Goal: Task Accomplishment & Management: Use online tool/utility

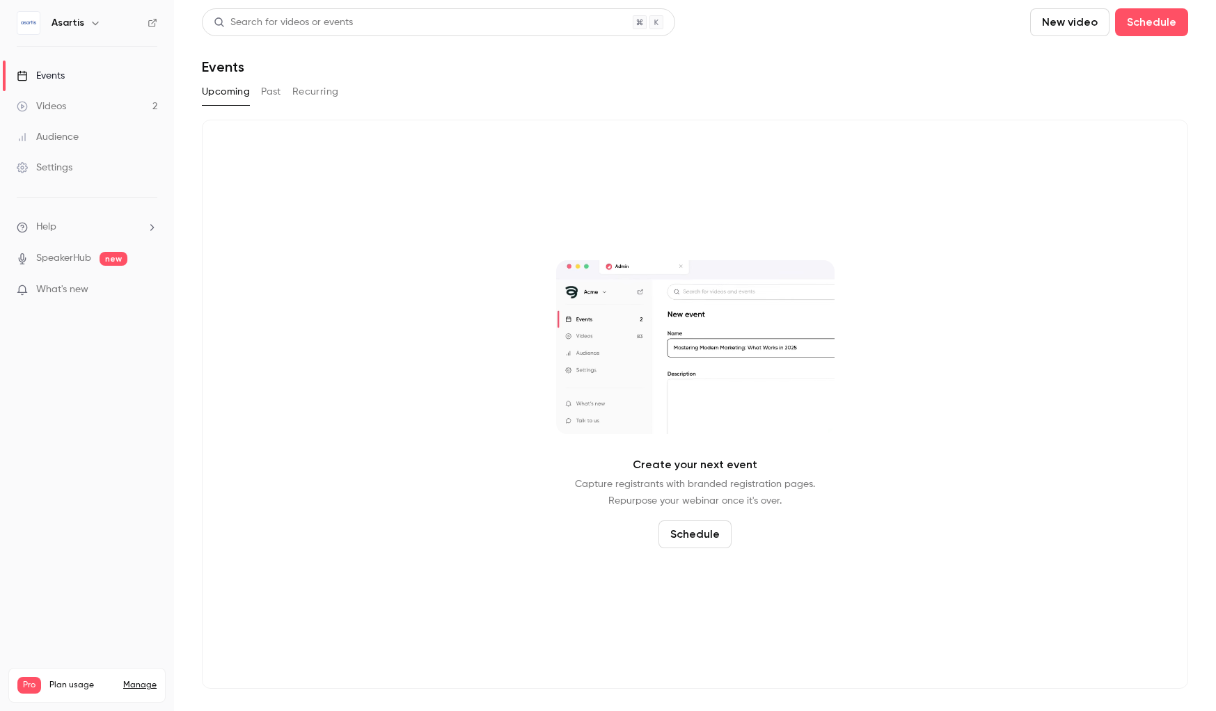
click at [87, 111] on link "Videos 2" at bounding box center [87, 106] width 174 height 31
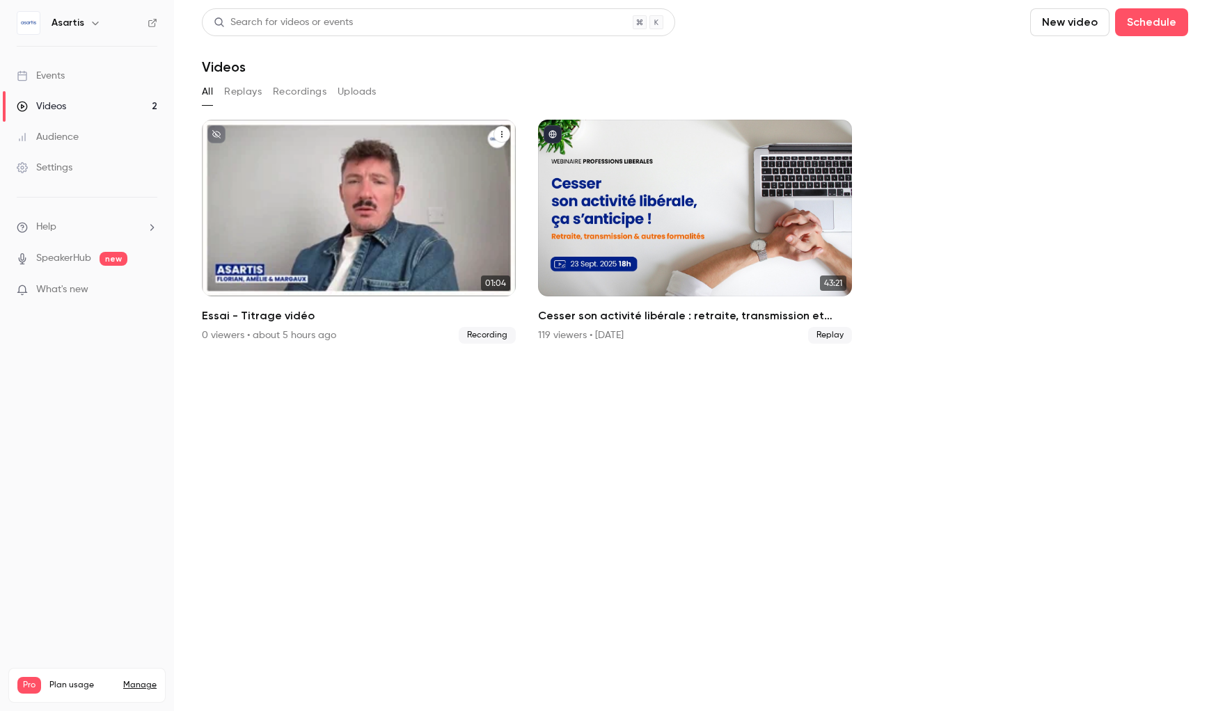
click at [350, 232] on div "Asartis [DATE] Essai - Titrage vidéo" at bounding box center [359, 208] width 314 height 177
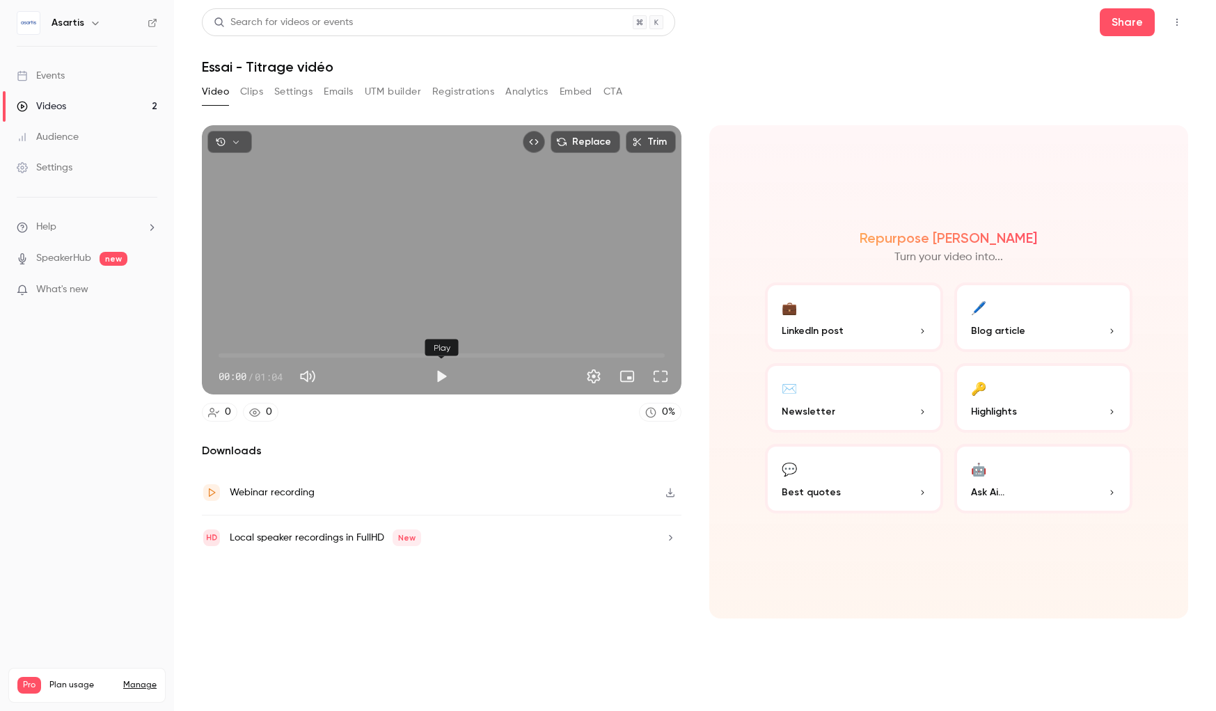
click at [445, 372] on button "Play" at bounding box center [441, 377] width 28 height 28
type input "****"
click at [57, 106] on div "Videos" at bounding box center [41, 107] width 49 height 14
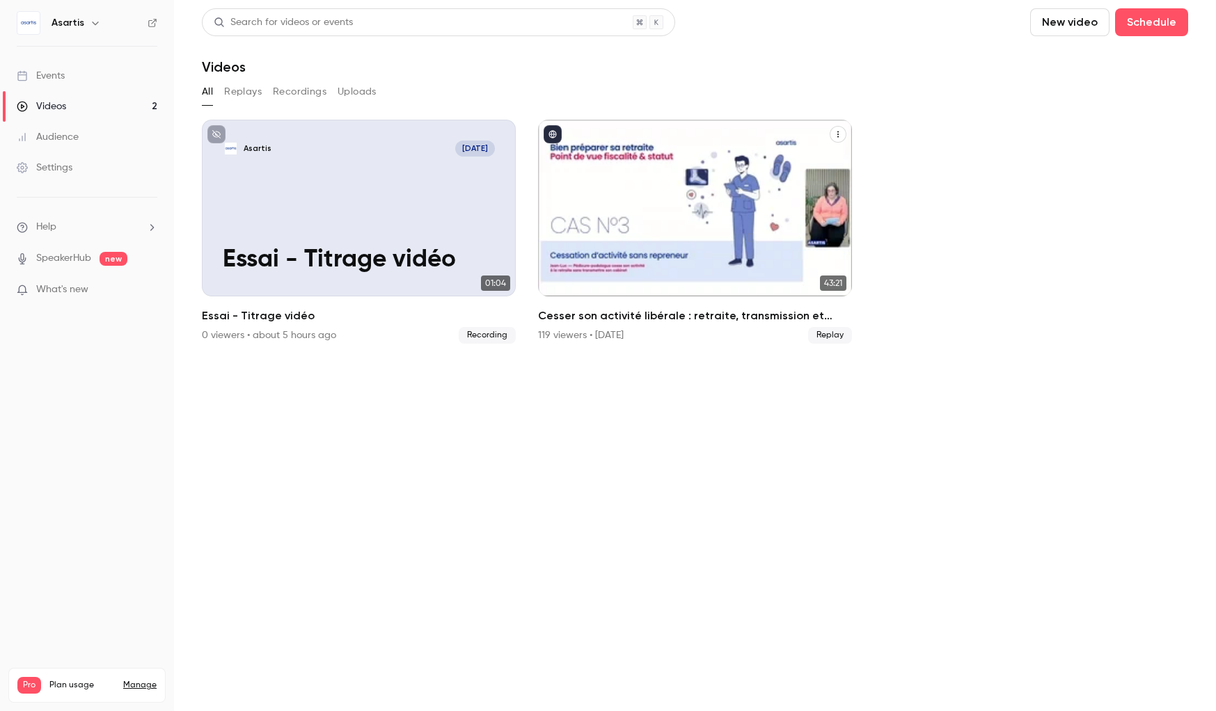
click at [647, 172] on div "Cesser son activité libérale : retraite, transmission et autres formalités... ç…" at bounding box center [695, 208] width 314 height 177
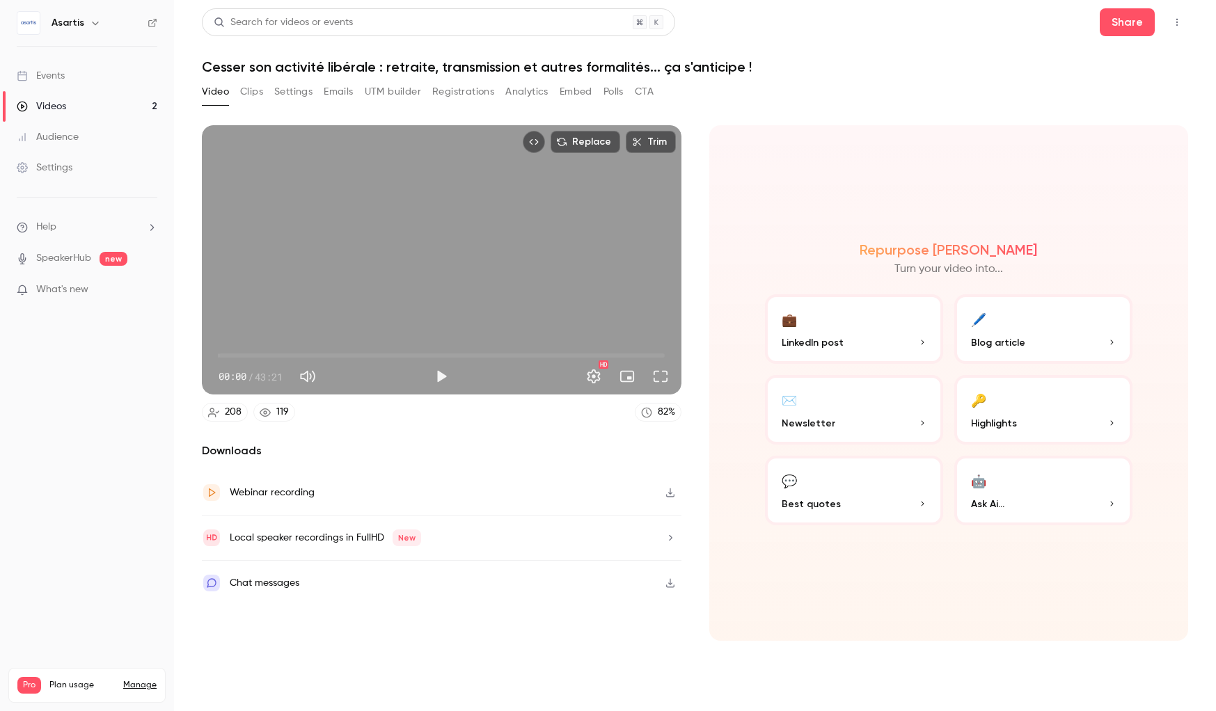
click at [259, 96] on button "Clips" at bounding box center [251, 92] width 23 height 22
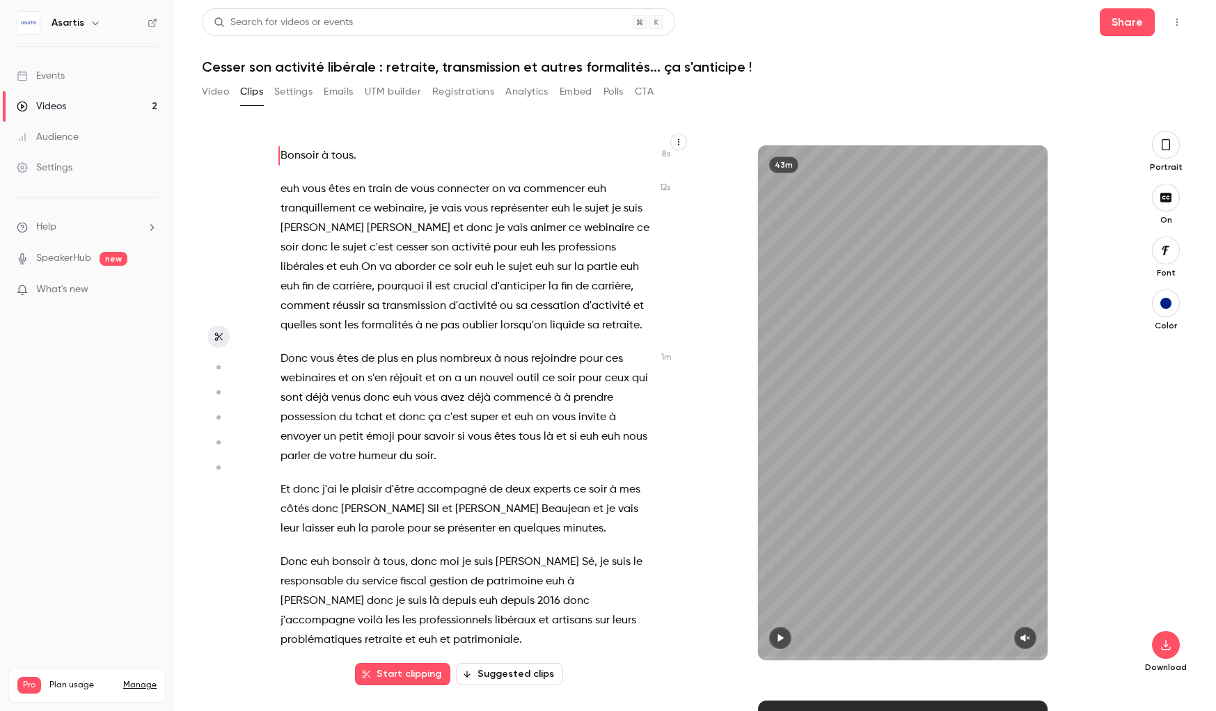
click at [535, 676] on button "Suggested clips" at bounding box center [509, 674] width 107 height 22
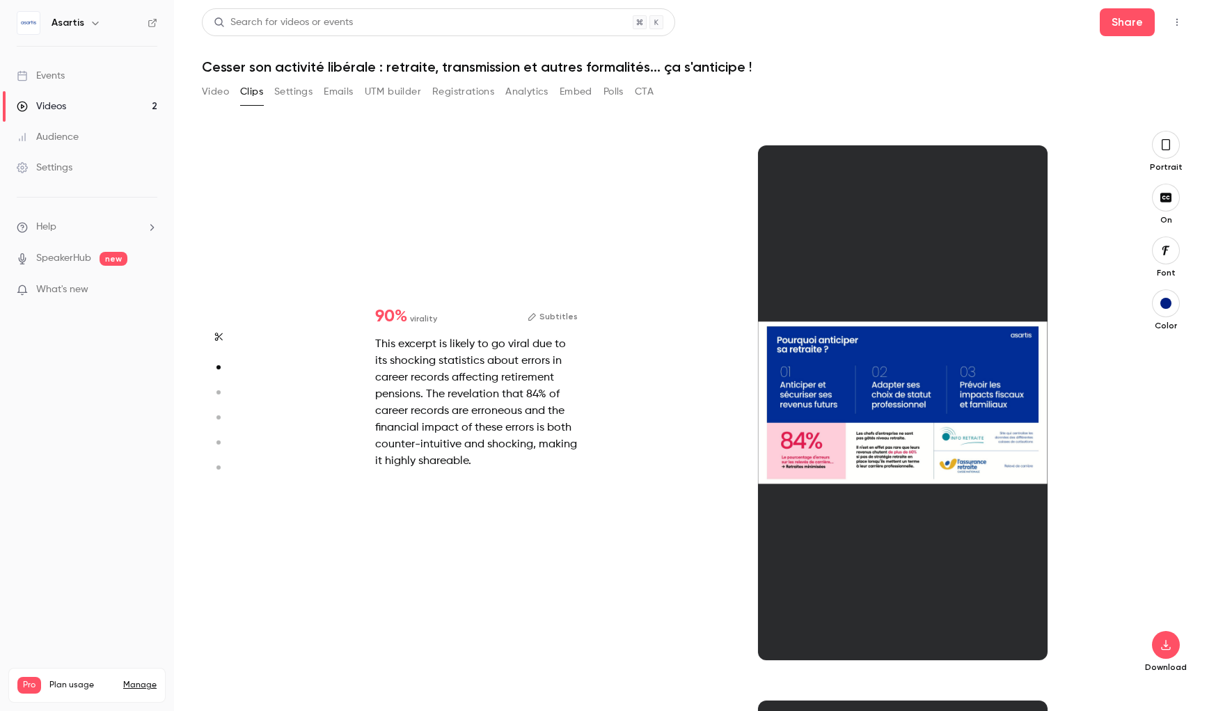
scroll to position [555, 0]
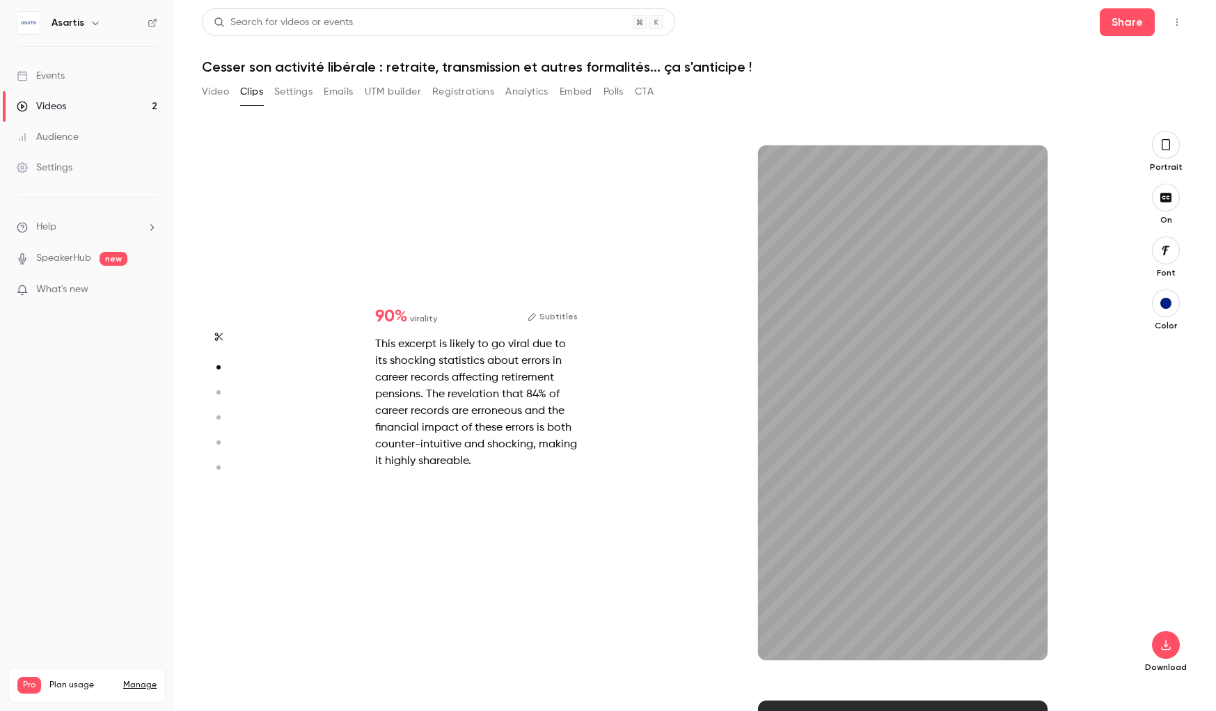
click at [1171, 149] on icon "button" at bounding box center [1165, 144] width 11 height 15
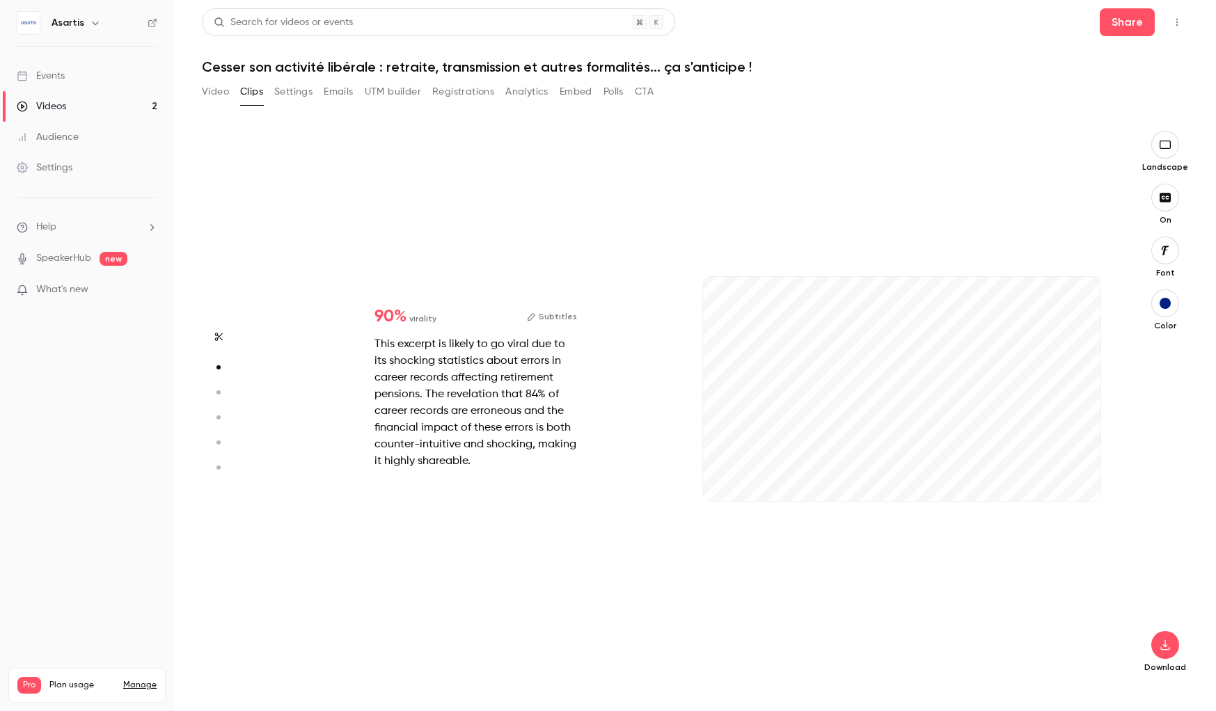
click at [562, 313] on button "Subtitles" at bounding box center [552, 316] width 50 height 17
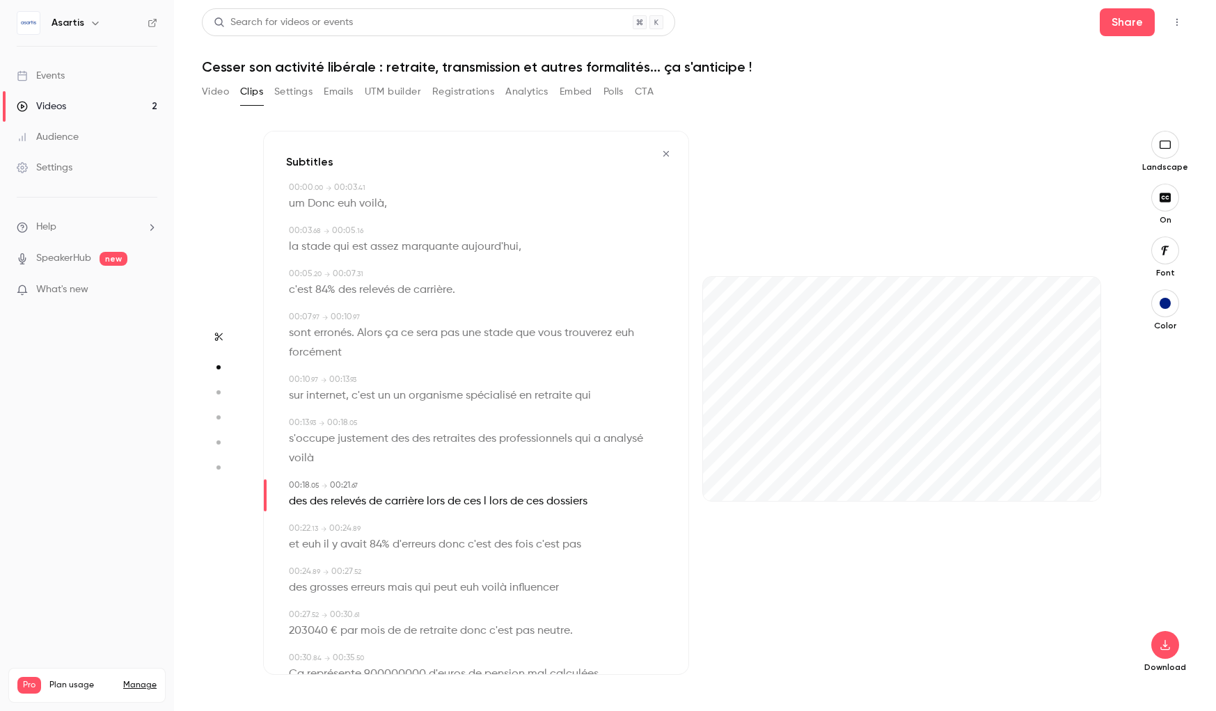
click at [1169, 306] on div "button" at bounding box center [1164, 303] width 11 height 11
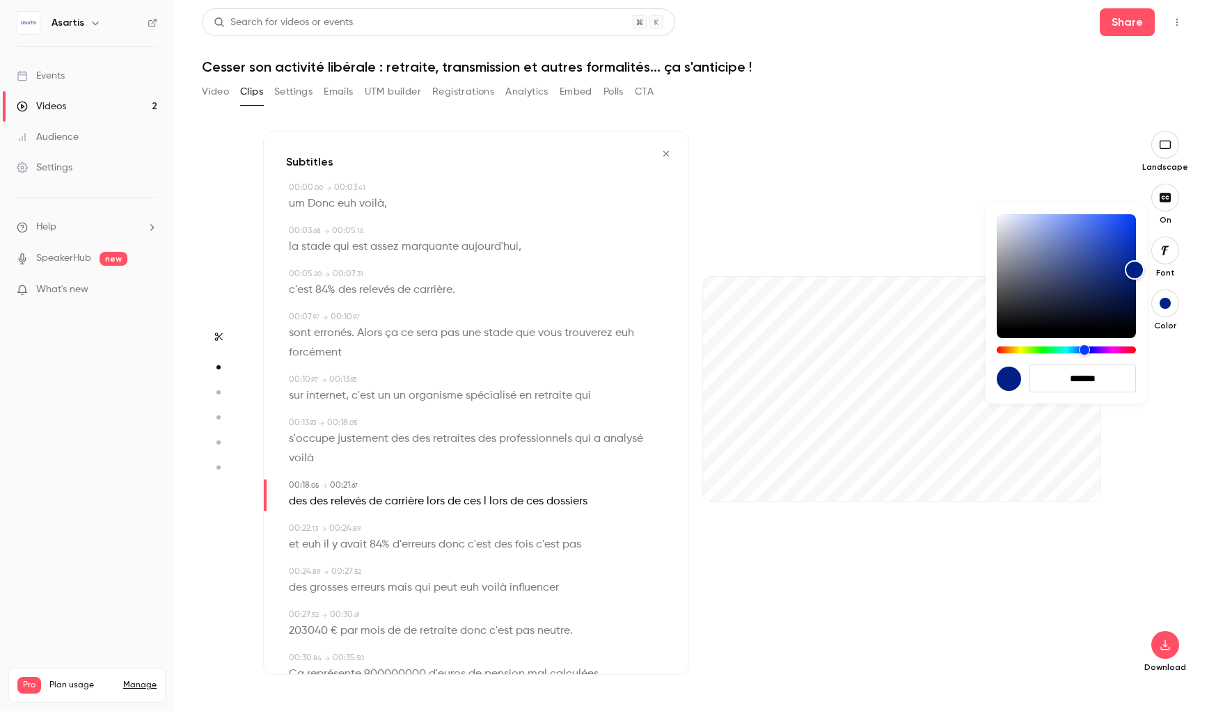
click at [1165, 251] on div at bounding box center [608, 355] width 1216 height 711
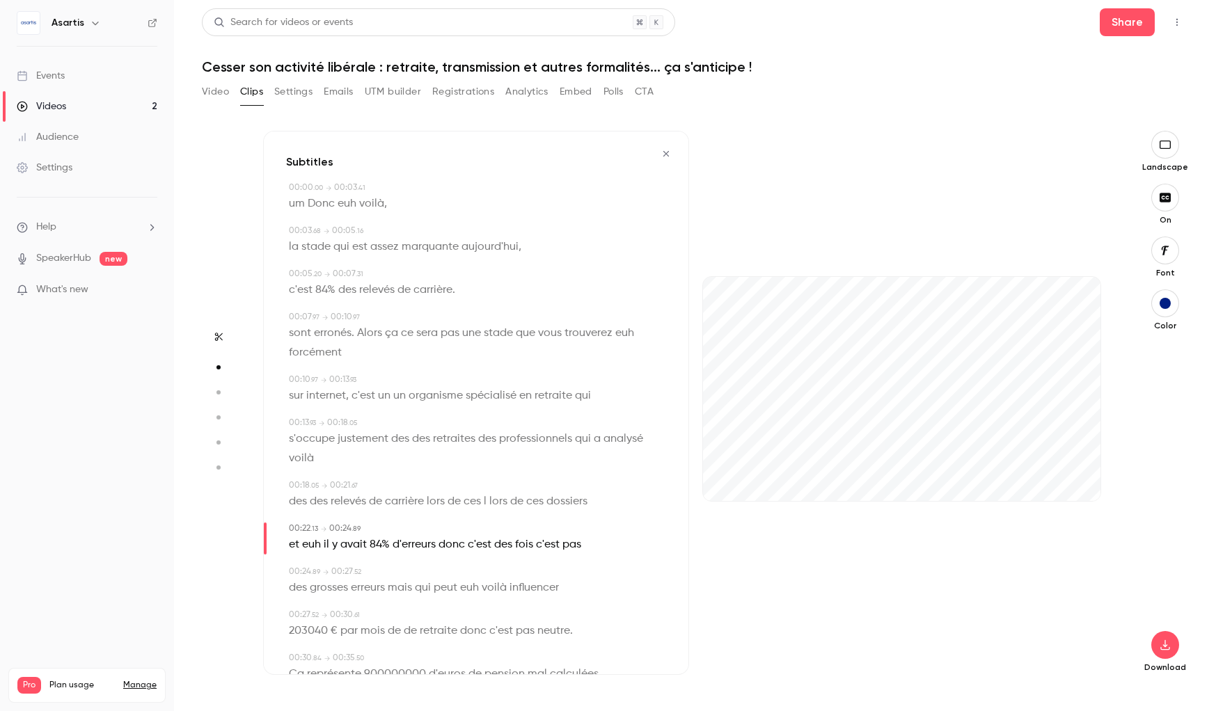
click at [1165, 253] on icon "button" at bounding box center [1164, 250] width 15 height 11
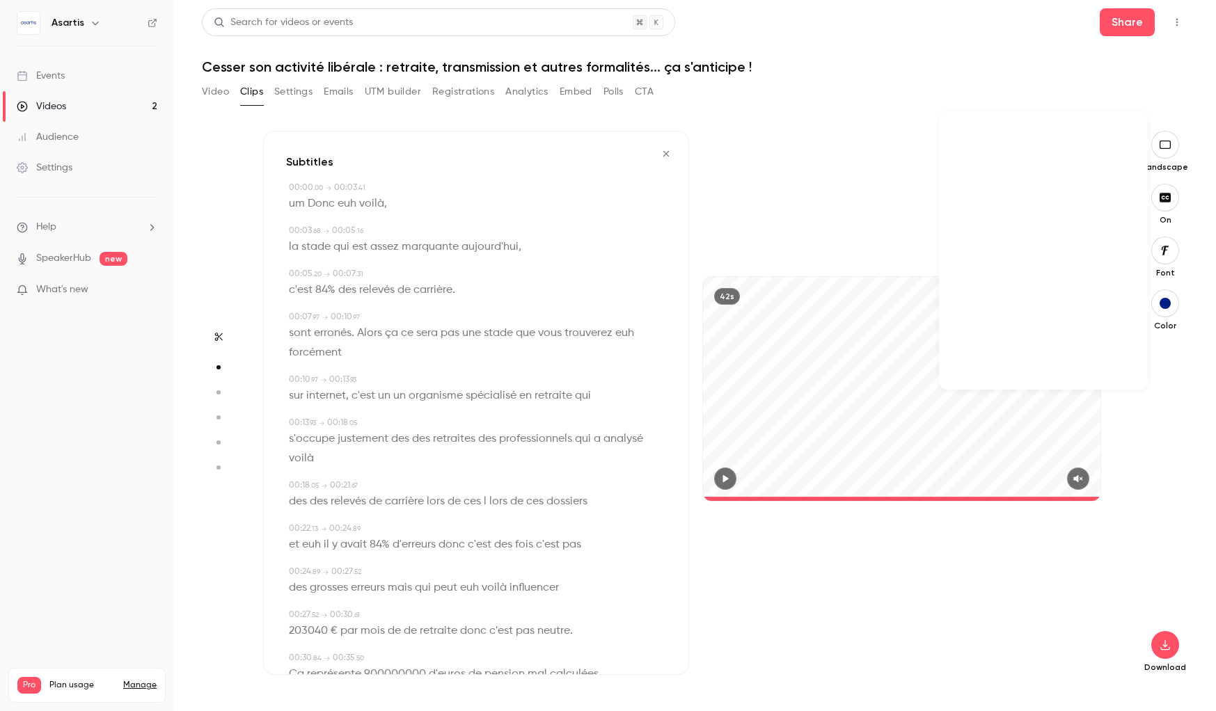
scroll to position [31074, 0]
click at [1042, 229] on div at bounding box center [1043, 230] width 187 height 18
click at [372, 243] on span "assez" at bounding box center [384, 246] width 29 height 19
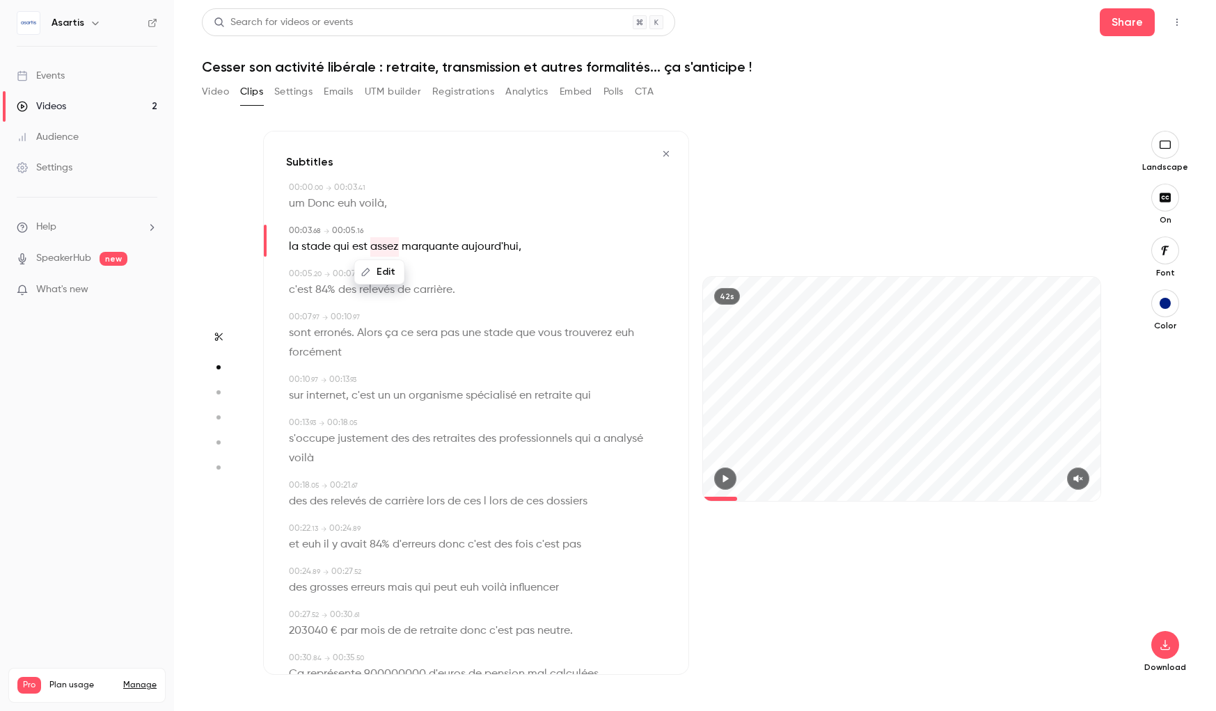
click at [723, 484] on button "button" at bounding box center [725, 479] width 22 height 22
click at [1072, 475] on button "button" at bounding box center [1078, 479] width 22 height 22
drag, startPoint x: 743, startPoint y: 498, endPoint x: 684, endPoint y: 500, distance: 59.2
click at [684, 500] on div "90 % virality Subtitles This excerpt is likely to go viral due to its shocking …" at bounding box center [688, 403] width 851 height 544
click at [313, 248] on span "stade" at bounding box center [315, 246] width 29 height 19
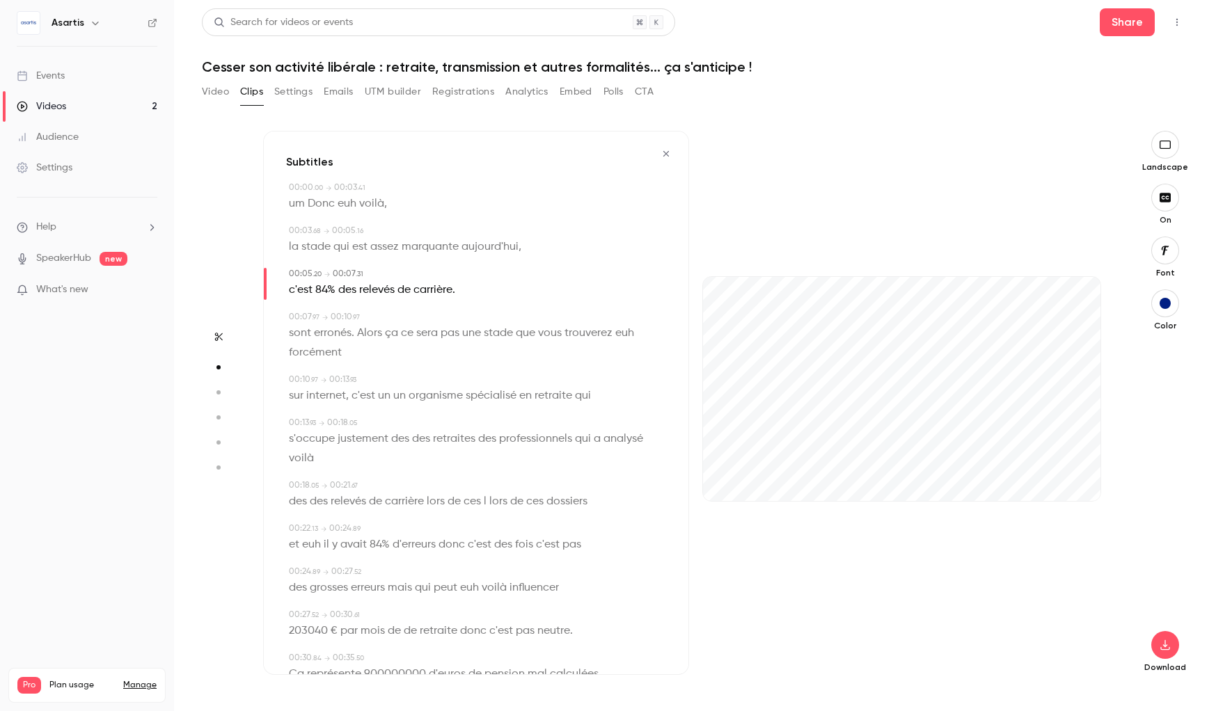
type input "***"
click at [315, 271] on button "Edit" at bounding box center [311, 272] width 48 height 22
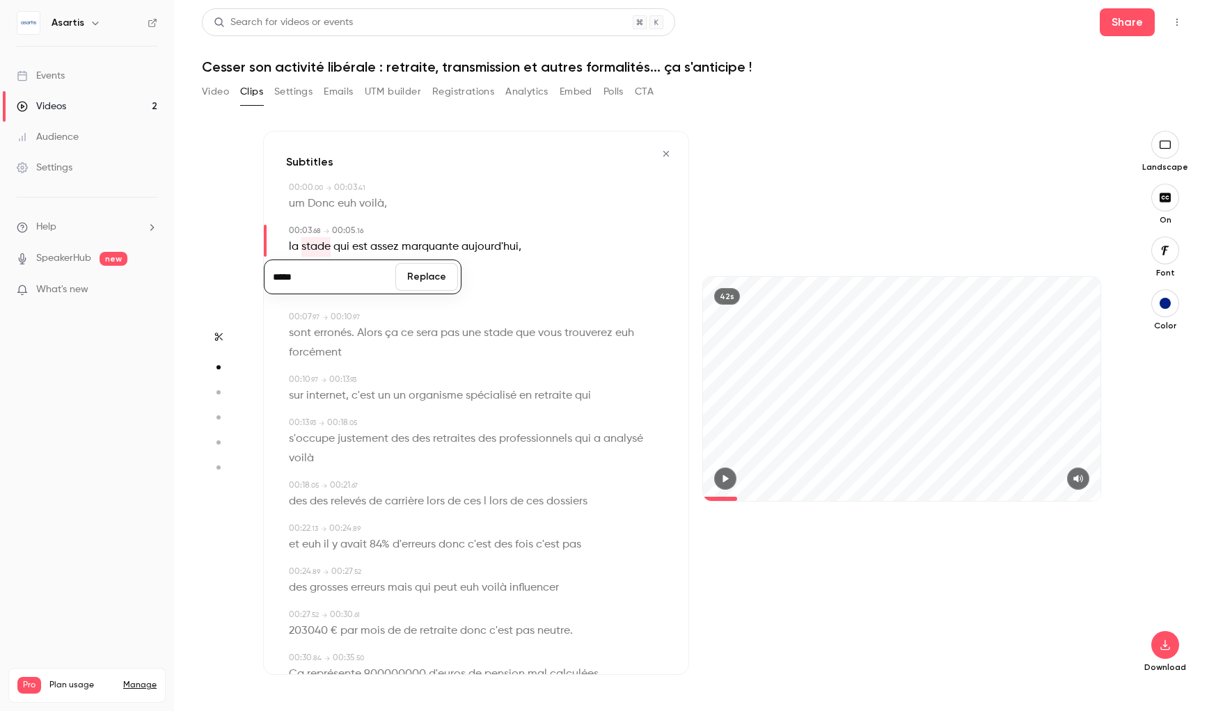
type input "*****"
click at [296, 246] on span "la" at bounding box center [294, 246] width 10 height 19
click at [290, 274] on button "Edit" at bounding box center [289, 272] width 48 height 22
type input "**"
click at [418, 204] on div "um Donc euh voilà ," at bounding box center [477, 203] width 377 height 19
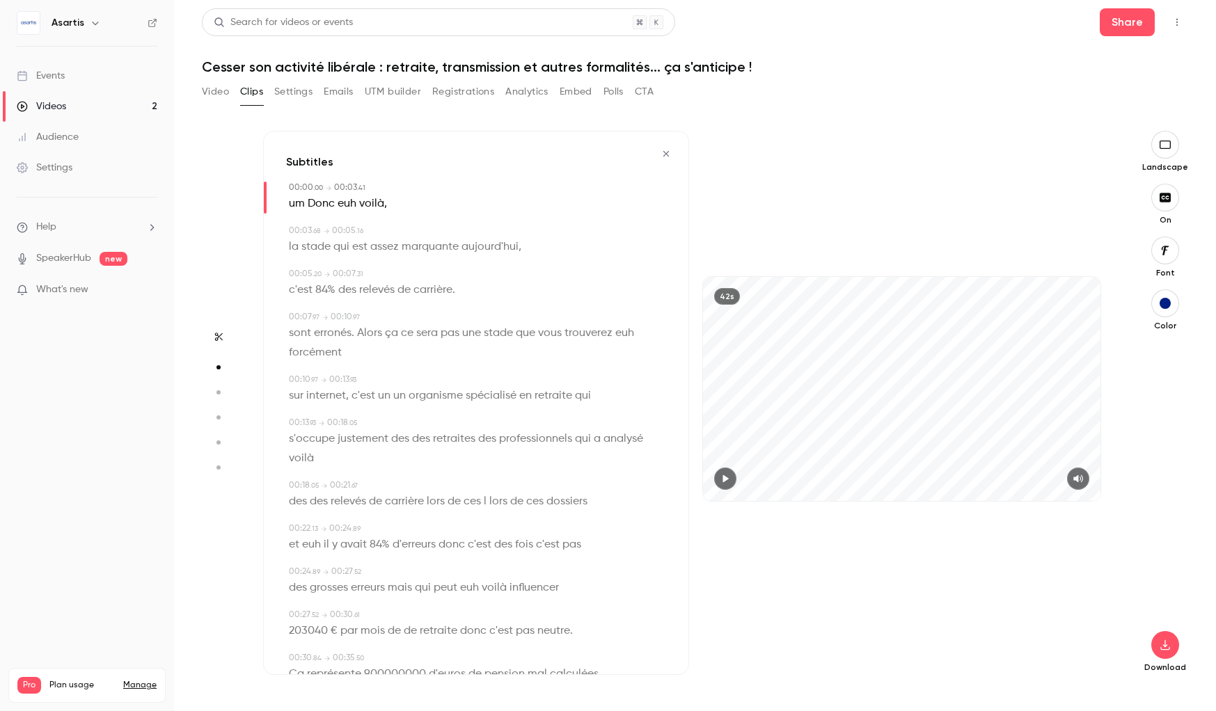
click at [381, 292] on span "relevés" at bounding box center [376, 289] width 35 height 19
click at [303, 293] on span "c'est" at bounding box center [301, 289] width 24 height 19
click at [317, 291] on span "84%" at bounding box center [325, 289] width 20 height 19
click at [402, 334] on span "ce" at bounding box center [407, 333] width 13 height 19
click at [312, 289] on span at bounding box center [313, 290] width 3 height 11
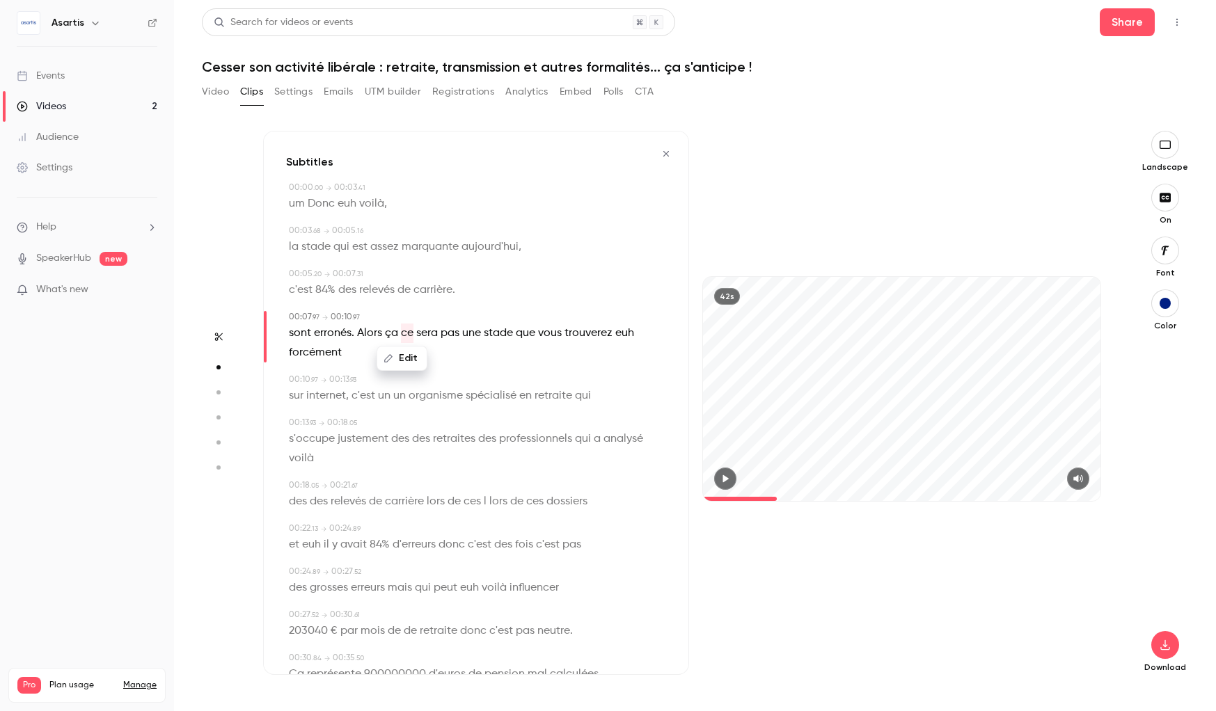
type input "***"
click at [319, 318] on button "Edit" at bounding box center [320, 315] width 48 height 22
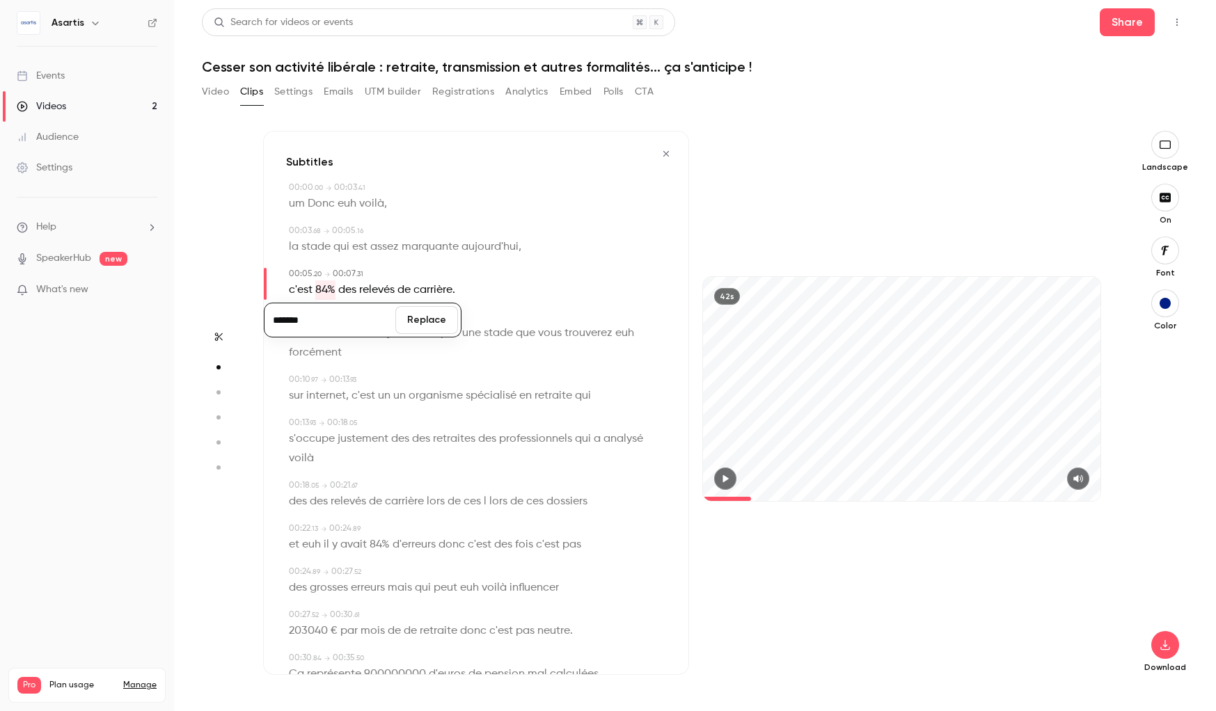
type input "*******"
click at [421, 320] on button "Replace" at bounding box center [426, 320] width 63 height 28
click at [861, 593] on div "42s" at bounding box center [902, 403] width 426 height 544
click at [721, 479] on icon "button" at bounding box center [725, 479] width 11 height 10
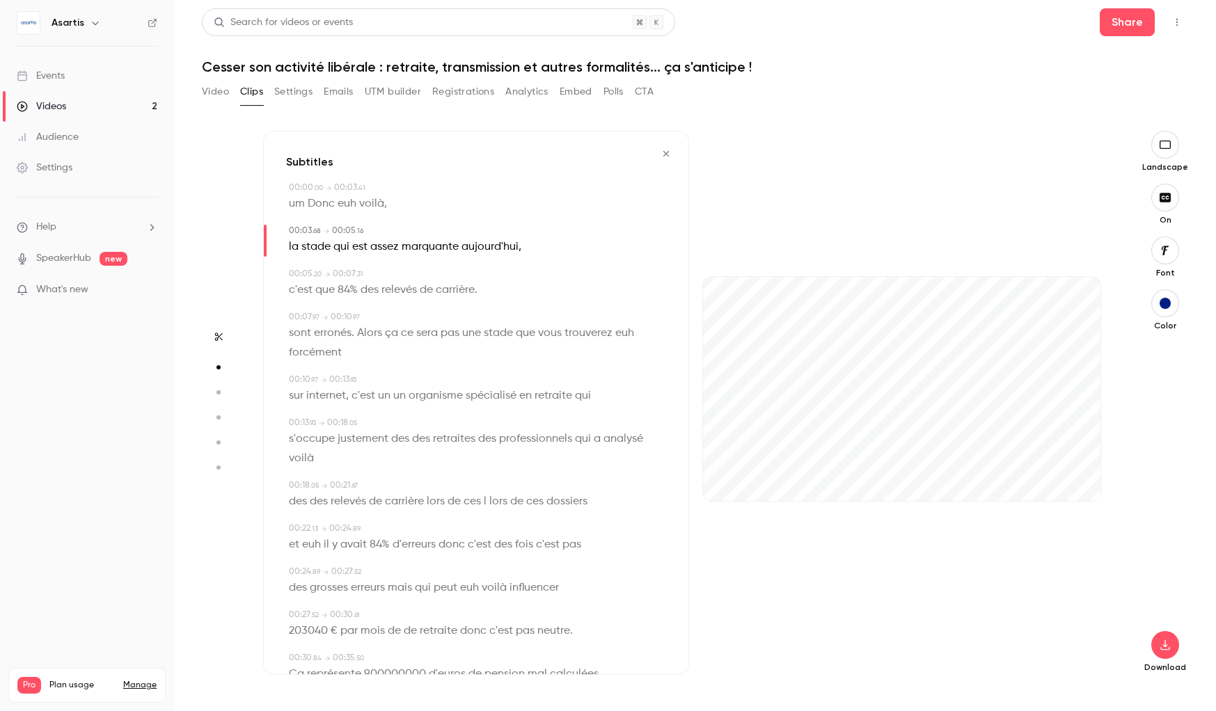
click at [375, 202] on span "voilà" at bounding box center [371, 203] width 25 height 19
type input "*"
click at [373, 230] on button "Edit" at bounding box center [366, 229] width 48 height 22
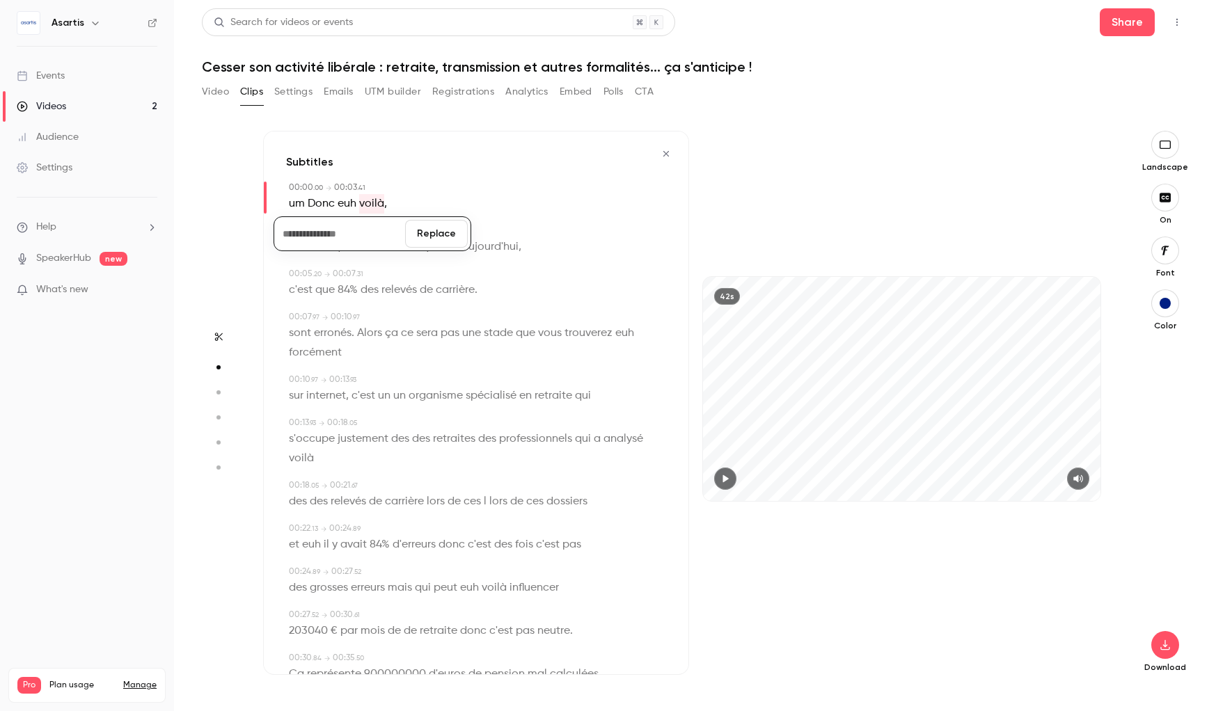
click at [350, 206] on span "euh" at bounding box center [347, 203] width 19 height 19
click at [351, 225] on button "Edit" at bounding box center [342, 229] width 48 height 22
click at [326, 207] on div "Replace" at bounding box center [363, 234] width 198 height 54
click at [324, 206] on span "Donc" at bounding box center [321, 203] width 27 height 19
click at [324, 225] on button "Edit" at bounding box center [316, 229] width 48 height 22
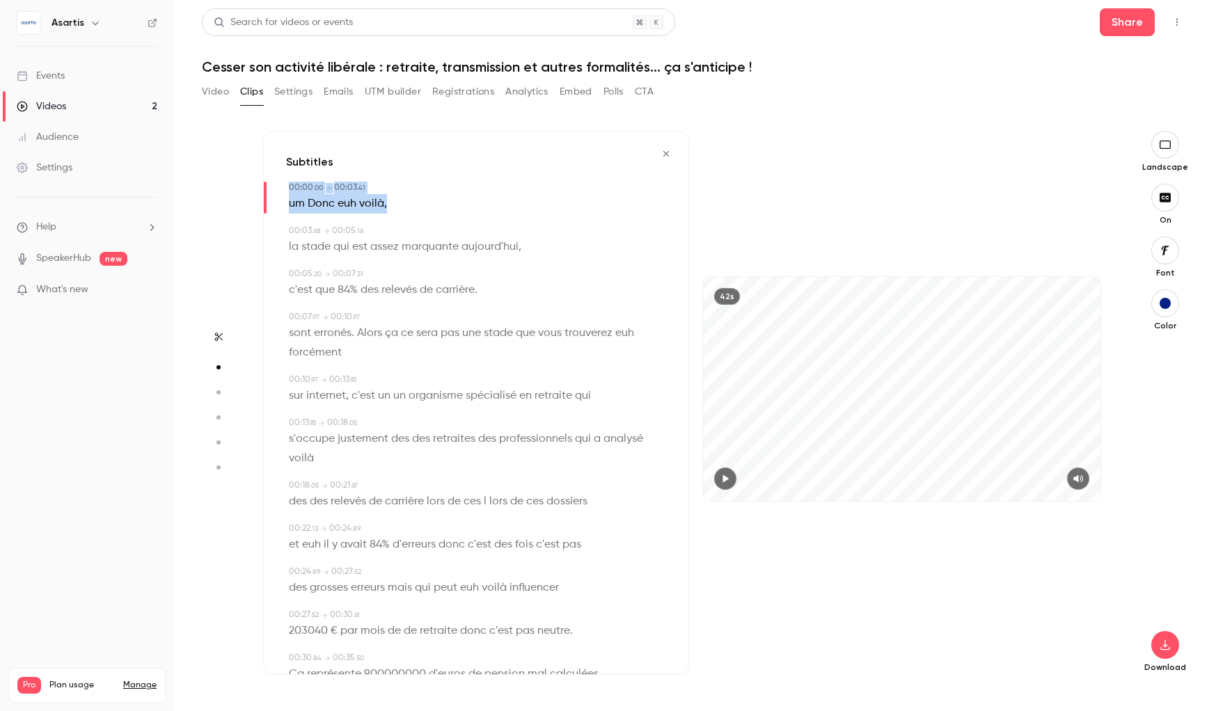
drag, startPoint x: 264, startPoint y: 197, endPoint x: 264, endPoint y: 233, distance: 36.2
click at [264, 233] on div "Subtitles 00:00 . 00 → 00:03 . 41 um Donc euh voilà , 00:03 . 68 → 00:05 . 16 l…" at bounding box center [476, 403] width 426 height 544
click at [221, 336] on icon "button" at bounding box center [218, 337] width 11 height 10
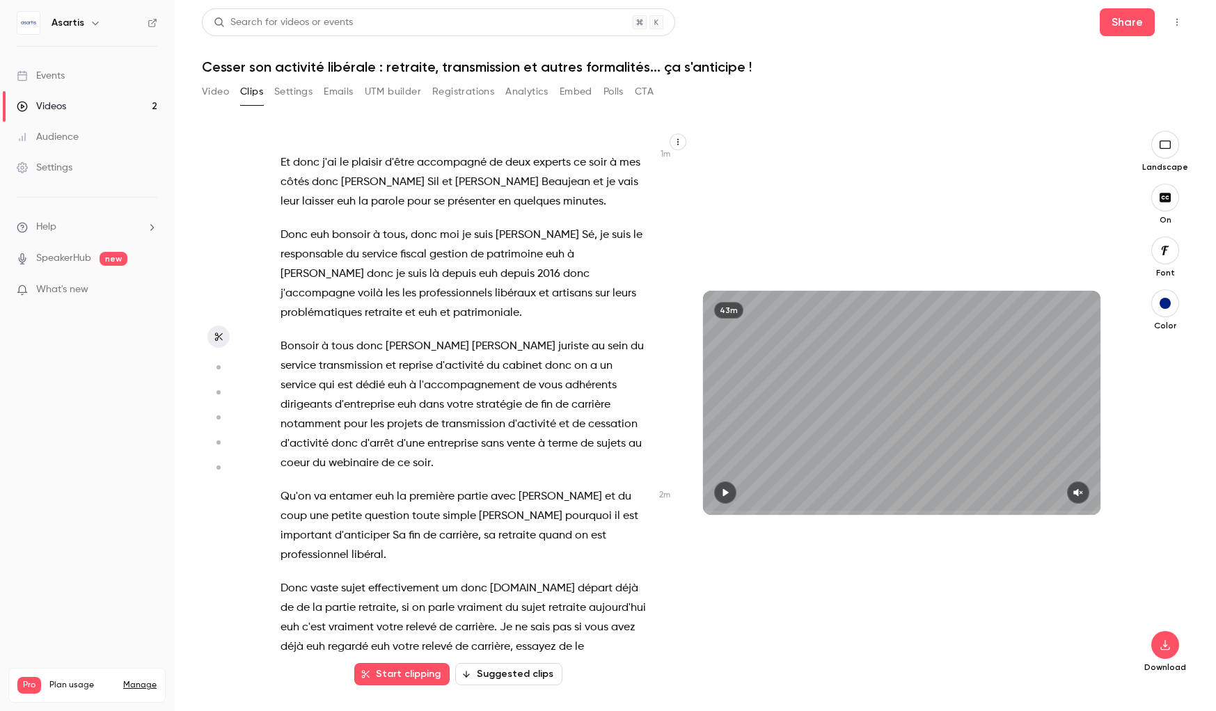
scroll to position [361, 0]
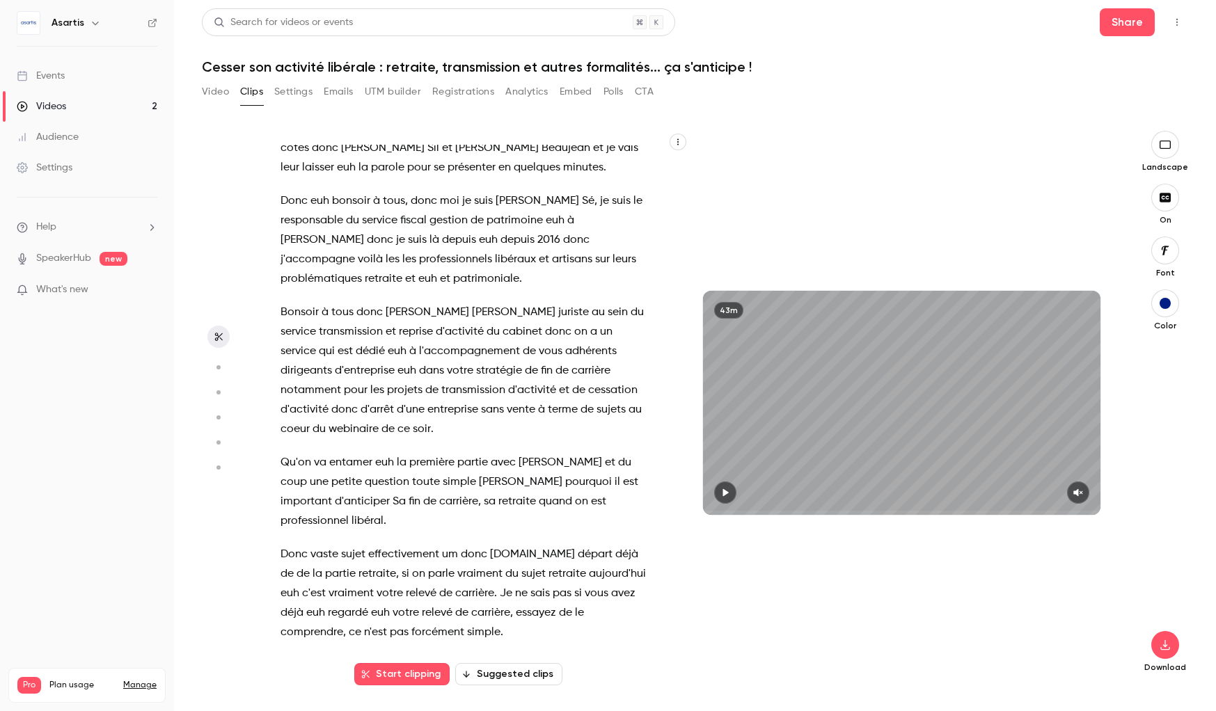
click at [219, 333] on icon "button" at bounding box center [218, 337] width 11 height 10
click at [219, 367] on circle "button" at bounding box center [218, 367] width 4 height 4
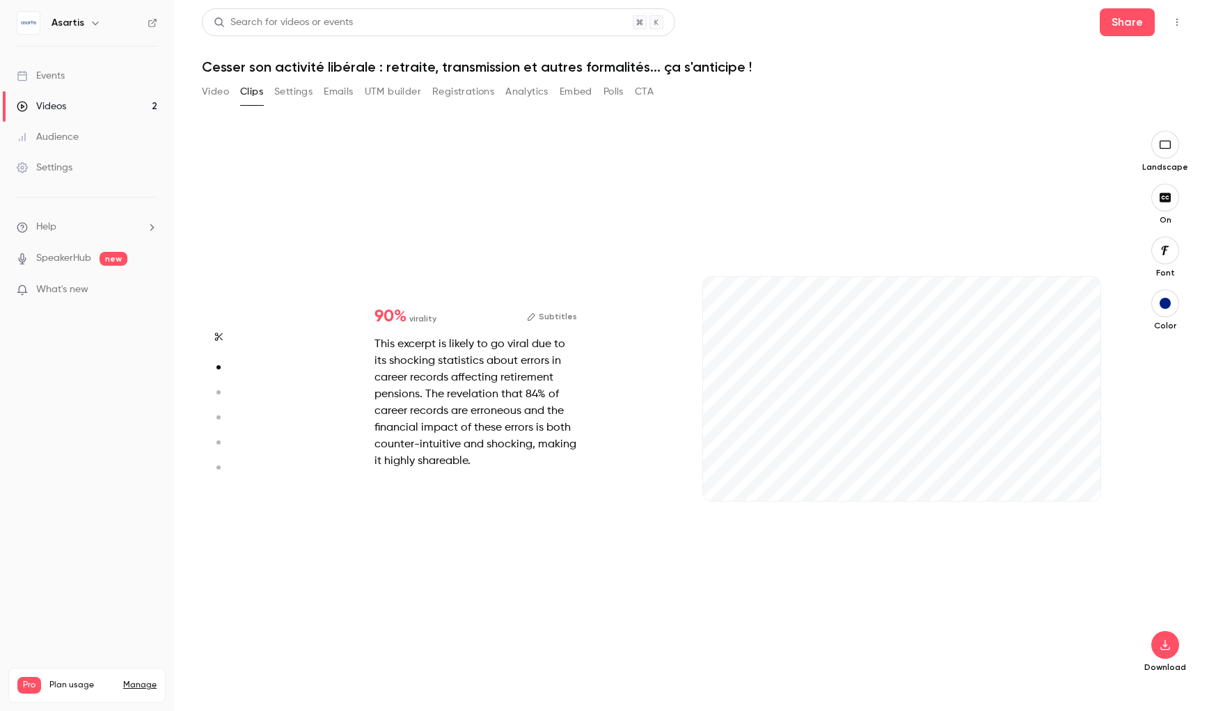
scroll to position [555, 0]
click at [556, 318] on button "Subtitles" at bounding box center [552, 316] width 50 height 17
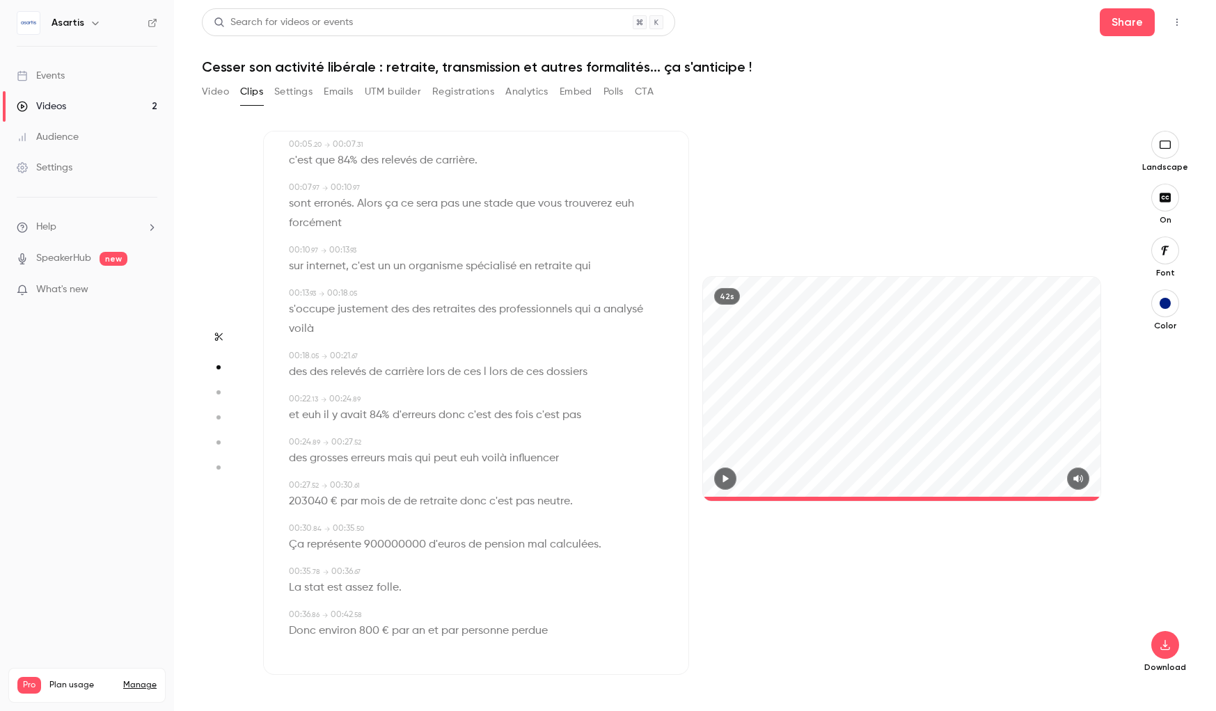
scroll to position [0, 0]
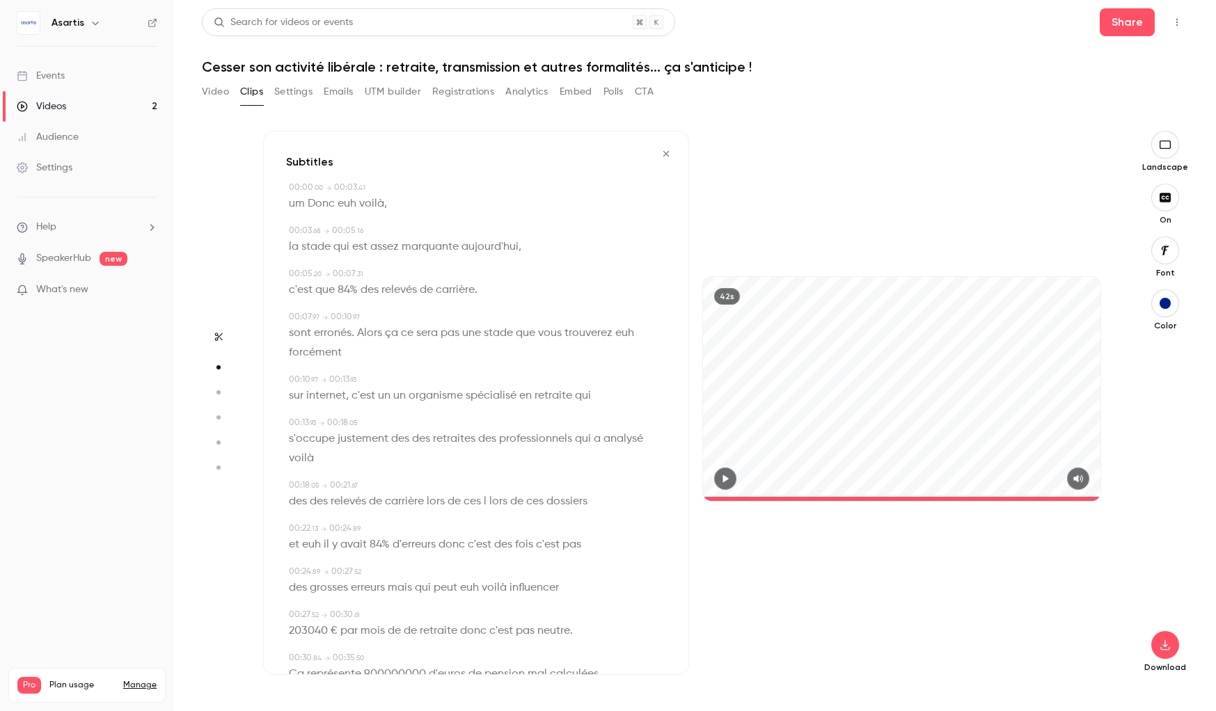
click at [726, 296] on div "42s" at bounding box center [727, 296] width 26 height 17
click at [667, 154] on icon "button" at bounding box center [665, 154] width 11 height 10
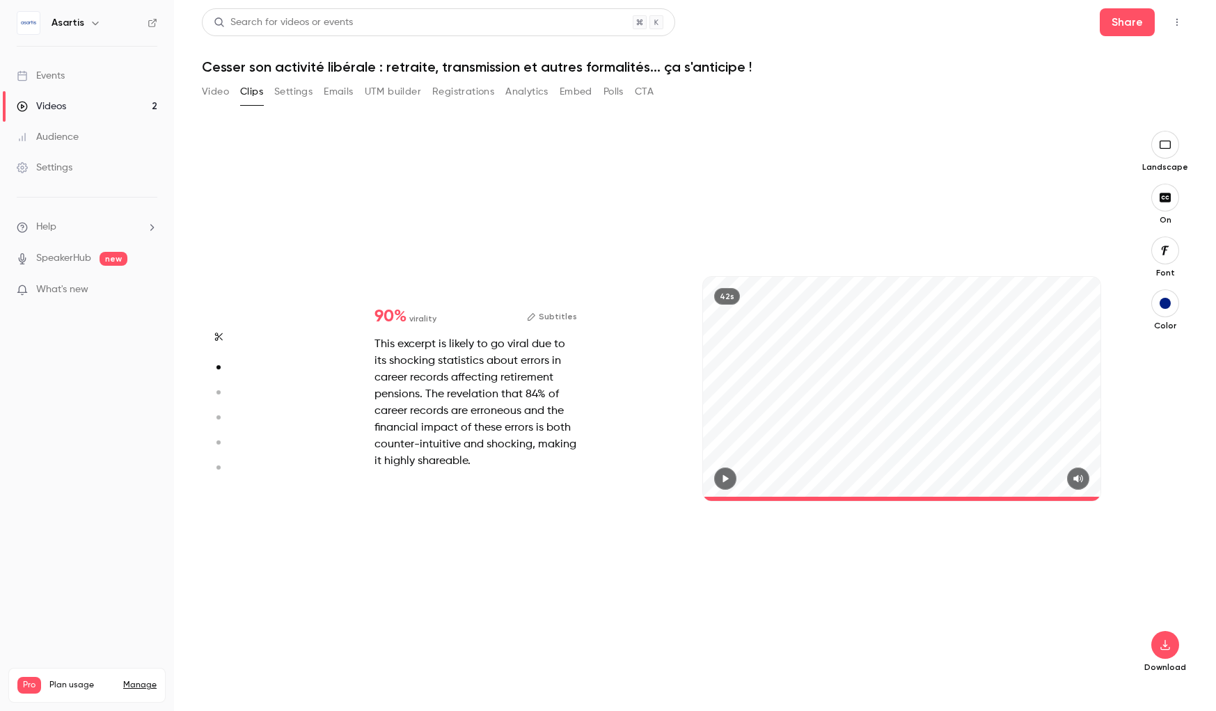
click at [548, 316] on button "Subtitles" at bounding box center [552, 316] width 50 height 17
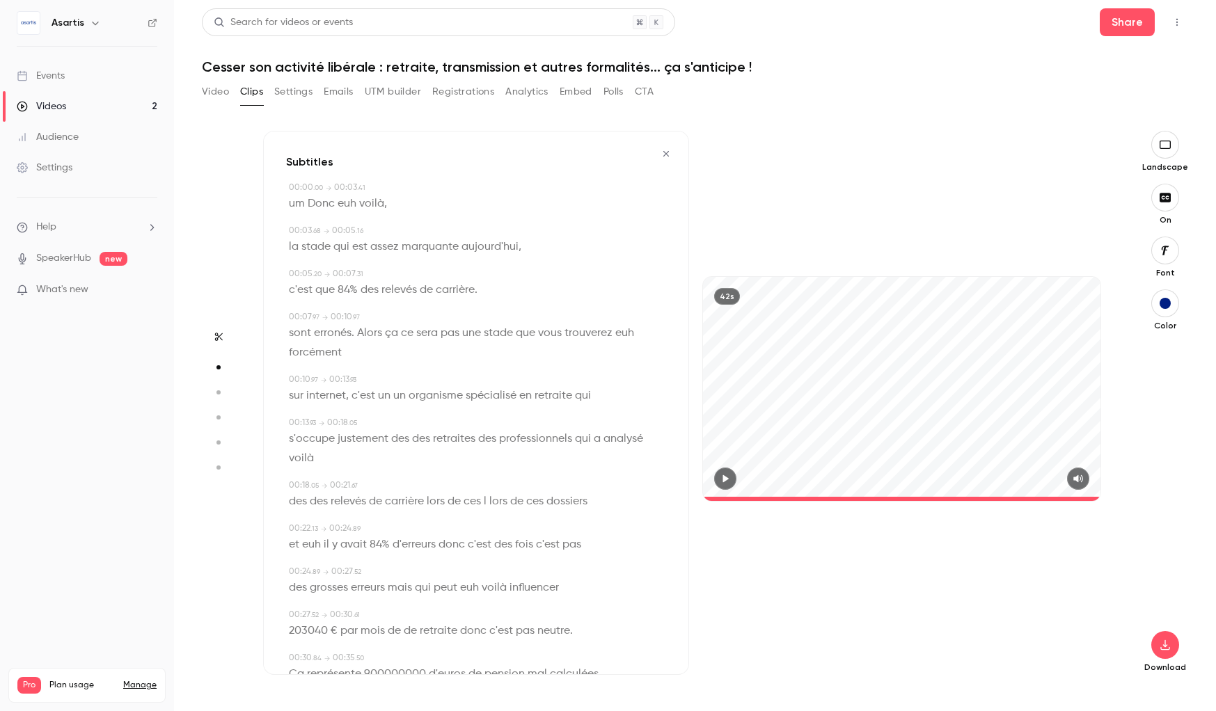
click at [360, 207] on span "voilà" at bounding box center [371, 203] width 25 height 19
click at [308, 248] on span "stade" at bounding box center [315, 246] width 29 height 19
type input "***"
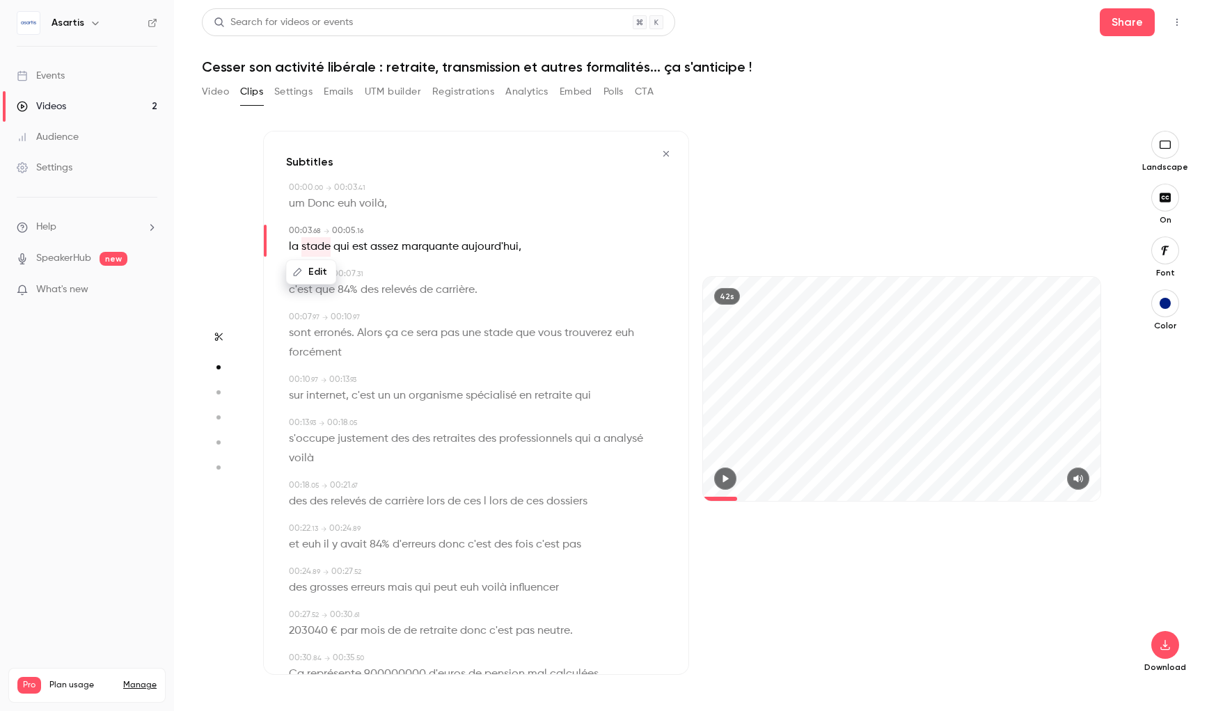
click at [307, 267] on button "Edit" at bounding box center [311, 272] width 48 height 22
type input "*****"
click at [454, 281] on button "Replace" at bounding box center [426, 277] width 63 height 28
click at [342, 293] on span "que 84%" at bounding box center [336, 289] width 42 height 19
click at [452, 296] on span "carrière" at bounding box center [455, 289] width 39 height 19
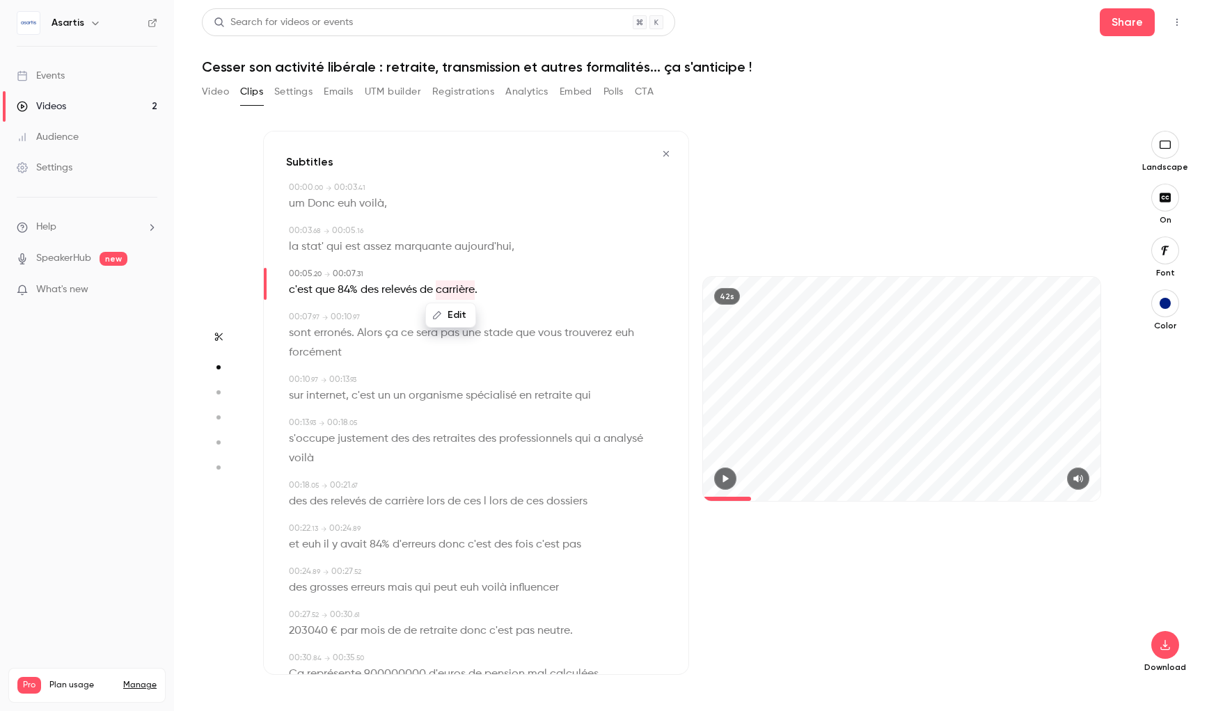
click at [296, 246] on span "la" at bounding box center [294, 246] width 10 height 19
type input "***"
click at [294, 269] on button "Edit" at bounding box center [289, 272] width 48 height 22
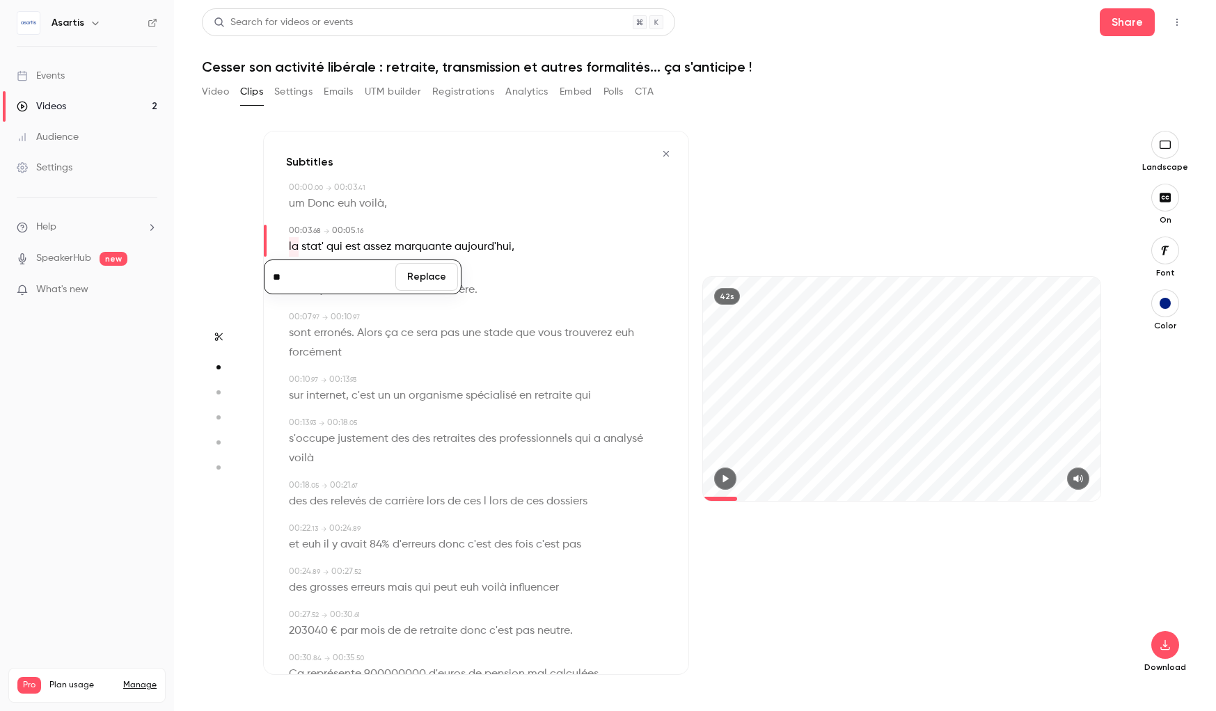
type input "**"
click at [413, 281] on button "Replace" at bounding box center [426, 277] width 63 height 28
click at [459, 292] on span "carrière" at bounding box center [455, 289] width 39 height 19
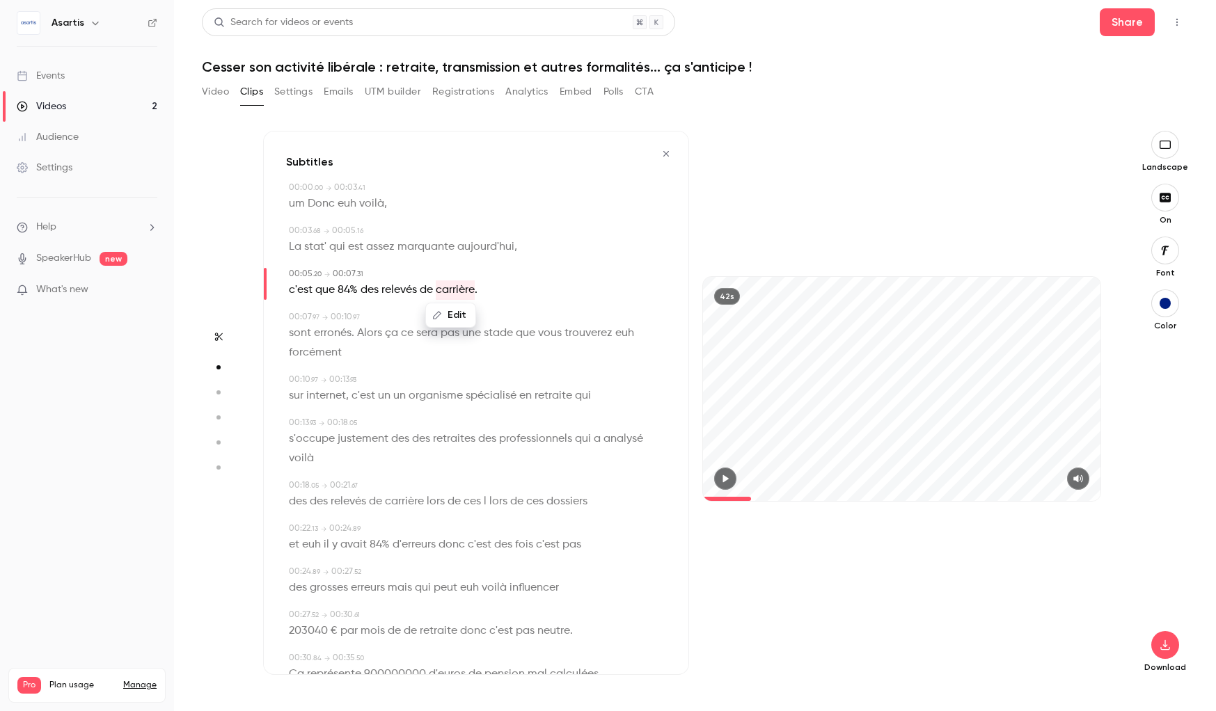
click at [461, 314] on button "Edit" at bounding box center [451, 315] width 48 height 22
click at [478, 293] on div "******** Replace" at bounding box center [457, 320] width 198 height 54
click at [477, 290] on span "." at bounding box center [476, 289] width 3 height 19
click at [379, 331] on span "Alors" at bounding box center [369, 333] width 25 height 19
type input "*"
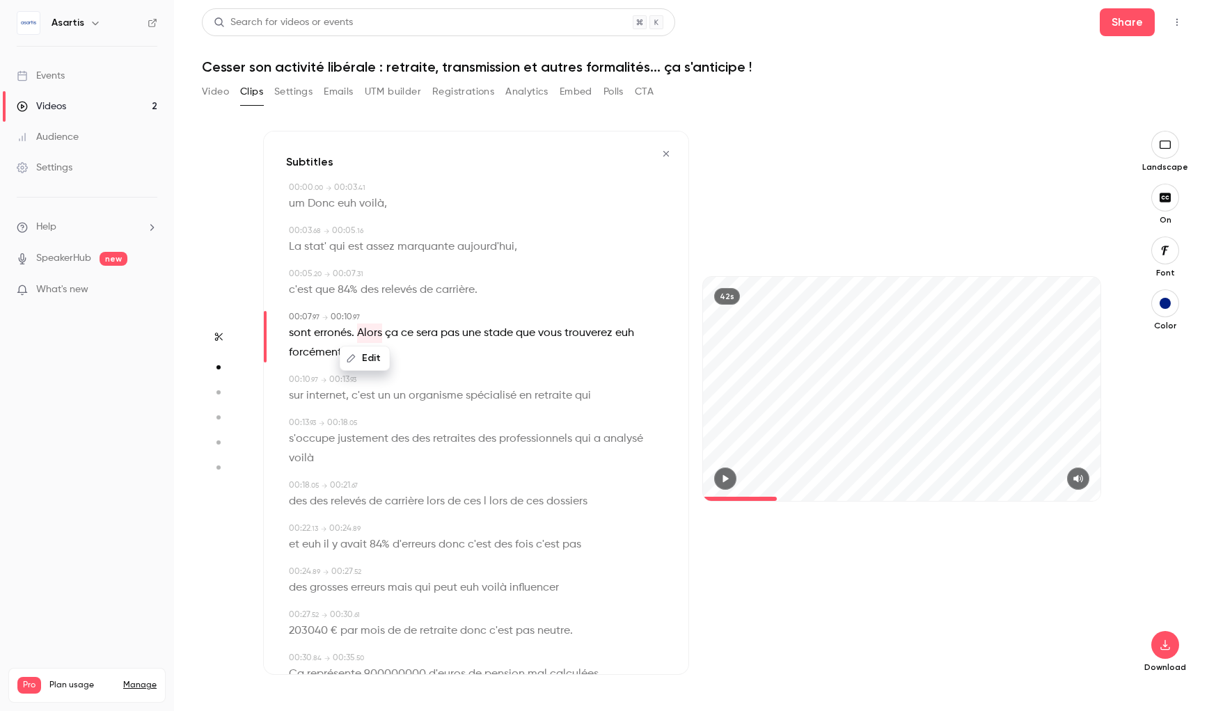
click at [495, 335] on span "stade" at bounding box center [498, 333] width 29 height 19
click at [498, 361] on button "Edit" at bounding box center [494, 358] width 48 height 22
type input "*****"
drag, startPoint x: 570, startPoint y: 365, endPoint x: 617, endPoint y: 349, distance: 49.5
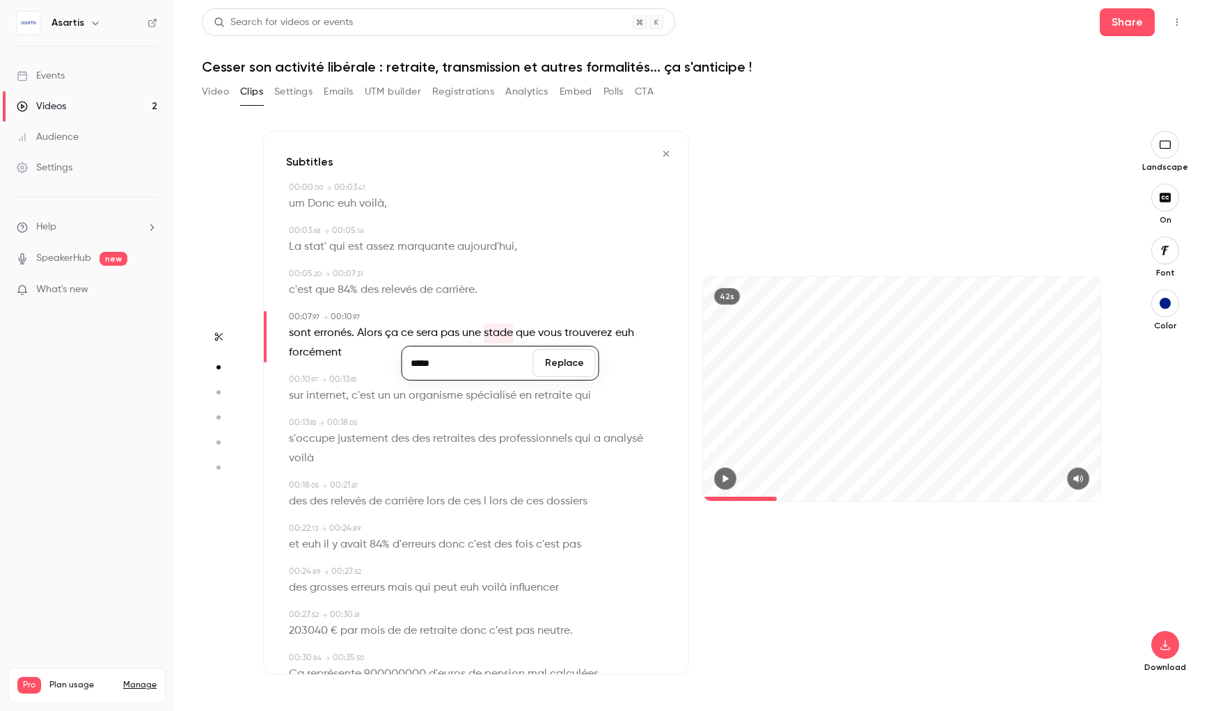
click at [570, 365] on button "Replace" at bounding box center [564, 363] width 63 height 28
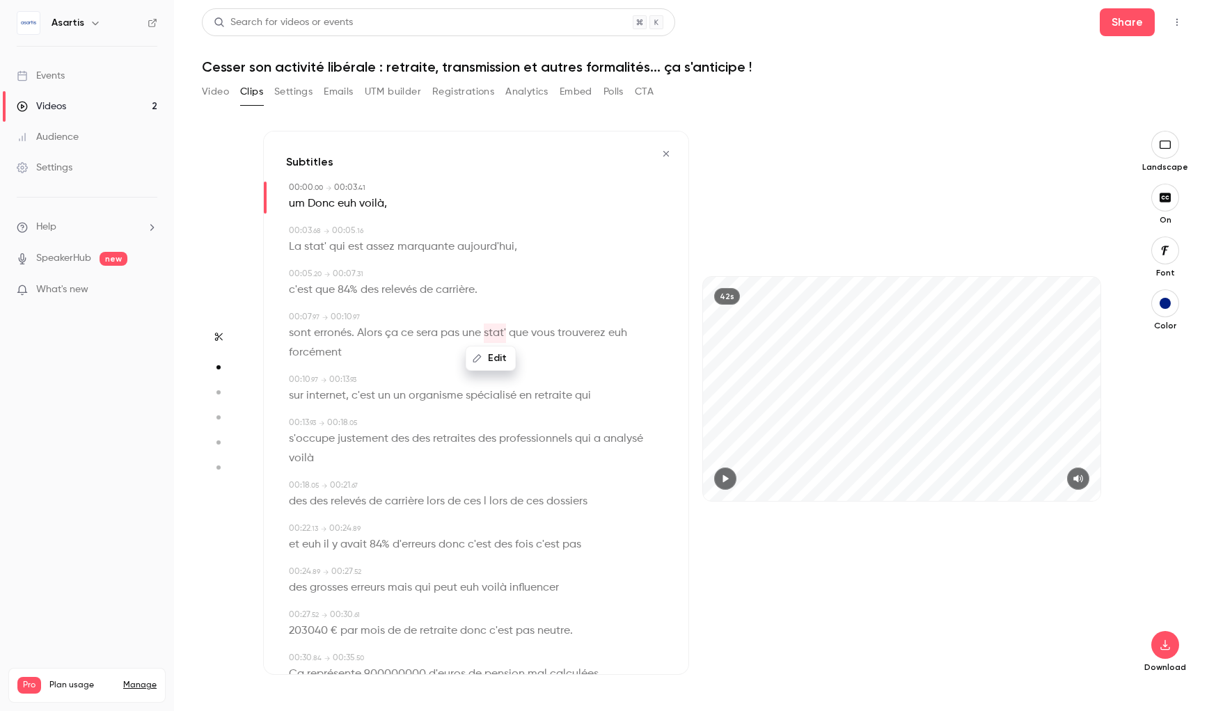
click at [619, 333] on span "euh" at bounding box center [617, 333] width 19 height 19
type input "*"
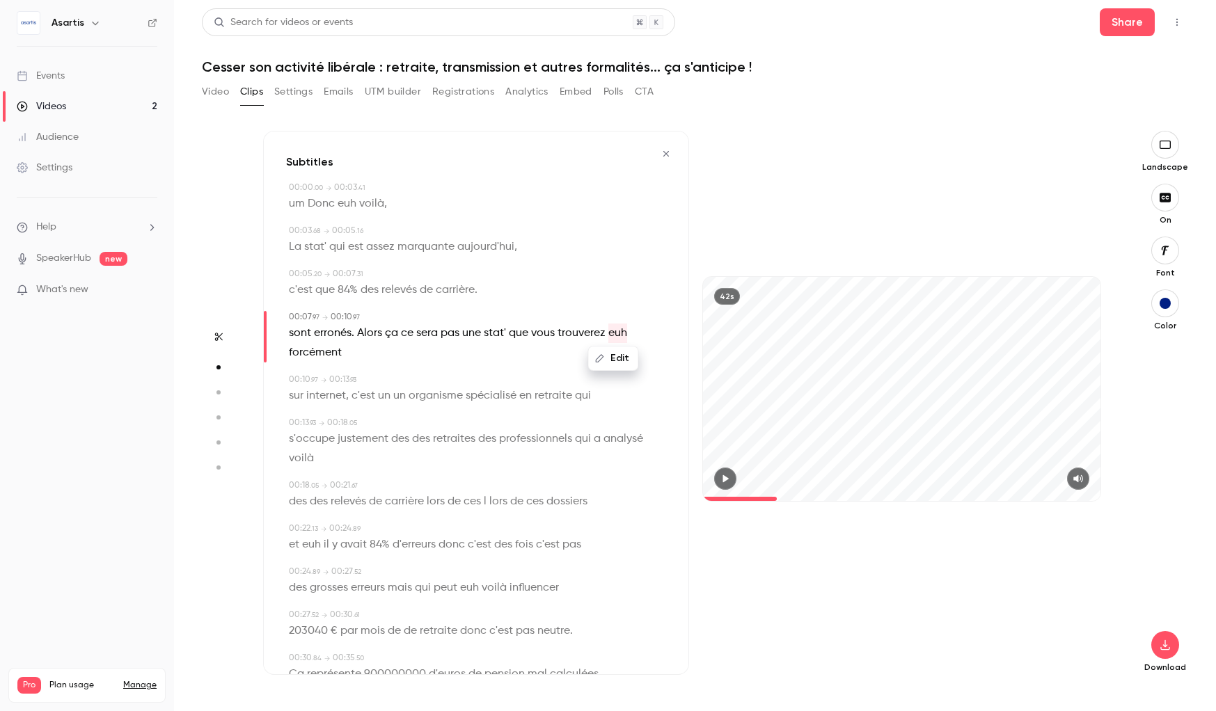
click at [616, 356] on button "Edit" at bounding box center [613, 358] width 48 height 22
click at [650, 363] on button "Replace" at bounding box center [656, 363] width 63 height 28
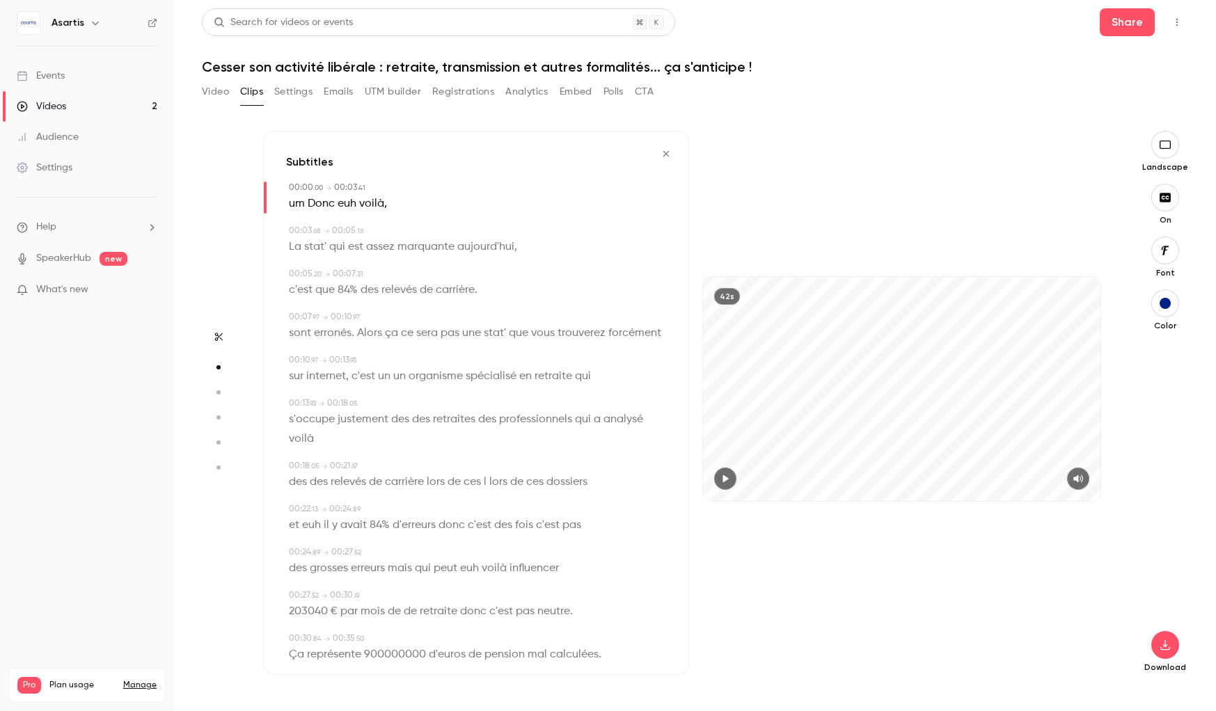
click at [442, 290] on span "carrière" at bounding box center [455, 289] width 39 height 19
click at [457, 312] on button "Edit" at bounding box center [451, 315] width 48 height 22
click at [450, 317] on input "********" at bounding box center [423, 320] width 125 height 28
click at [514, 318] on button "Replace" at bounding box center [520, 320] width 63 height 28
click at [475, 292] on span "." at bounding box center [476, 289] width 3 height 19
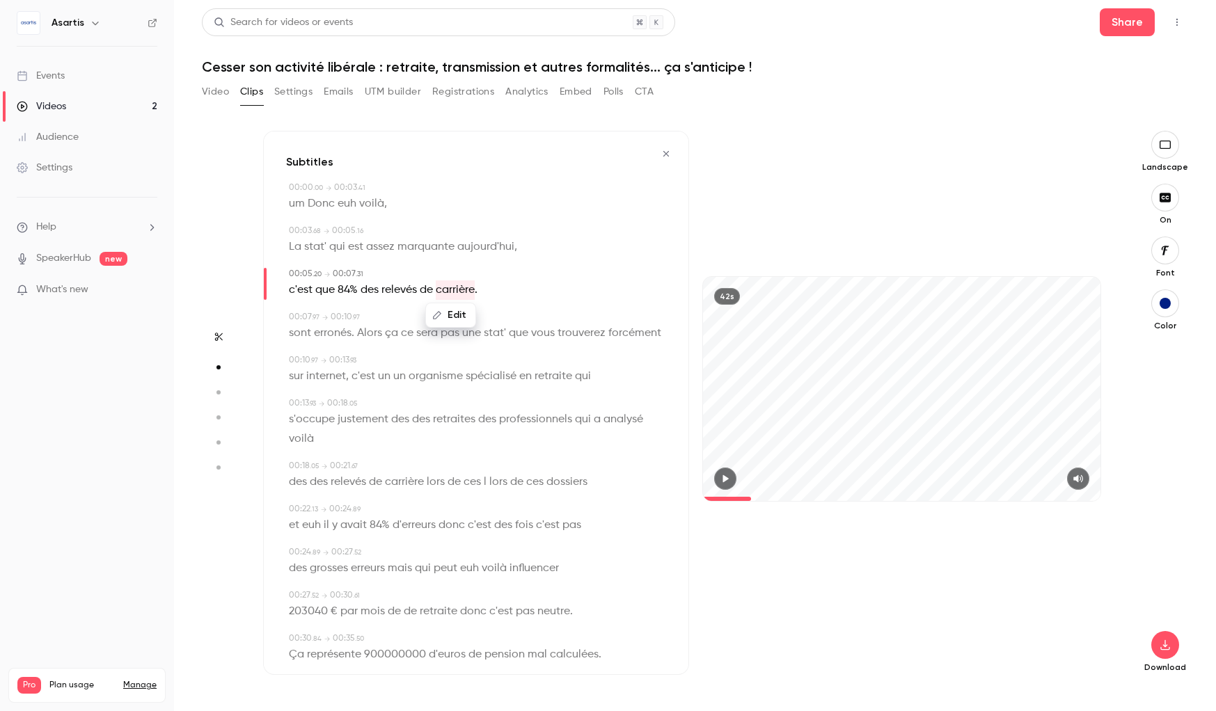
click at [480, 290] on div "Edit c'est que 84% des relevés de carrière ." at bounding box center [477, 289] width 377 height 19
click at [727, 480] on icon "button" at bounding box center [725, 479] width 11 height 10
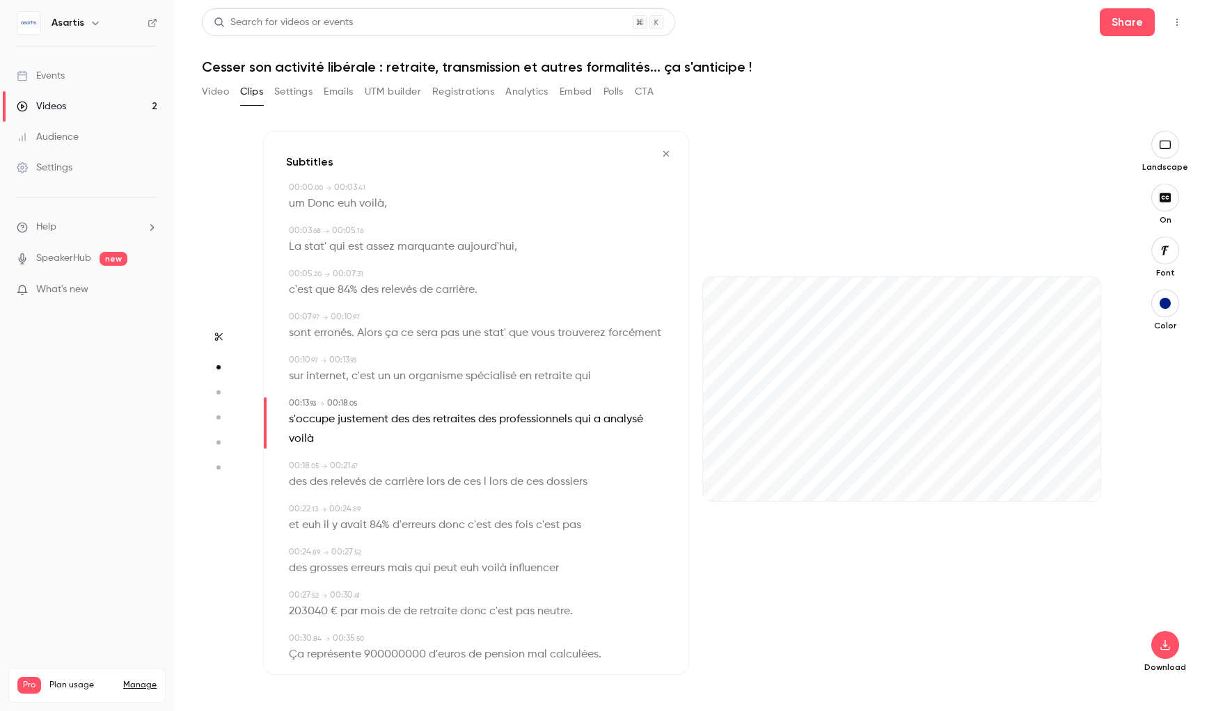
click at [451, 420] on span "retraites" at bounding box center [454, 419] width 42 height 19
type input "****"
click at [427, 421] on span "des" at bounding box center [421, 419] width 18 height 19
click at [425, 445] on button "Edit" at bounding box center [416, 445] width 48 height 22
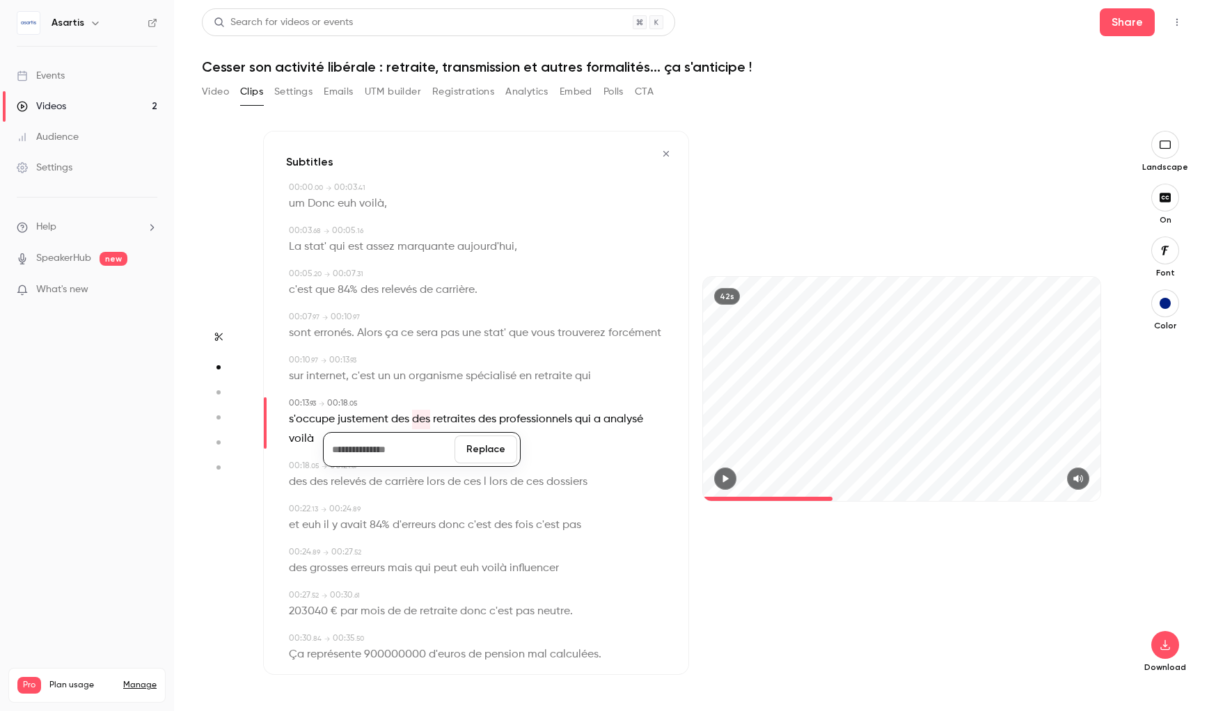
click at [492, 446] on button "Replace" at bounding box center [485, 450] width 63 height 28
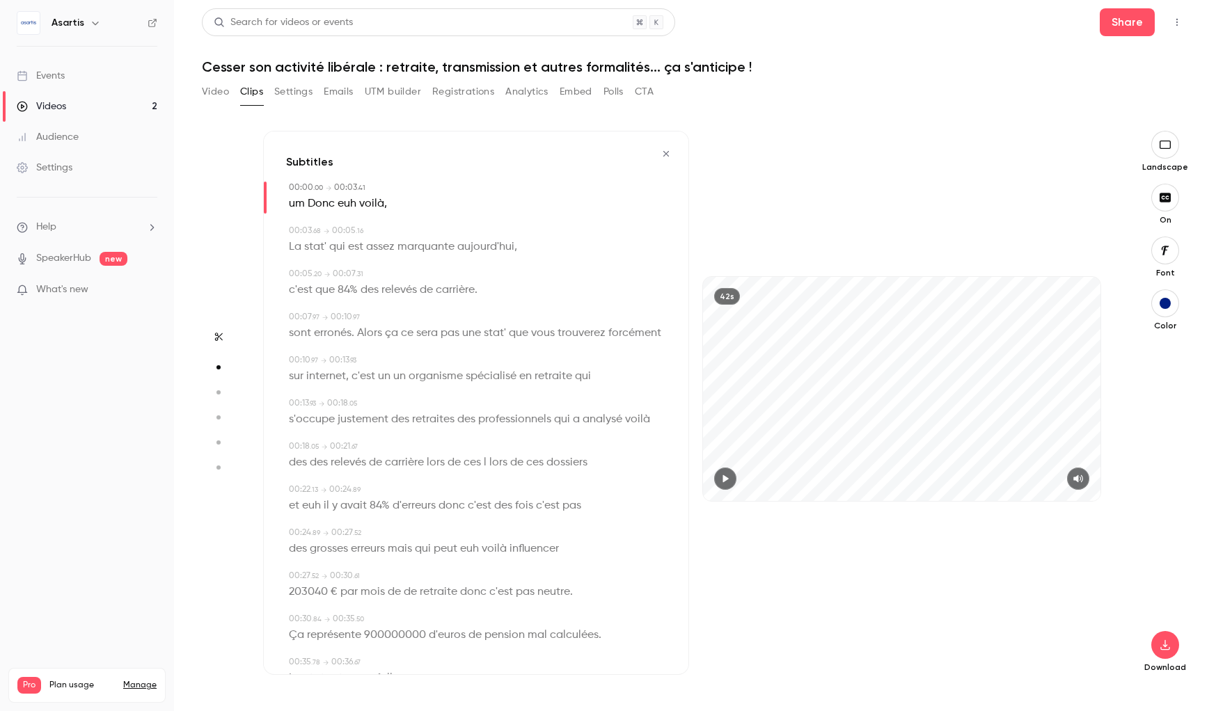
click at [728, 480] on icon "button" at bounding box center [725, 479] width 11 height 10
click at [583, 412] on span "analysé" at bounding box center [603, 419] width 40 height 19
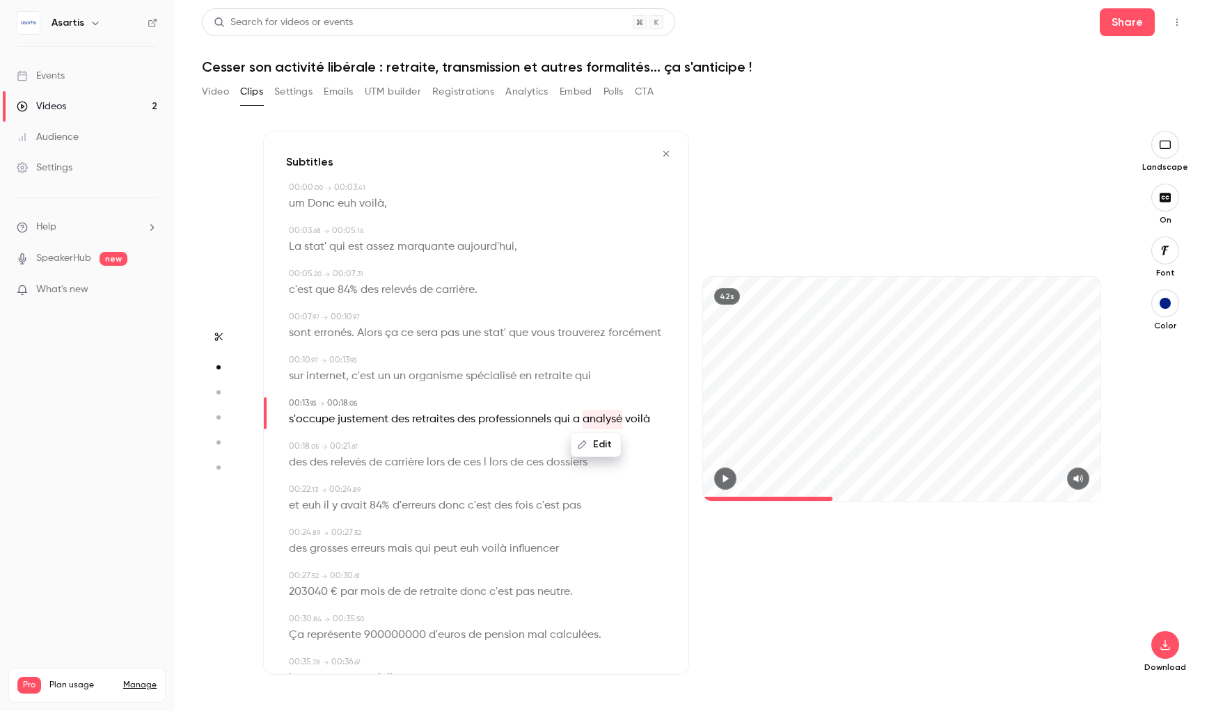
click at [719, 475] on button "button" at bounding box center [725, 479] width 22 height 22
click at [633, 416] on span "voilà" at bounding box center [637, 419] width 25 height 19
type input "****"
click at [634, 441] on button "Edit" at bounding box center [631, 445] width 48 height 22
click at [644, 445] on button "Replace" at bounding box center [656, 450] width 63 height 28
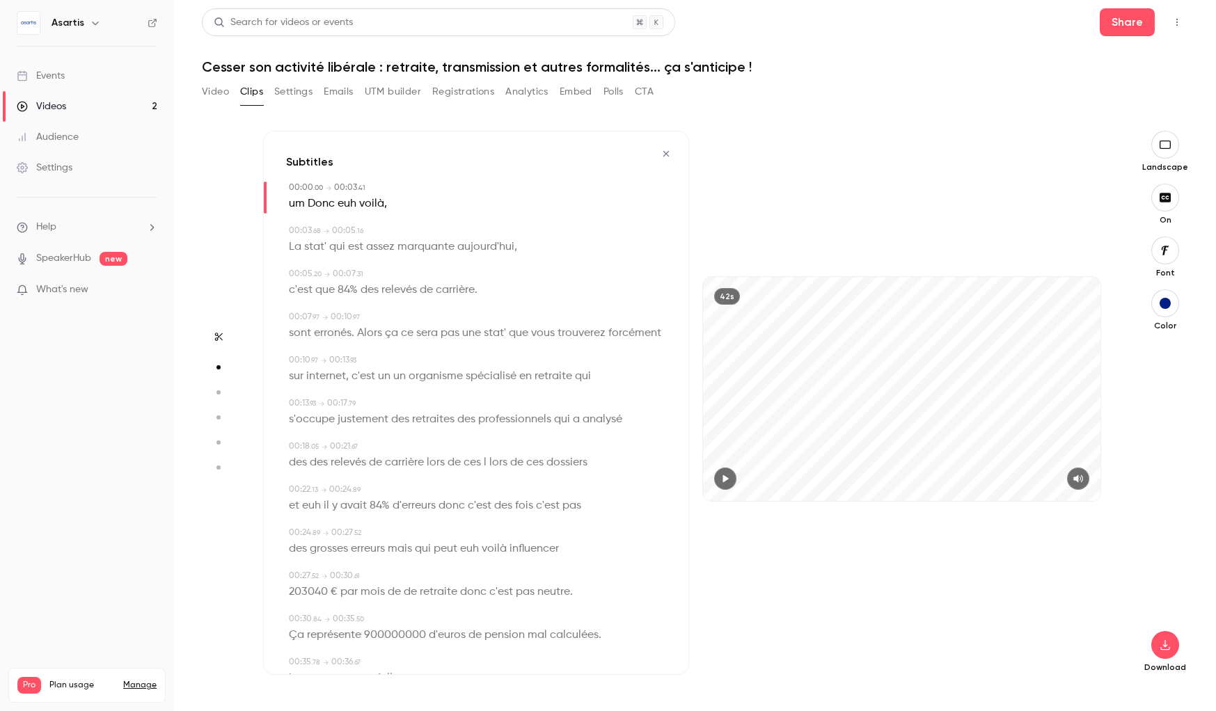
click at [304, 466] on span "des" at bounding box center [298, 462] width 18 height 19
type input "****"
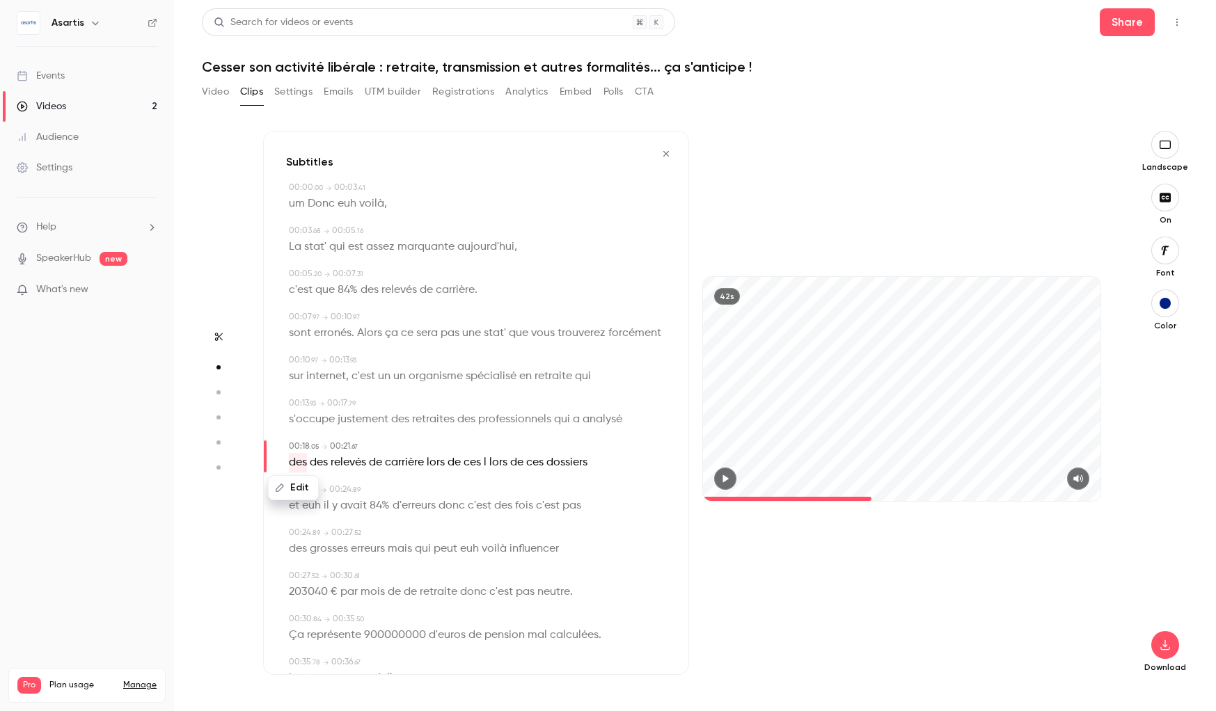
click at [312, 490] on button "Edit" at bounding box center [293, 488] width 48 height 22
click at [424, 493] on button "Replace" at bounding box center [426, 493] width 63 height 28
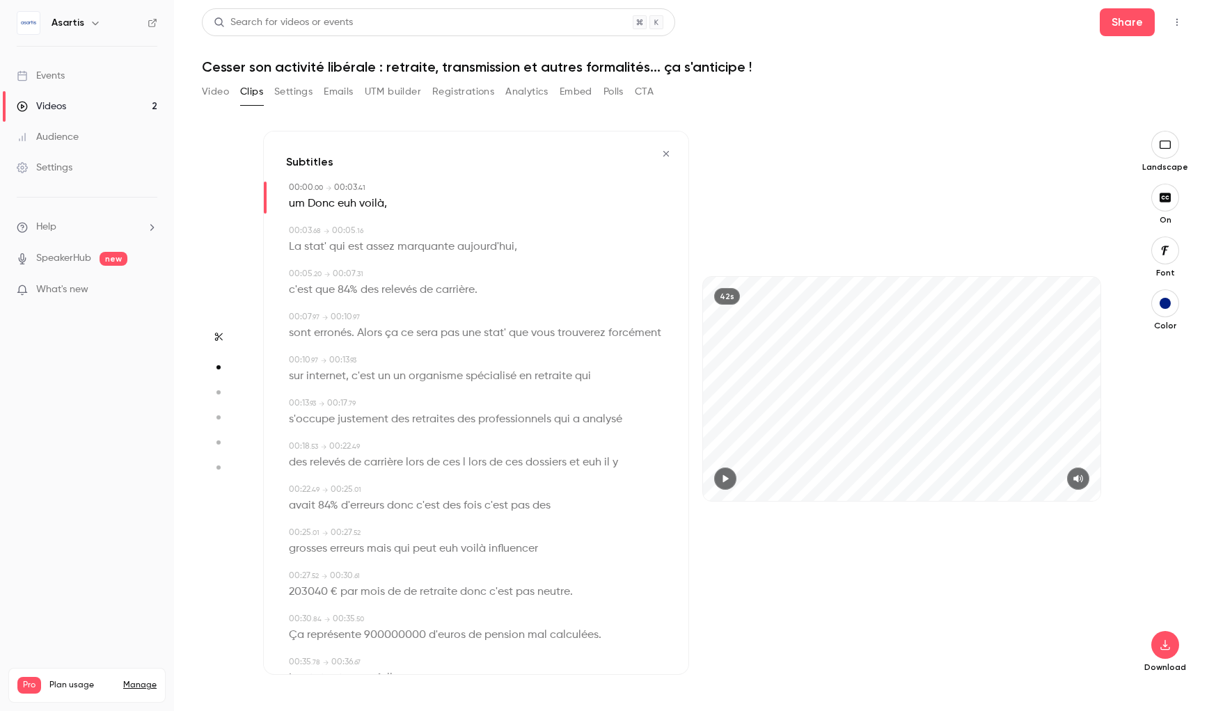
click at [511, 464] on span "ces" at bounding box center [513, 462] width 17 height 19
type input "****"
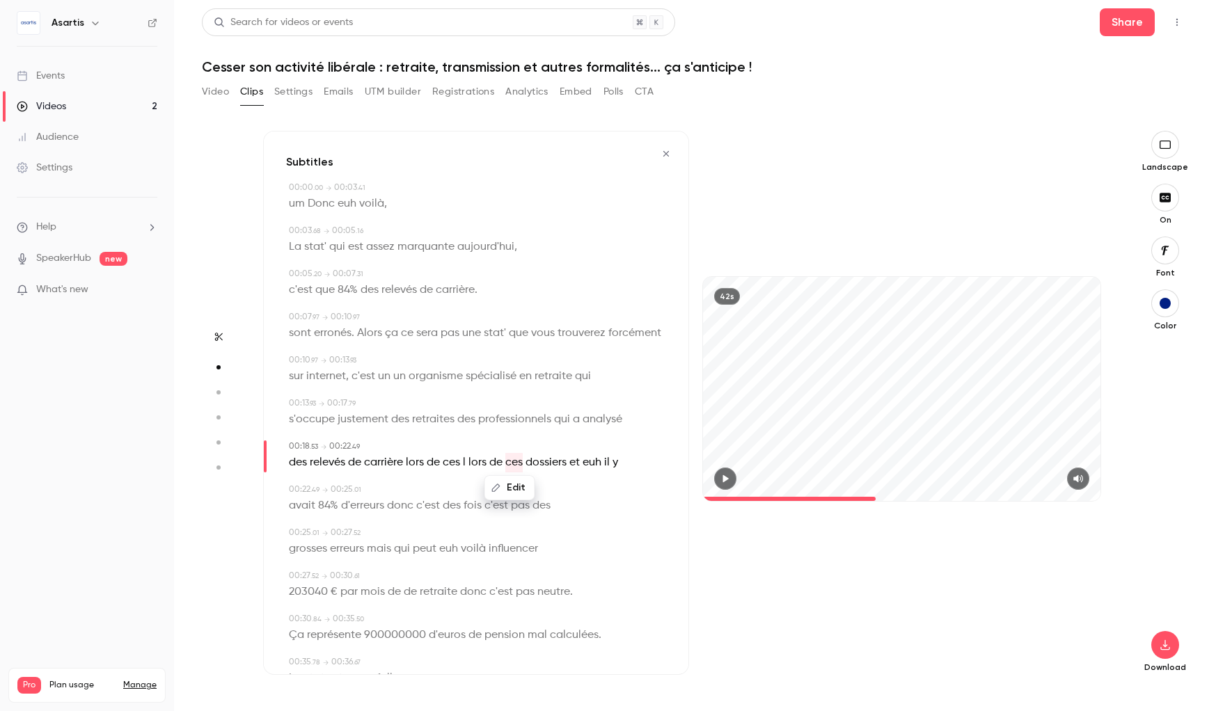
click at [509, 487] on button "Edit" at bounding box center [510, 488] width 48 height 22
click at [571, 484] on button "Replace" at bounding box center [579, 493] width 63 height 28
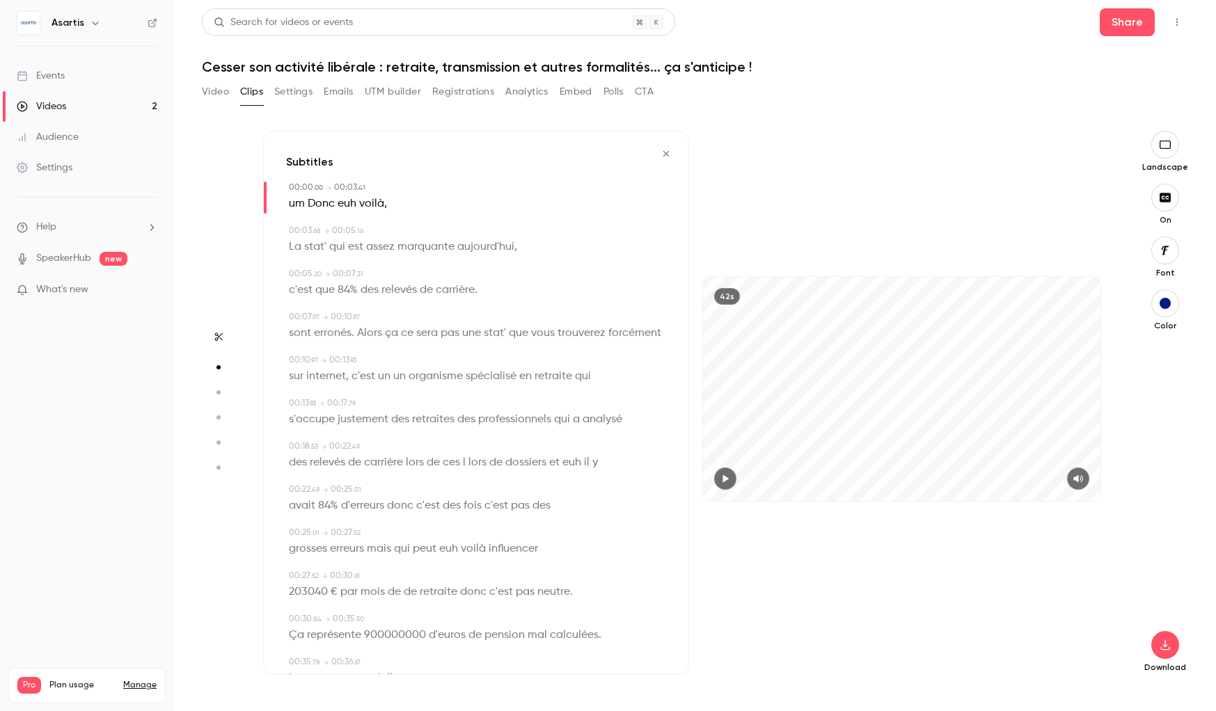
click at [498, 465] on span "de" at bounding box center [495, 462] width 13 height 19
type input "****"
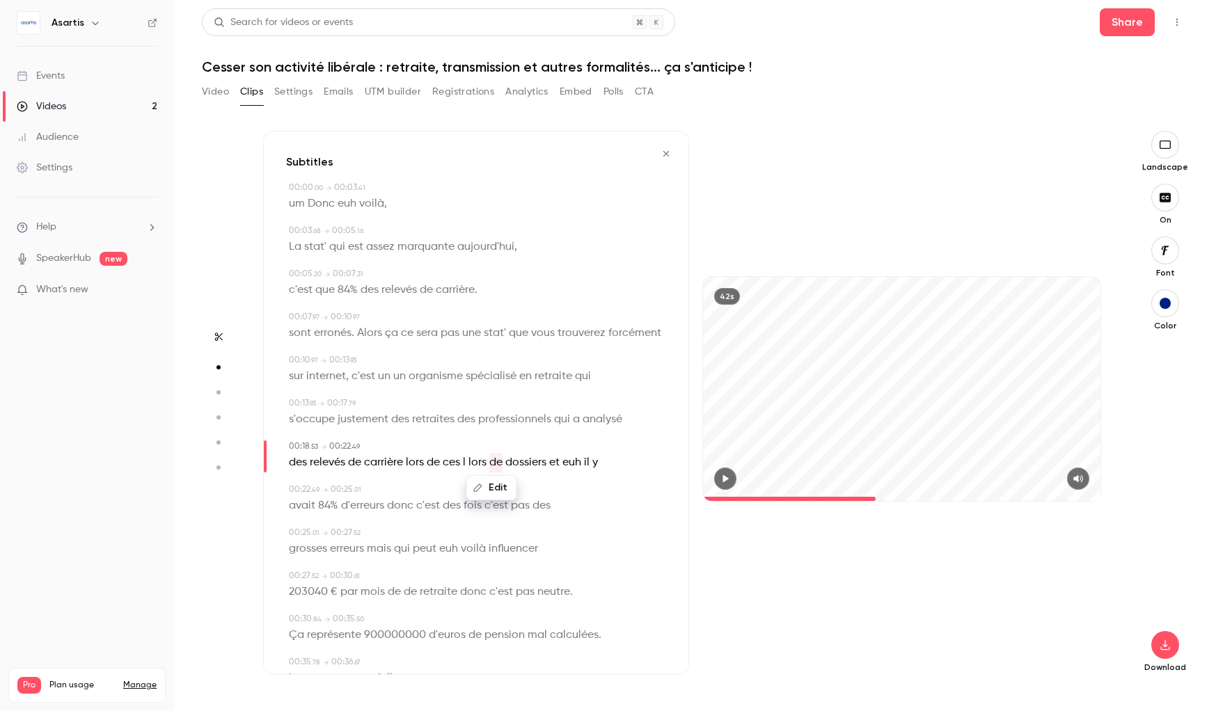
click at [500, 489] on button "Edit" at bounding box center [492, 488] width 48 height 22
click at [532, 497] on button "Replace" at bounding box center [561, 493] width 63 height 28
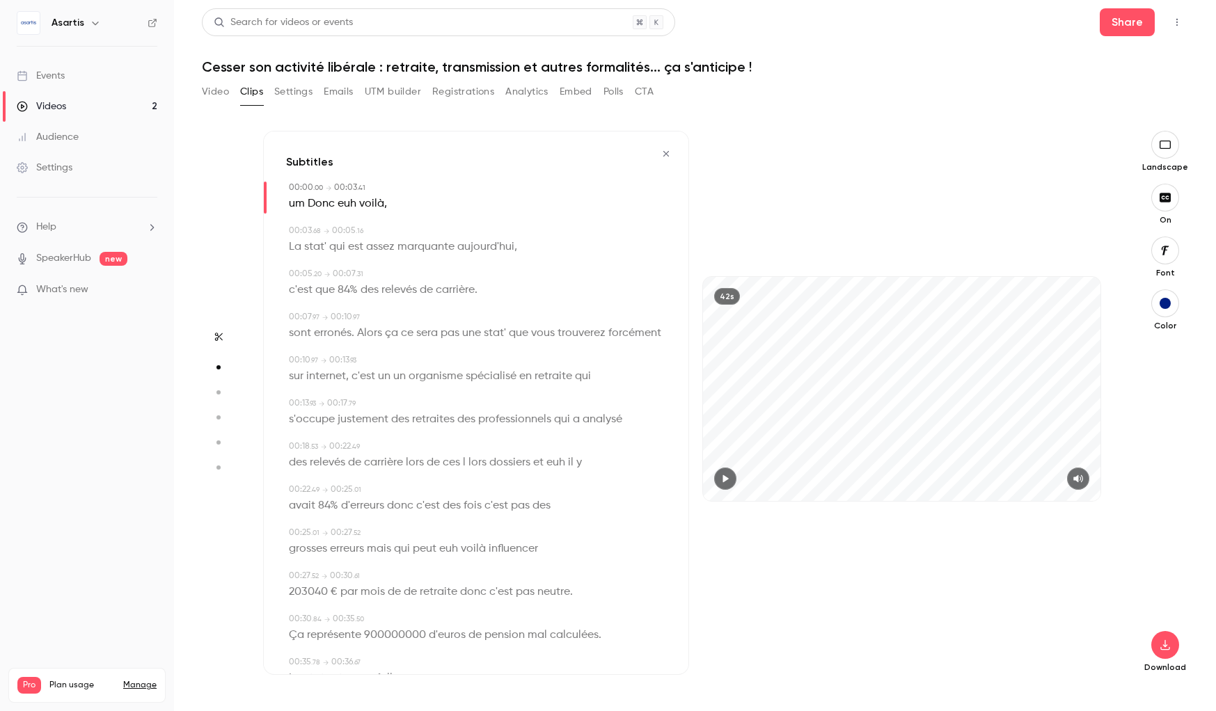
click at [463, 464] on span "l" at bounding box center [464, 462] width 3 height 19
type input "****"
click at [470, 484] on button "Edit" at bounding box center [460, 488] width 48 height 22
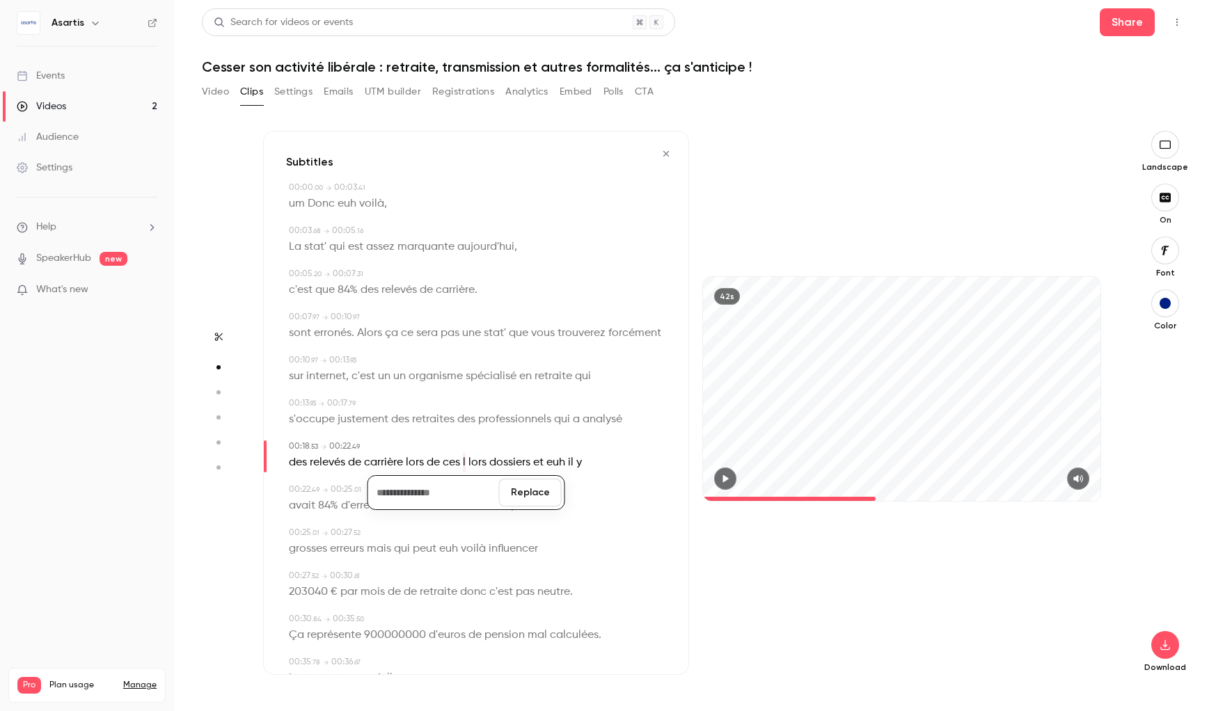
click at [523, 491] on button "Replace" at bounding box center [530, 493] width 63 height 28
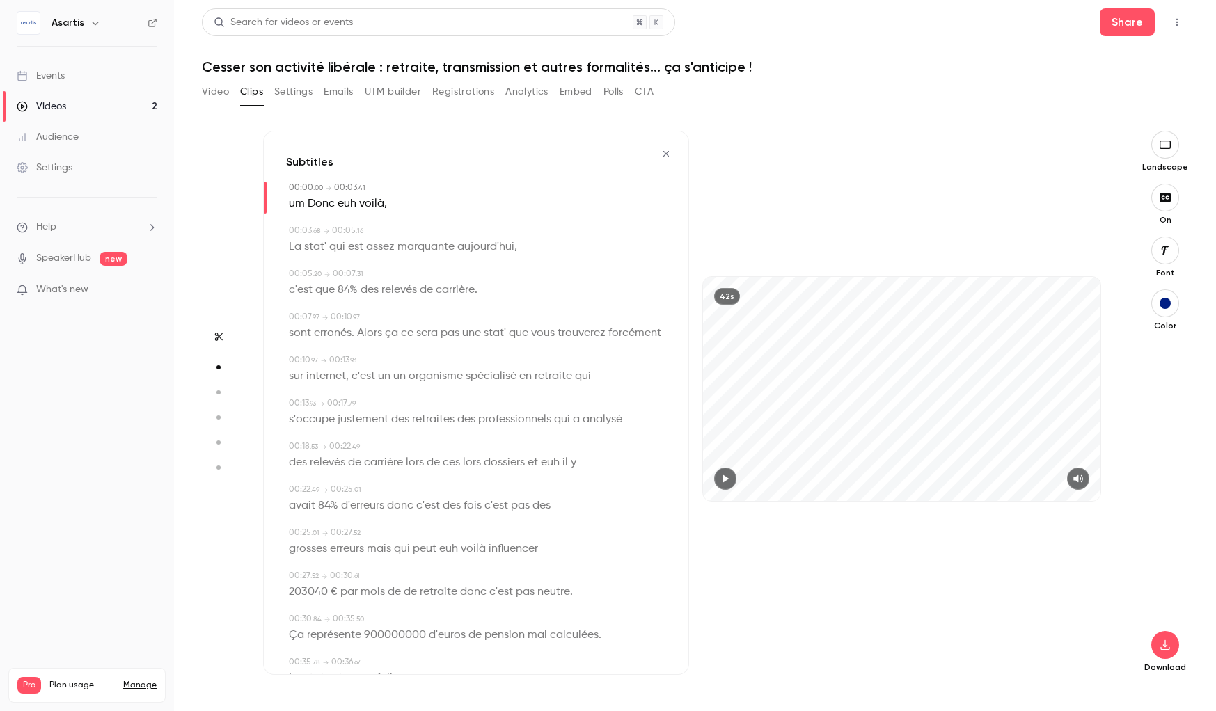
click at [467, 464] on span "lors" at bounding box center [472, 462] width 18 height 19
type input "****"
click at [474, 487] on button "Edit" at bounding box center [468, 488] width 48 height 22
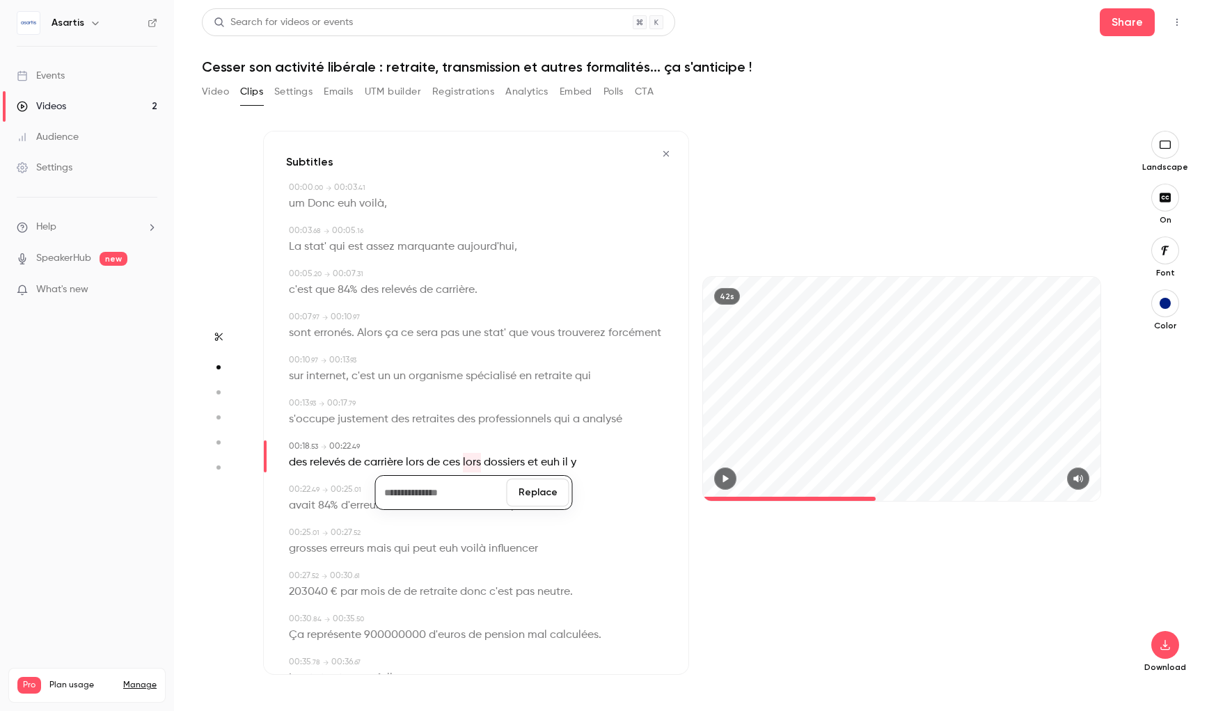
click at [541, 501] on button "Replace" at bounding box center [538, 493] width 63 height 28
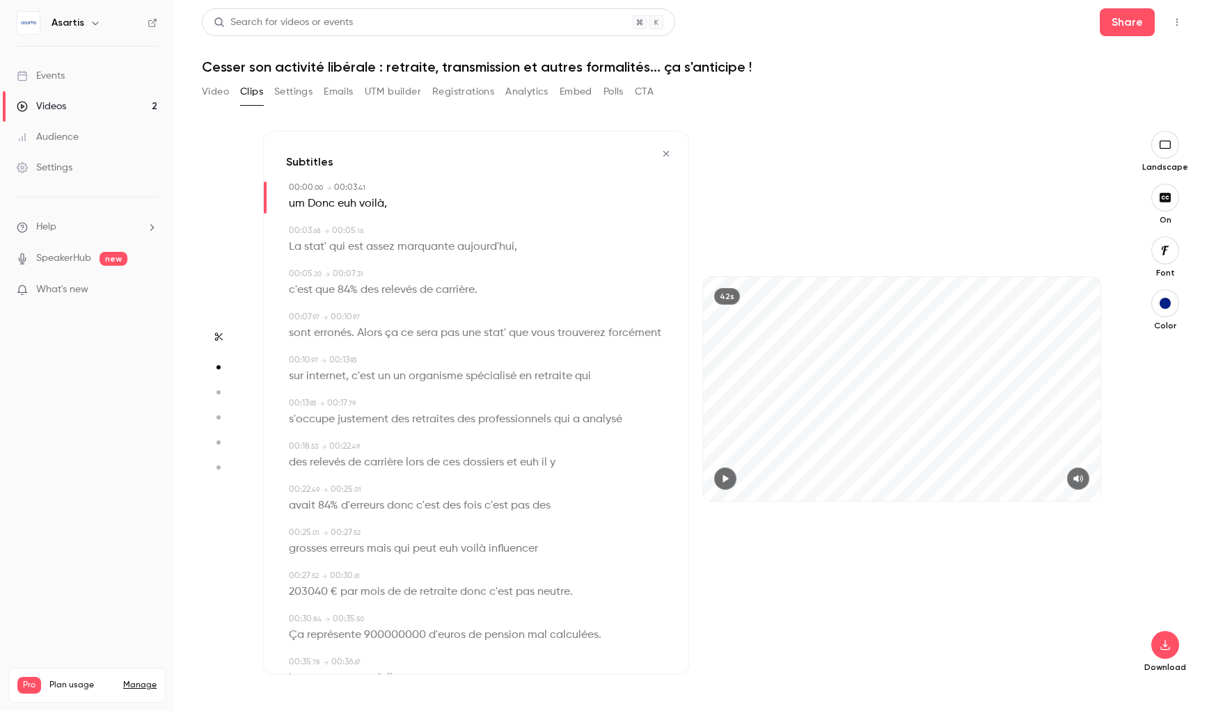
click at [450, 466] on span "ces" at bounding box center [451, 462] width 17 height 19
type input "****"
click at [451, 482] on button "Edit" at bounding box center [447, 488] width 48 height 22
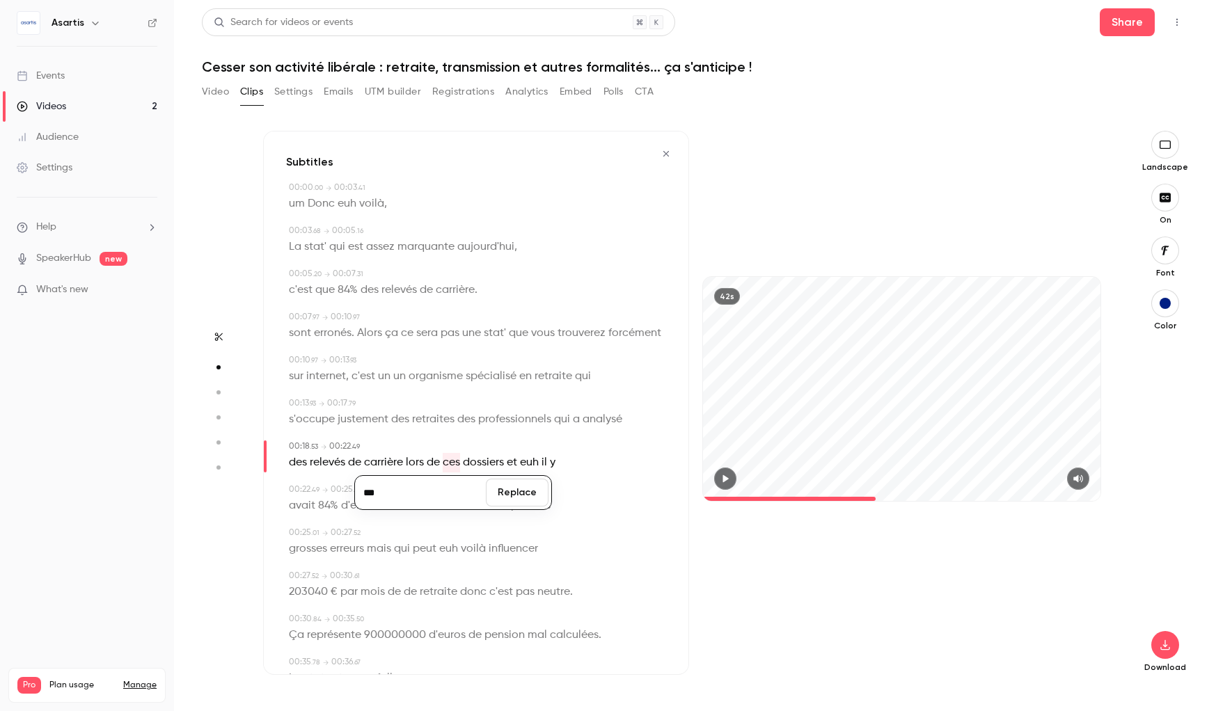
type input "***"
click at [516, 493] on button "Replace" at bounding box center [517, 493] width 63 height 28
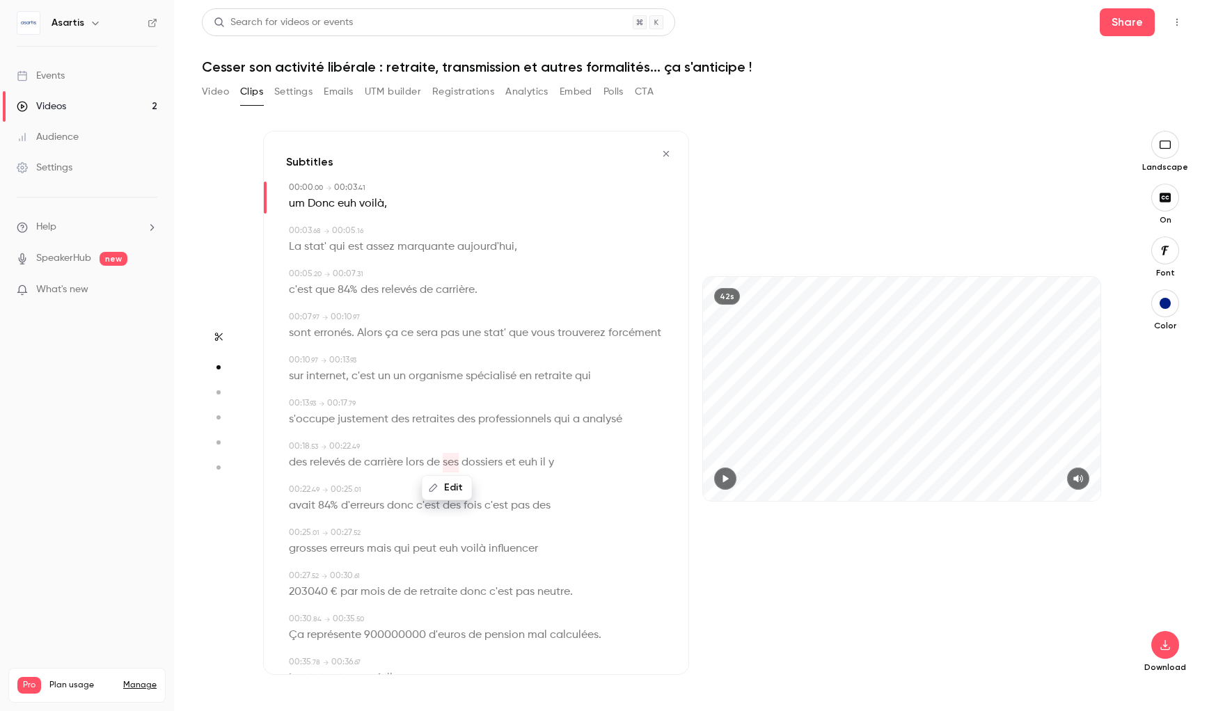
click at [528, 467] on span "euh" at bounding box center [527, 462] width 19 height 19
type input "****"
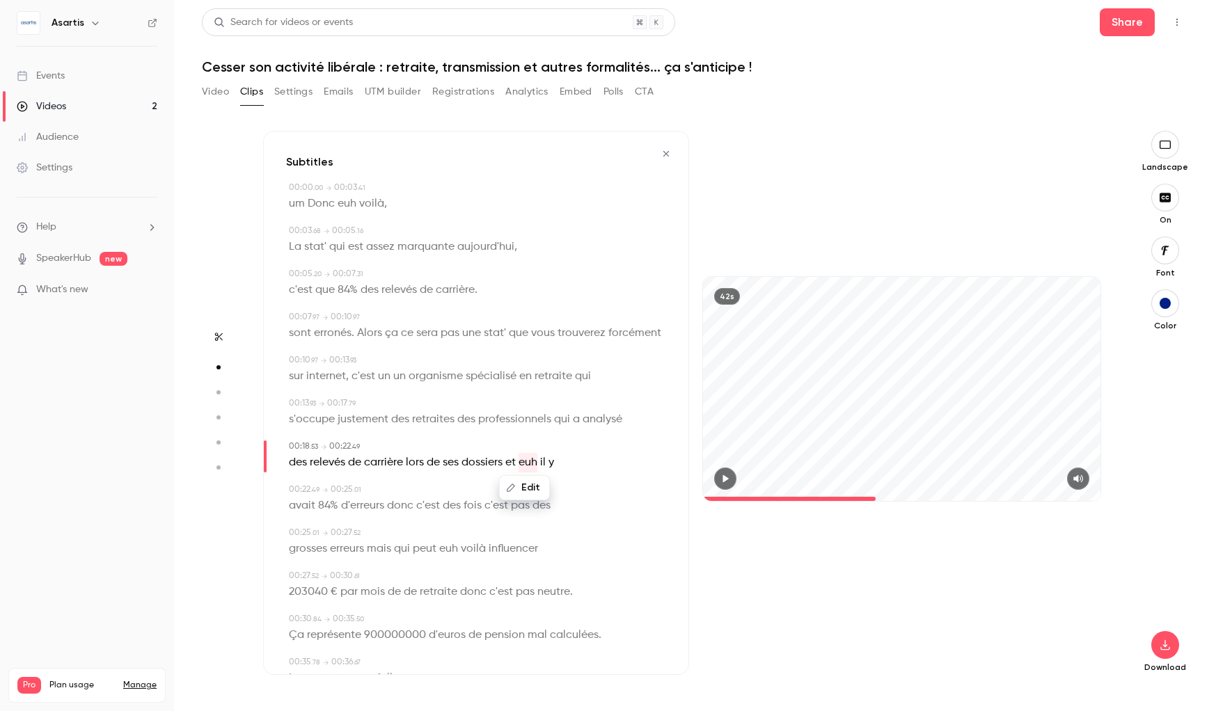
click at [526, 491] on button "Edit" at bounding box center [524, 488] width 48 height 22
click at [598, 499] on button "Replace" at bounding box center [594, 493] width 63 height 28
click at [371, 506] on span "d'erreurs" at bounding box center [362, 505] width 43 height 19
click at [958, 578] on div "42s" at bounding box center [902, 403] width 426 height 544
click at [729, 480] on icon "button" at bounding box center [725, 479] width 11 height 10
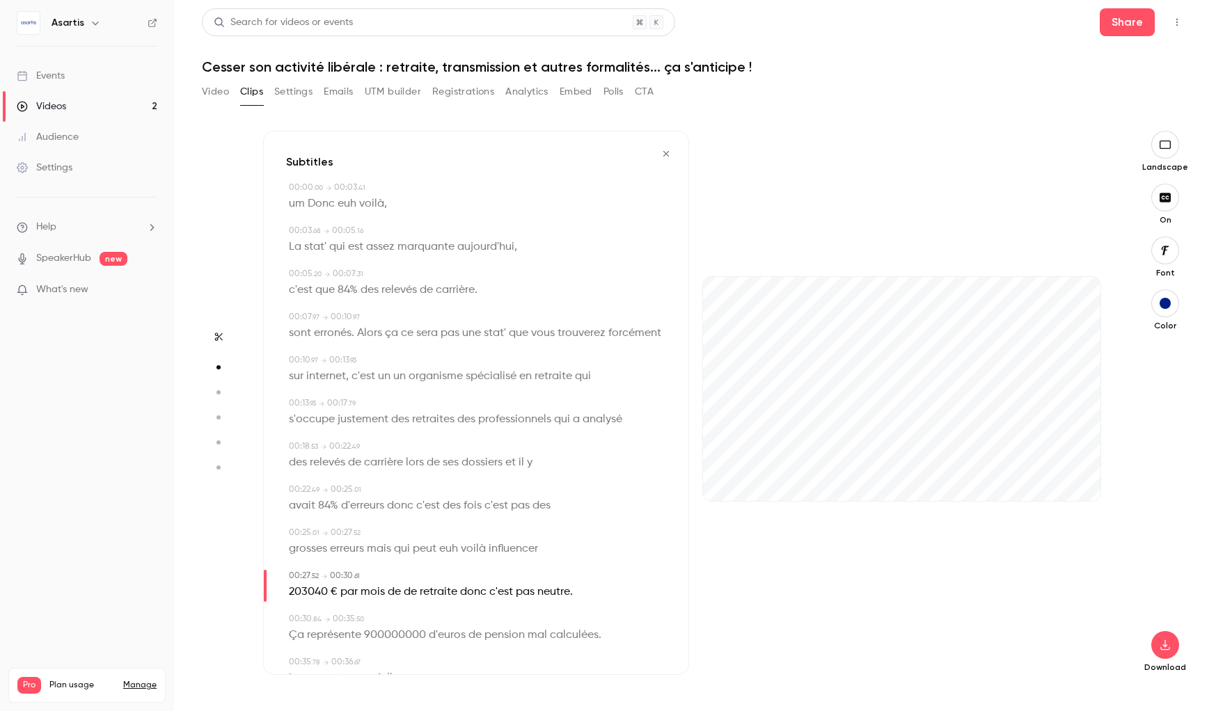
click at [448, 548] on span "euh" at bounding box center [448, 548] width 19 height 19
type input "**"
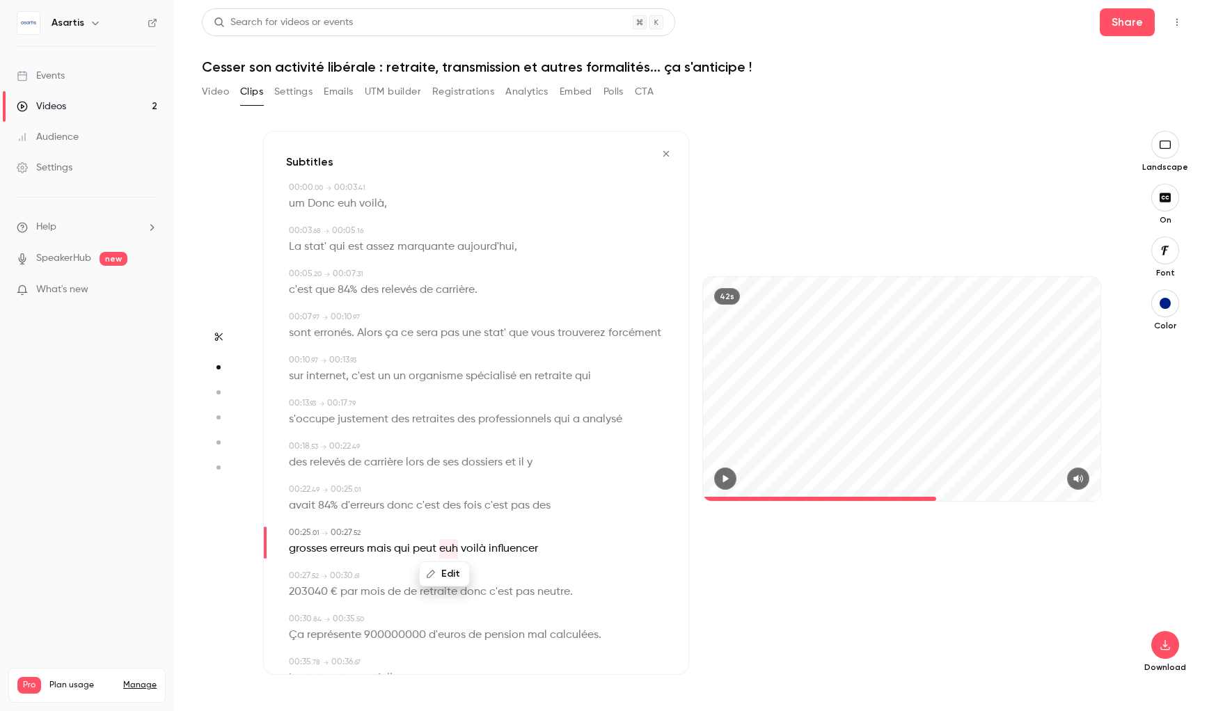
click at [441, 575] on button "Edit" at bounding box center [444, 574] width 48 height 22
click at [526, 585] on button "Replace" at bounding box center [514, 579] width 63 height 28
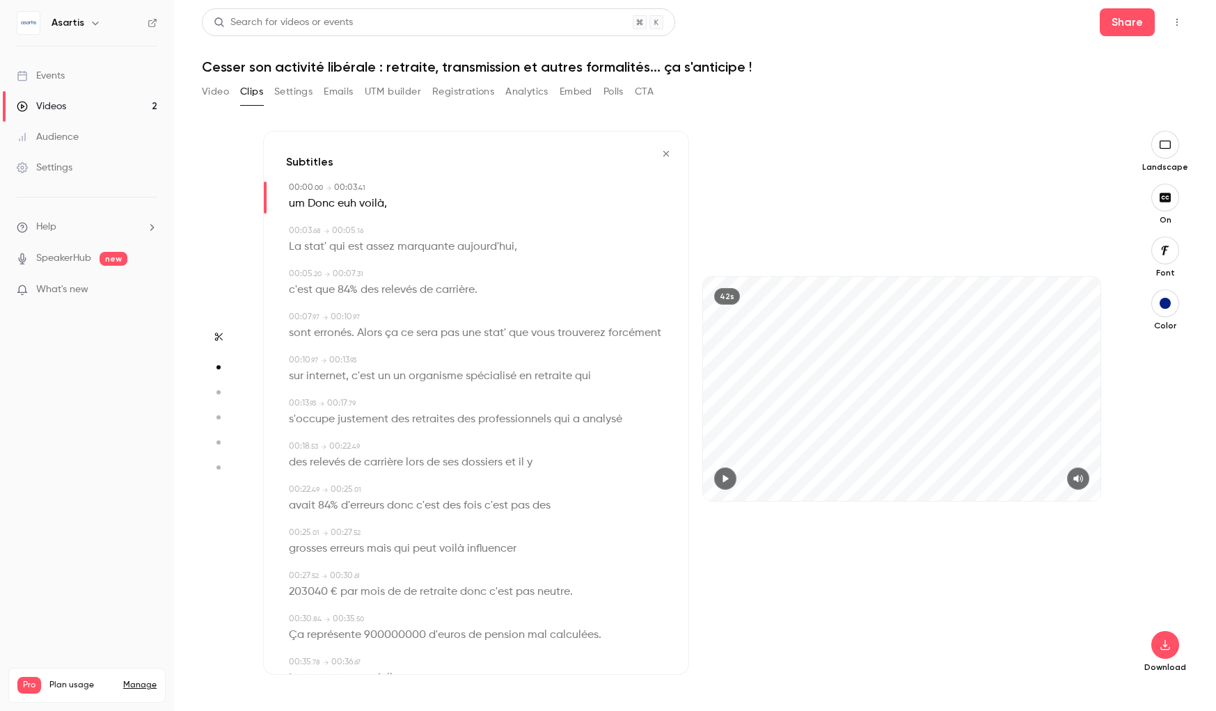
click at [303, 597] on span "203040" at bounding box center [308, 592] width 39 height 19
type input "****"
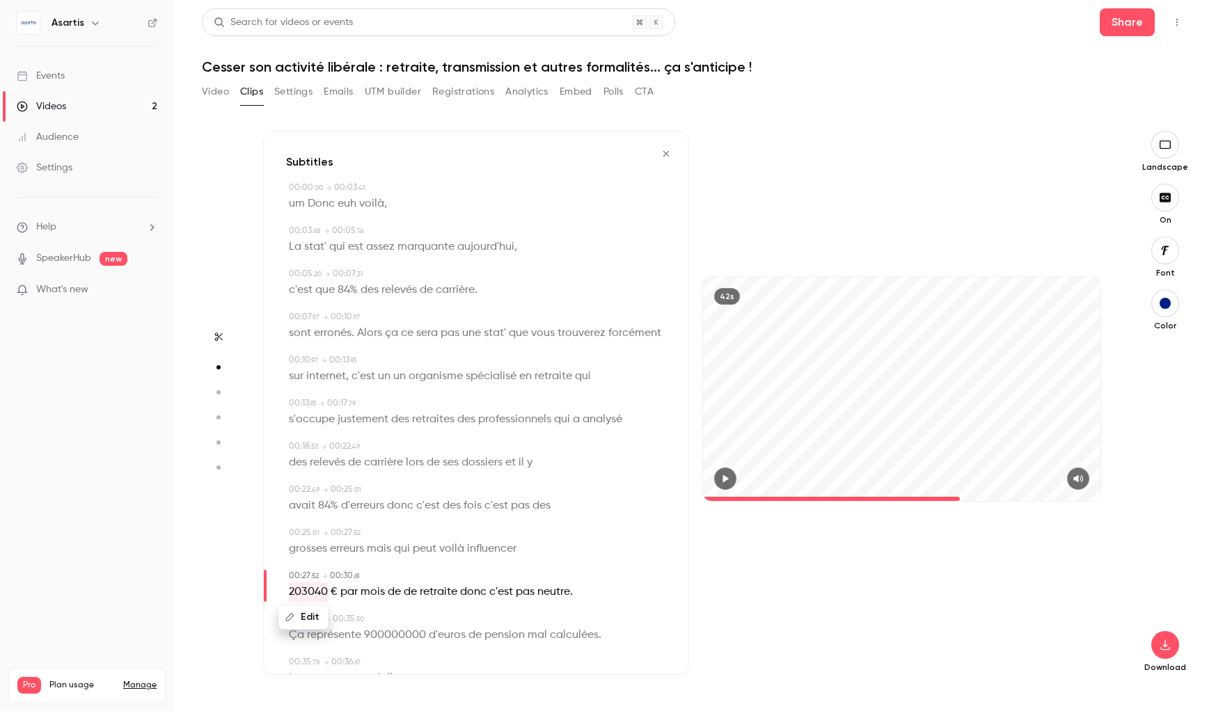
click at [303, 618] on button "Edit" at bounding box center [304, 617] width 48 height 22
click at [282, 618] on input "******" at bounding box center [329, 622] width 125 height 28
type input "********"
click at [415, 625] on button "Replace" at bounding box center [426, 622] width 63 height 28
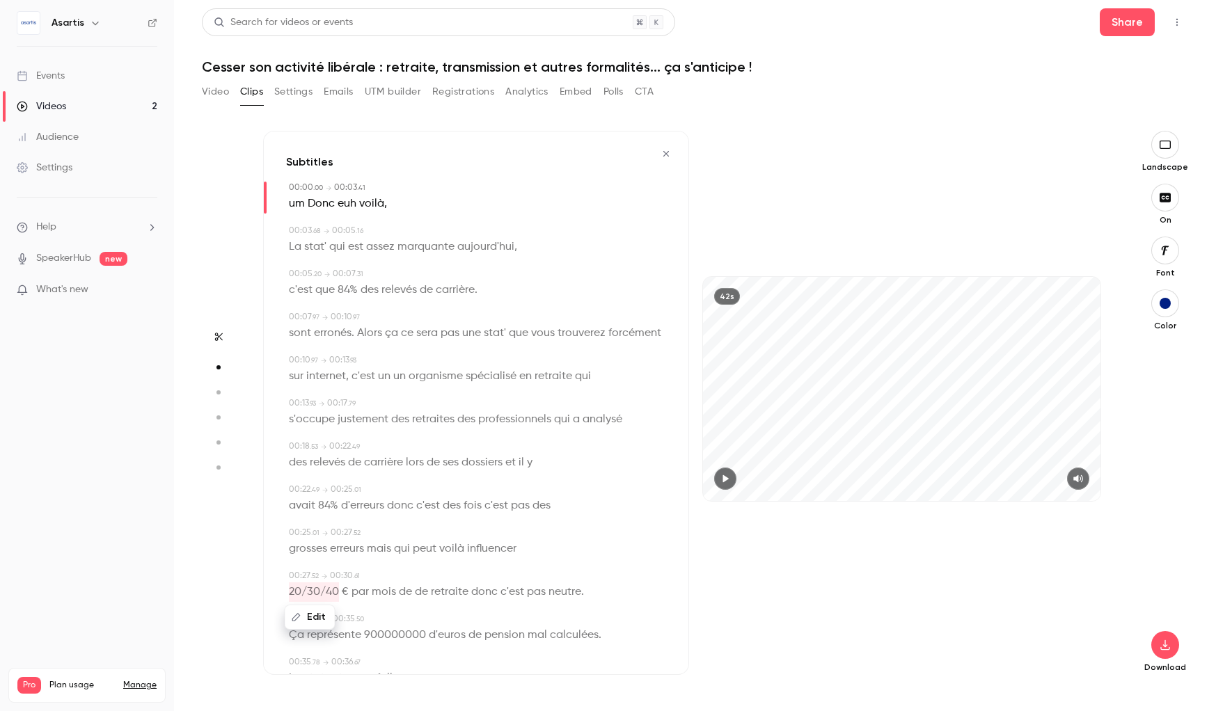
click at [805, 610] on div "42s" at bounding box center [902, 403] width 426 height 544
click at [402, 549] on span "qui" at bounding box center [402, 548] width 16 height 19
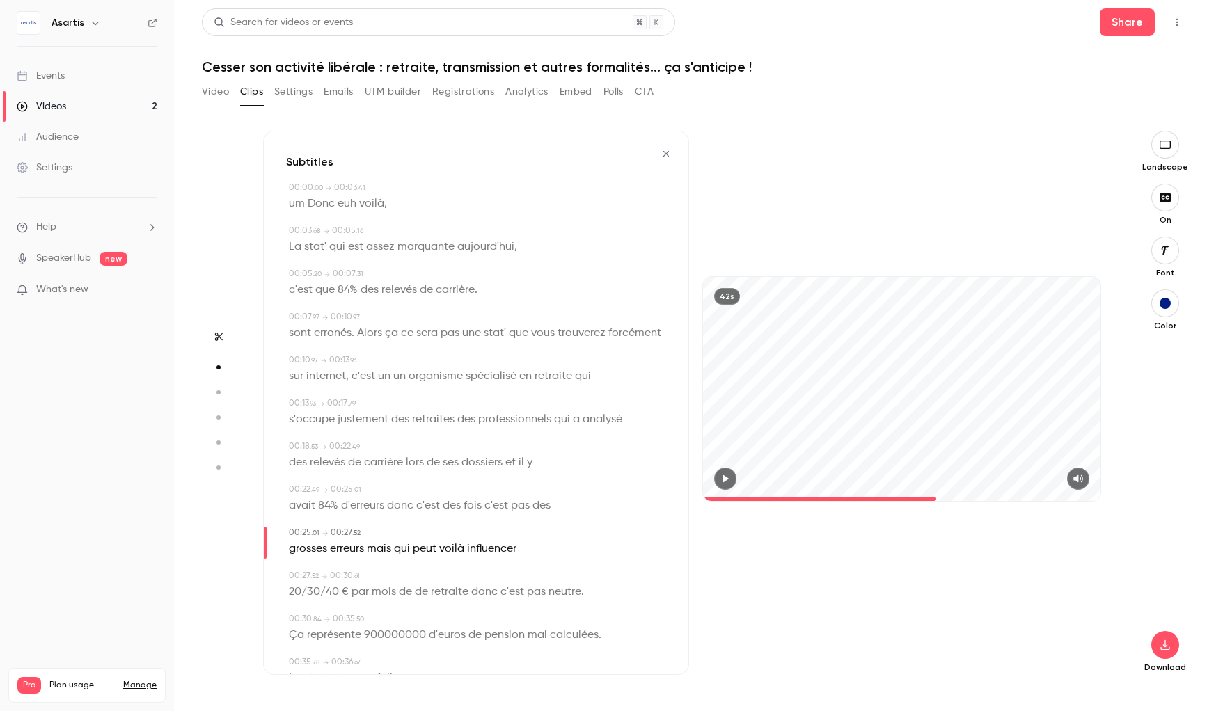
click at [722, 476] on icon "button" at bounding box center [725, 479] width 11 height 10
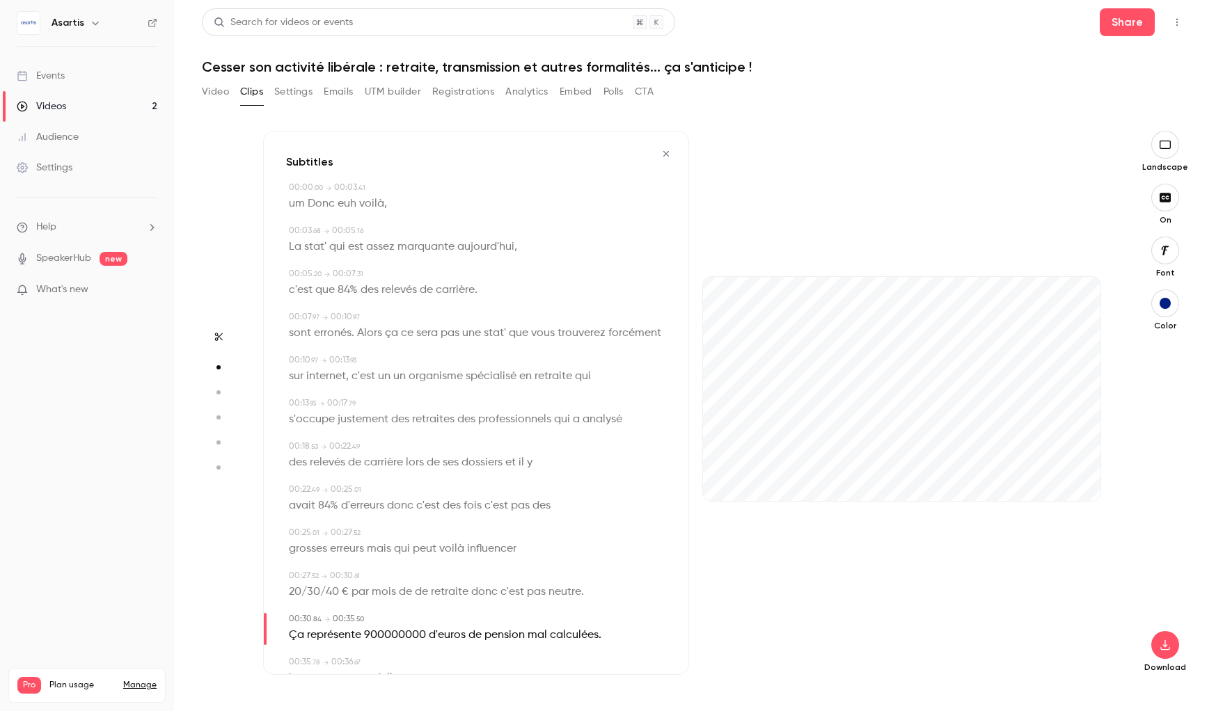
click at [386, 631] on span "900000000" at bounding box center [395, 635] width 62 height 19
type input "****"
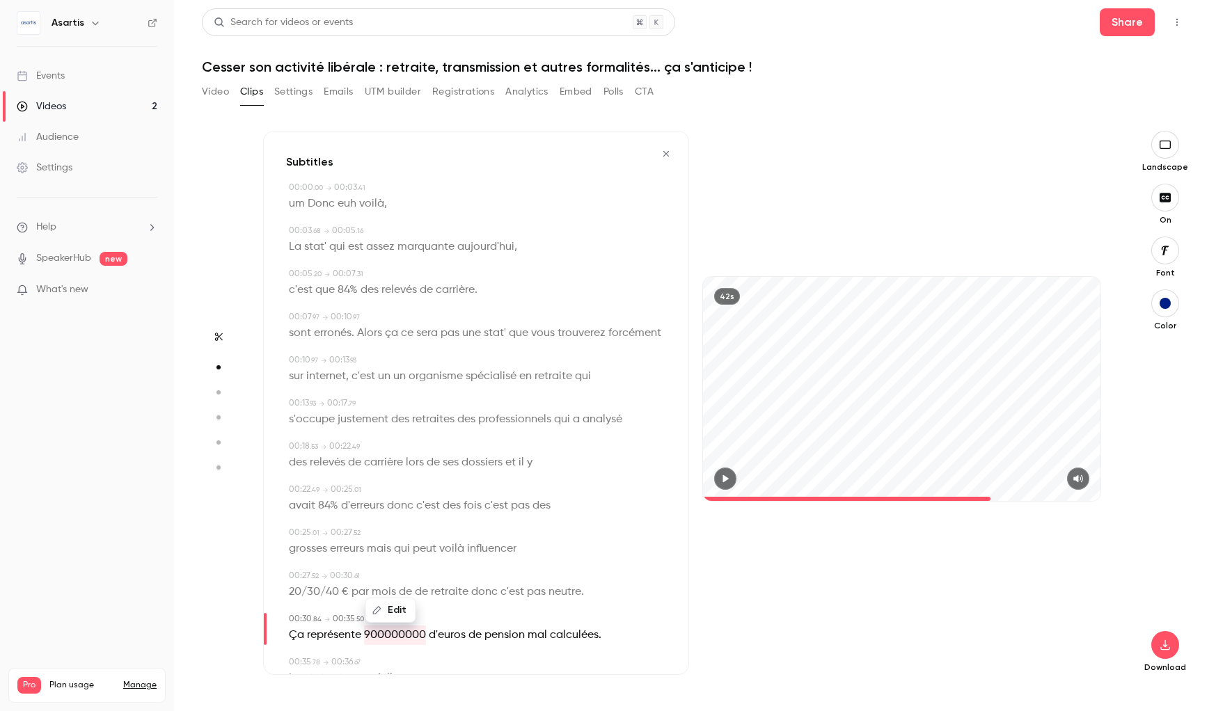
click at [390, 615] on button "Edit" at bounding box center [391, 610] width 48 height 22
click at [316, 605] on input "*********" at bounding box center [363, 606] width 125 height 28
type input "**********"
click at [450, 615] on button "Replace" at bounding box center [460, 606] width 63 height 28
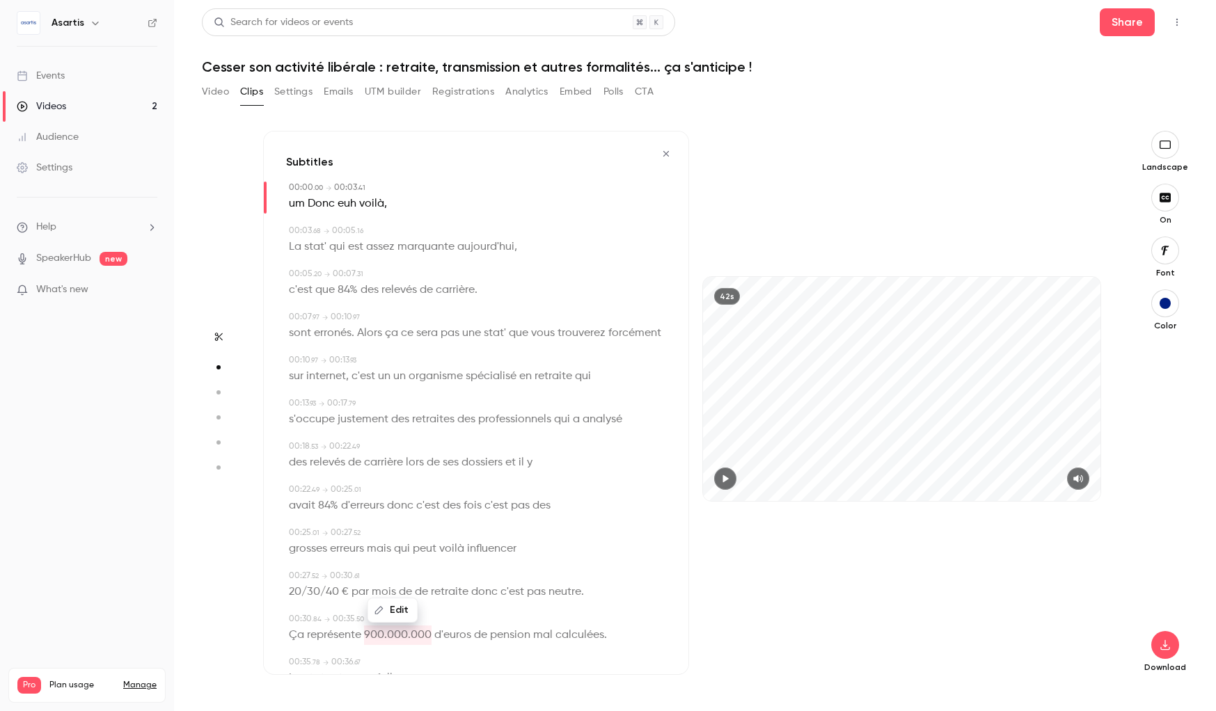
click at [743, 610] on div "42s" at bounding box center [902, 403] width 426 height 544
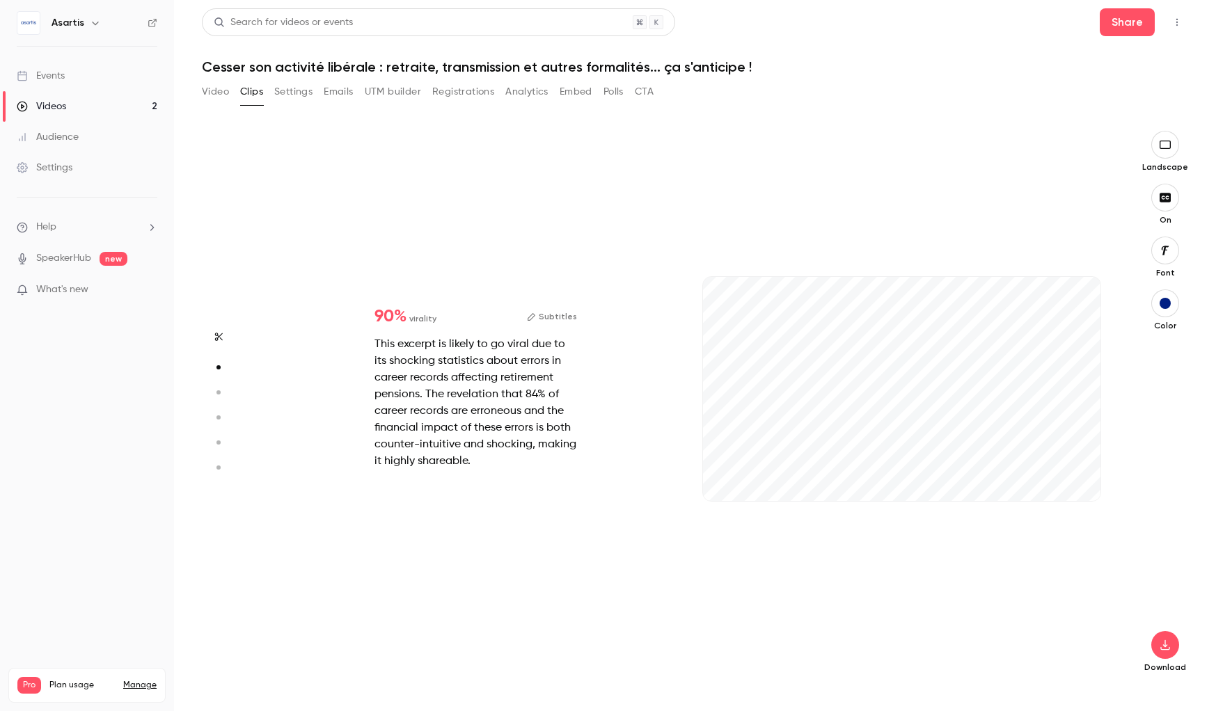
scroll to position [546, 0]
click at [557, 325] on button "Subtitles" at bounding box center [552, 316] width 50 height 17
click at [558, 324] on button "Subtitles" at bounding box center [552, 316] width 50 height 17
click at [558, 317] on button "Subtitles" at bounding box center [552, 316] width 50 height 17
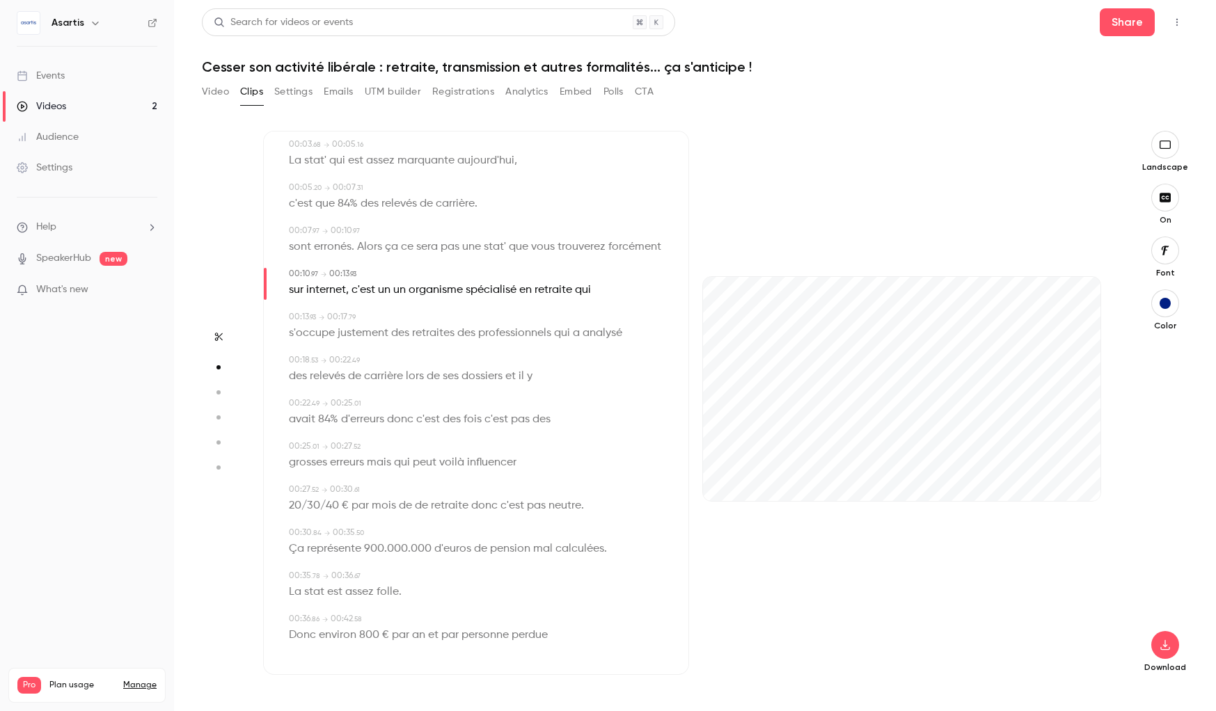
scroll to position [90, 0]
click at [1169, 145] on icon "button" at bounding box center [1164, 144] width 15 height 11
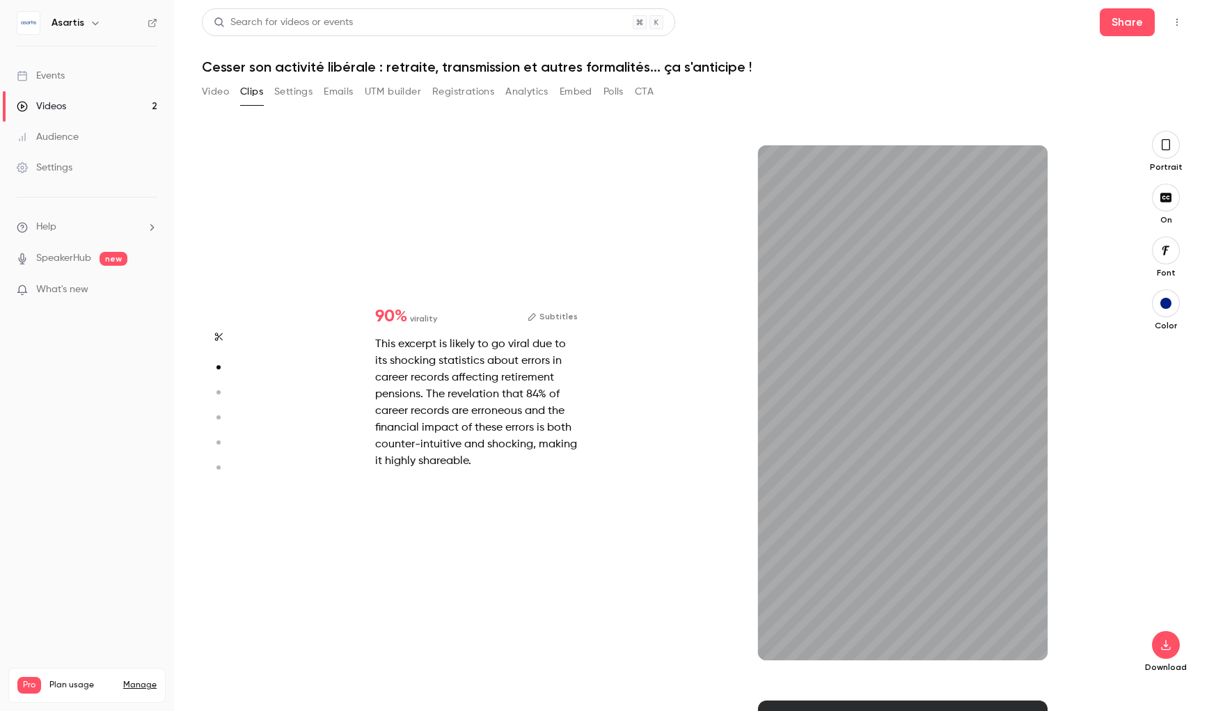
scroll to position [555, 0]
click at [544, 314] on button "Subtitles" at bounding box center [553, 316] width 50 height 17
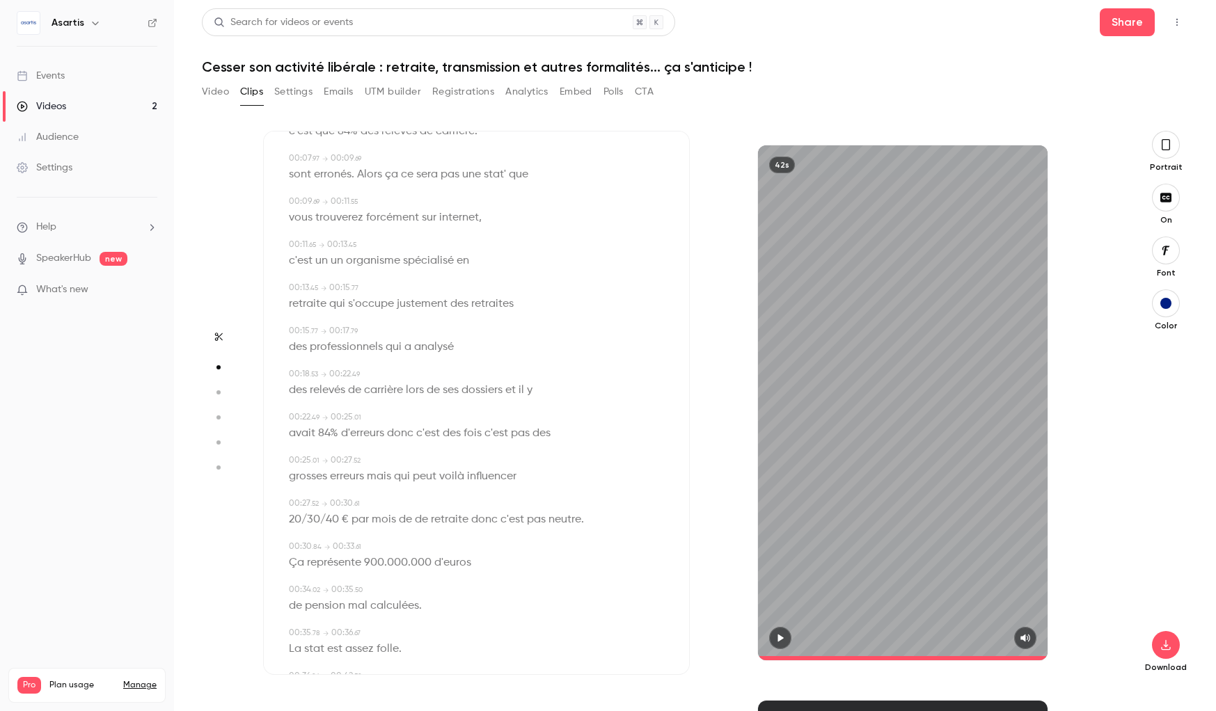
scroll to position [220, 0]
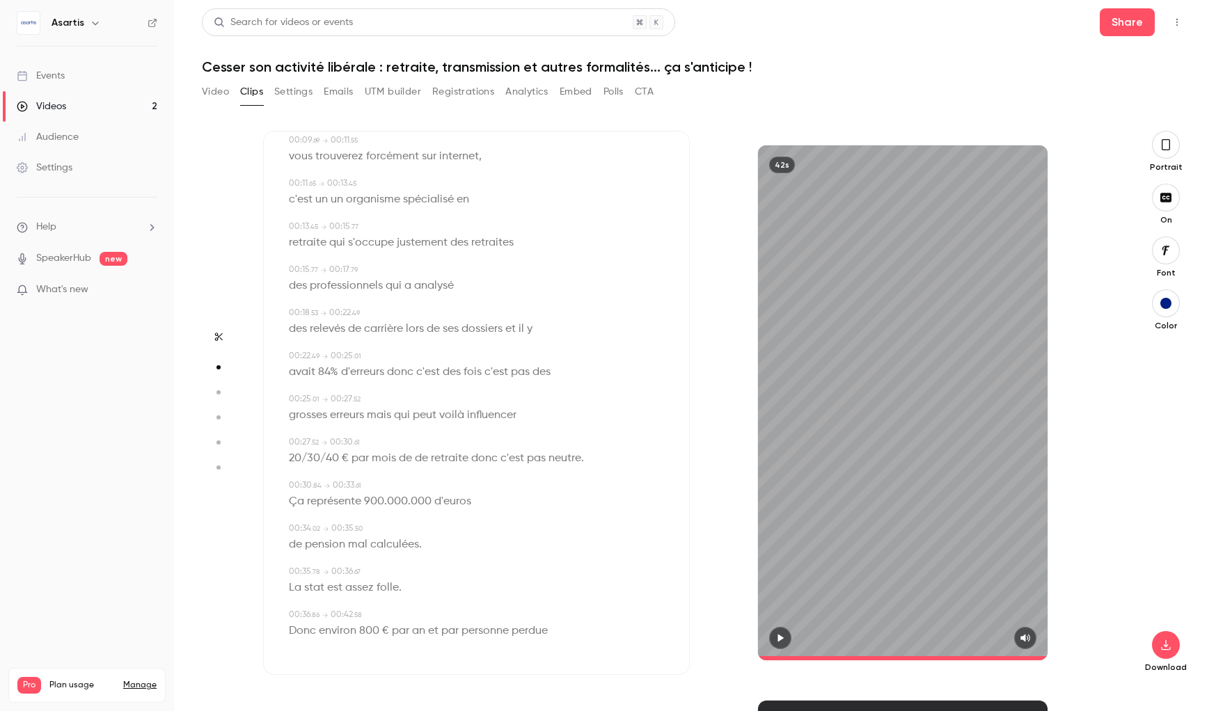
click at [470, 633] on span "personne" at bounding box center [484, 630] width 47 height 19
type input "****"
click at [521, 628] on span "perdue" at bounding box center [530, 630] width 36 height 19
click at [528, 608] on button "Edit" at bounding box center [526, 606] width 48 height 22
type input "*******"
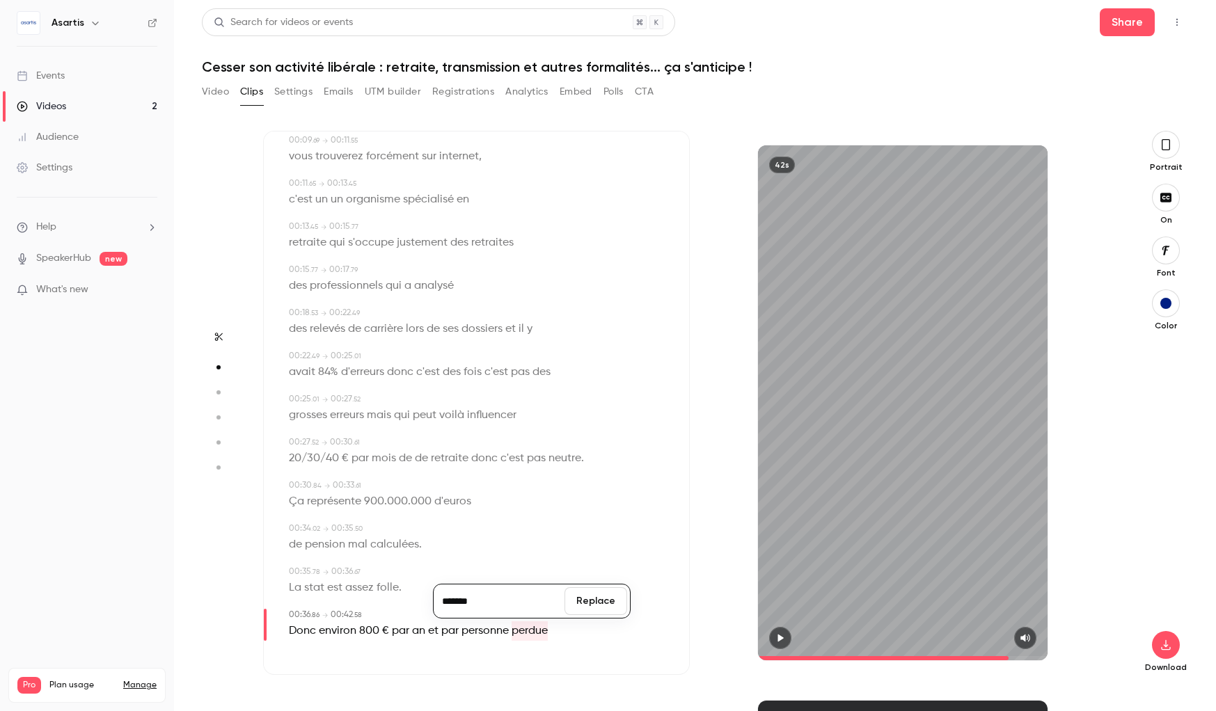
click at [586, 605] on button "Replace" at bounding box center [595, 601] width 63 height 28
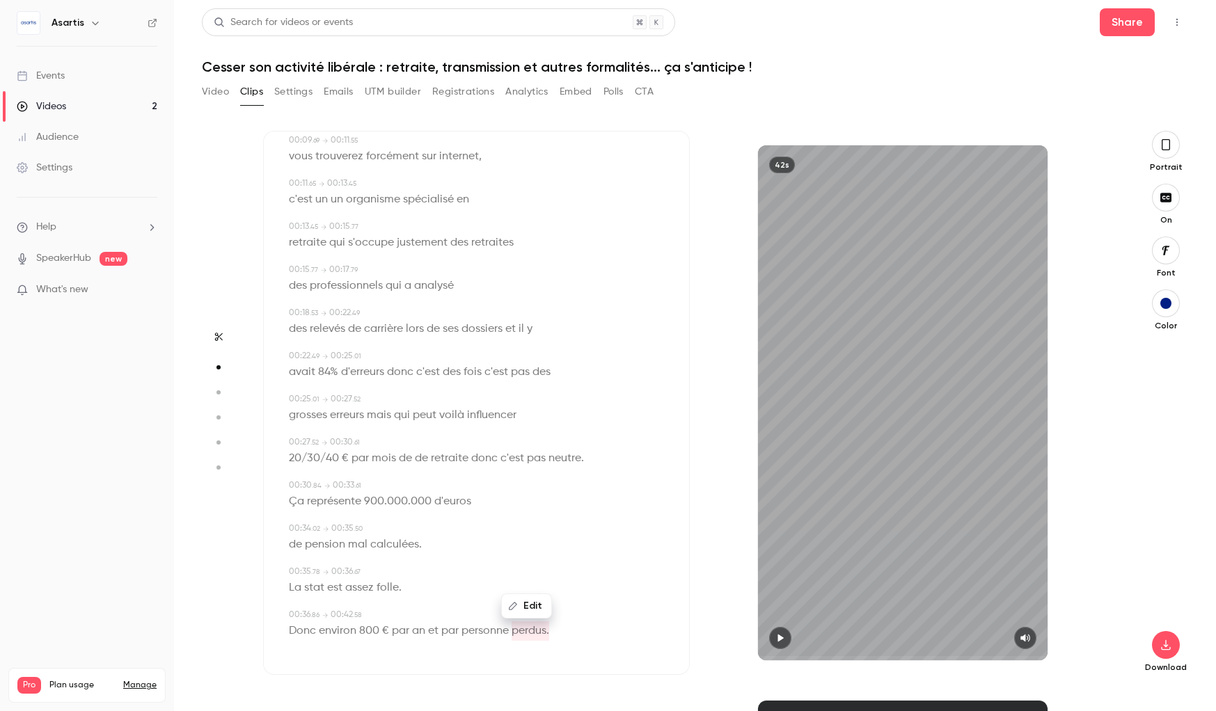
click at [420, 628] on span "an" at bounding box center [418, 630] width 13 height 19
type input "****"
click at [415, 603] on button "Edit" at bounding box center [414, 606] width 48 height 22
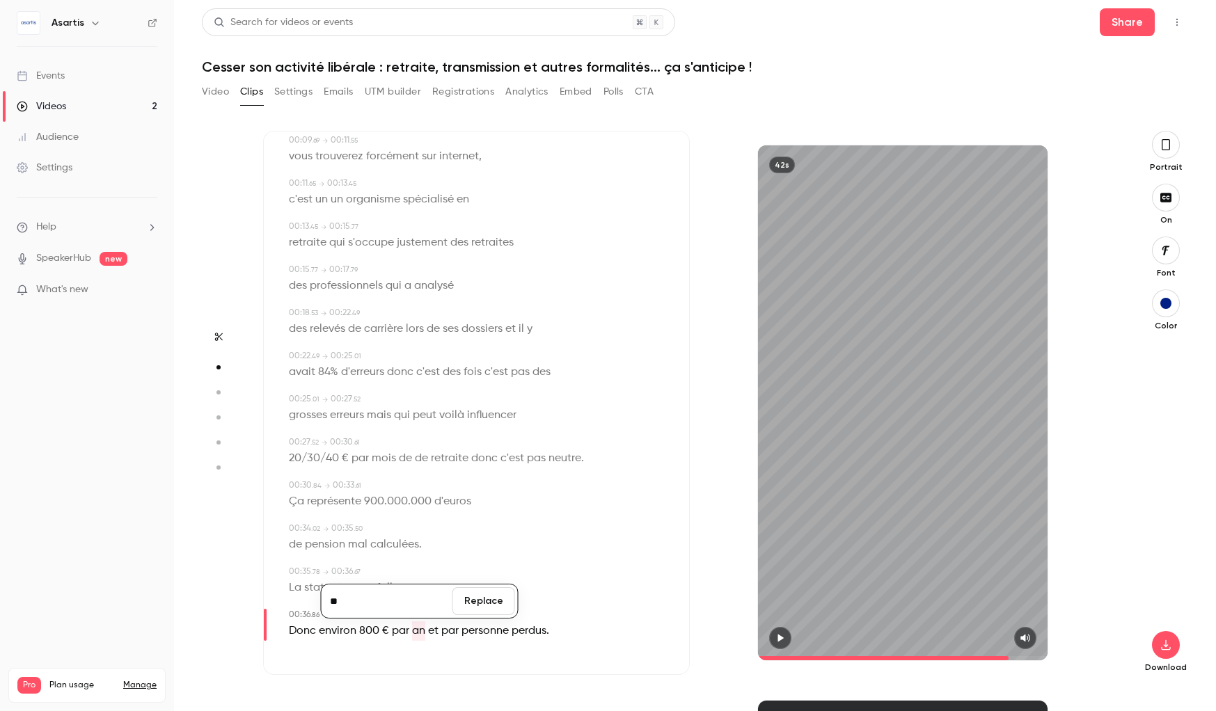
click at [399, 603] on input "**" at bounding box center [386, 601] width 125 height 28
type input "***"
drag, startPoint x: 454, startPoint y: 603, endPoint x: 461, endPoint y: 603, distance: 7.0
click at [456, 603] on button "Replace" at bounding box center [483, 601] width 63 height 28
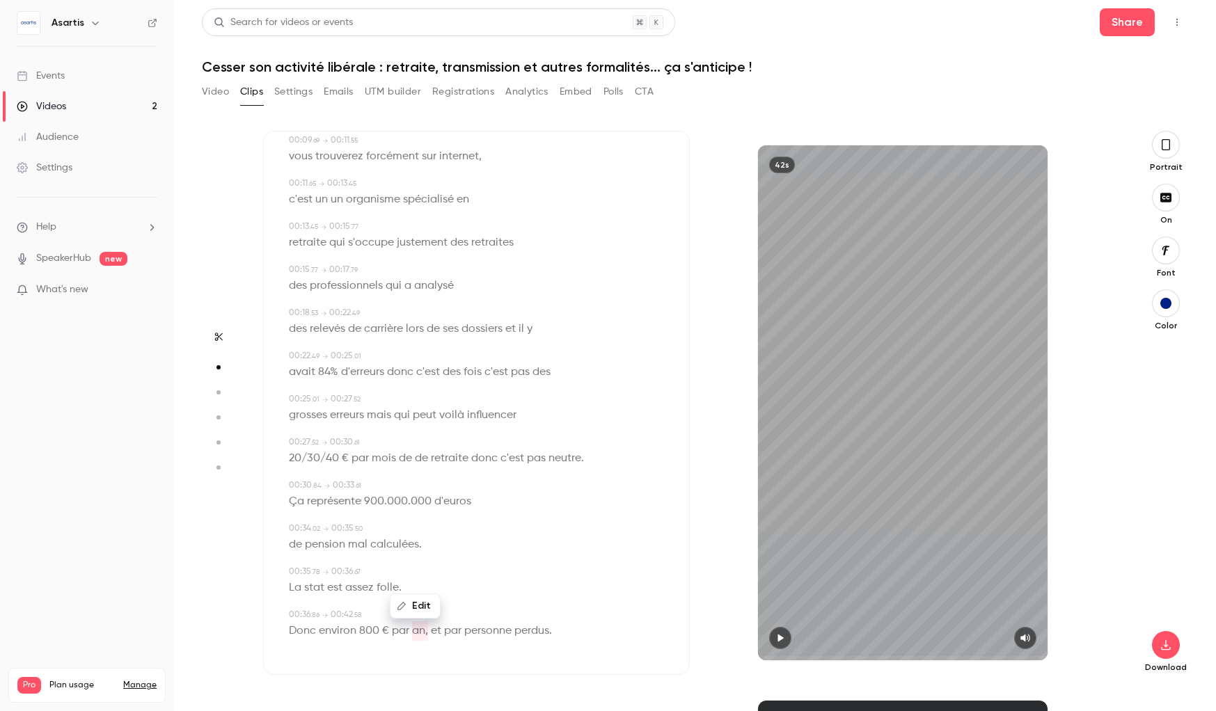
click at [496, 631] on span "personne" at bounding box center [487, 630] width 47 height 19
type input "****"
click at [482, 604] on button "Edit" at bounding box center [484, 606] width 48 height 22
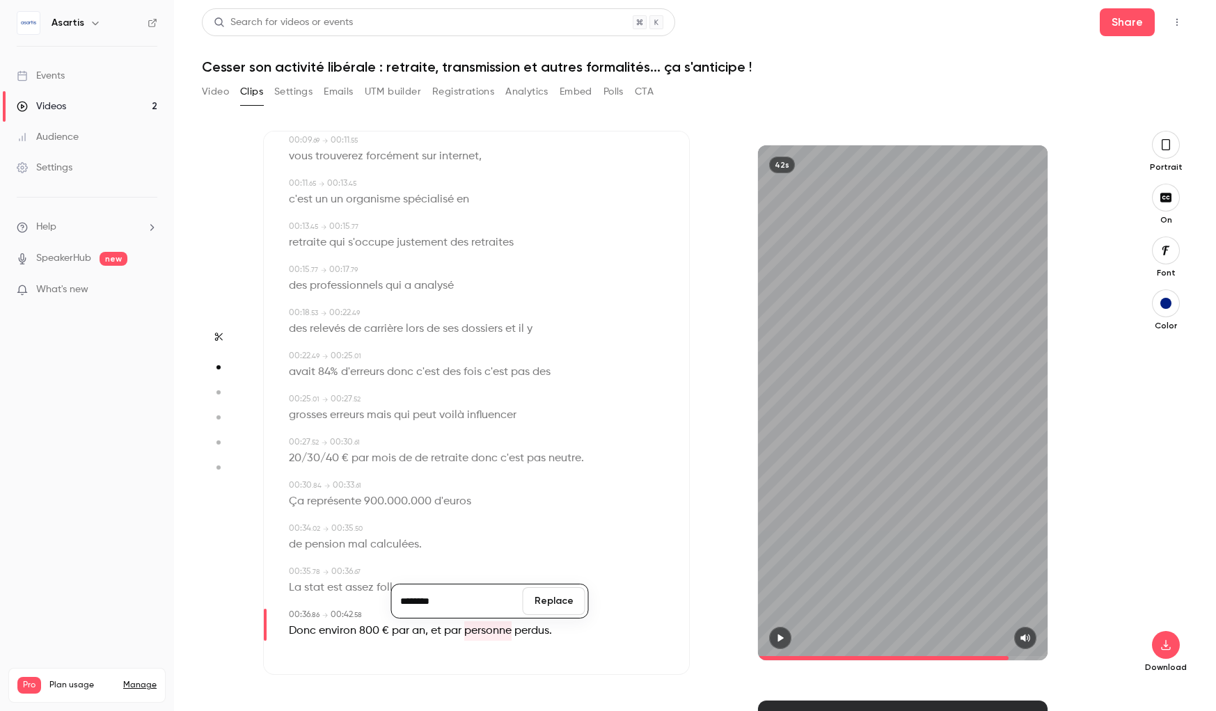
click at [450, 605] on input "********" at bounding box center [457, 601] width 125 height 28
type input "*********"
click at [541, 601] on button "Replace" at bounding box center [554, 601] width 63 height 28
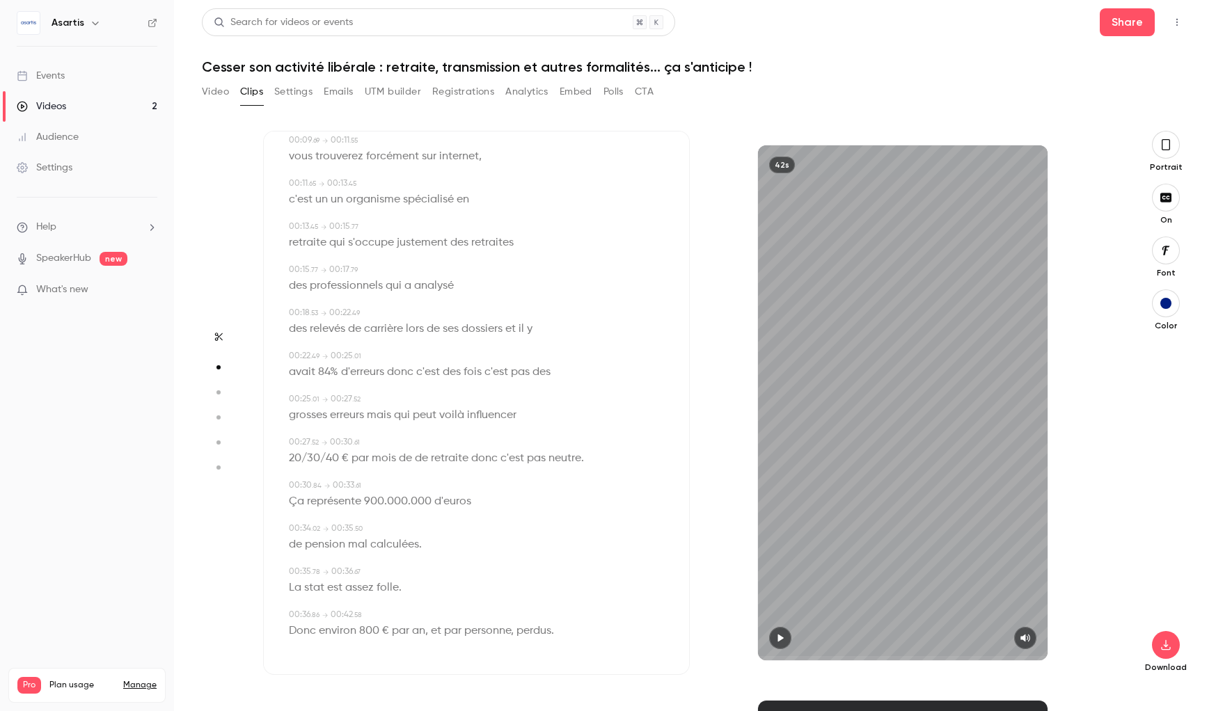
click at [609, 612] on div "00:36 . 86 → 00:42 . 58" at bounding box center [478, 615] width 378 height 13
click at [1164, 648] on icon "button" at bounding box center [1165, 645] width 17 height 11
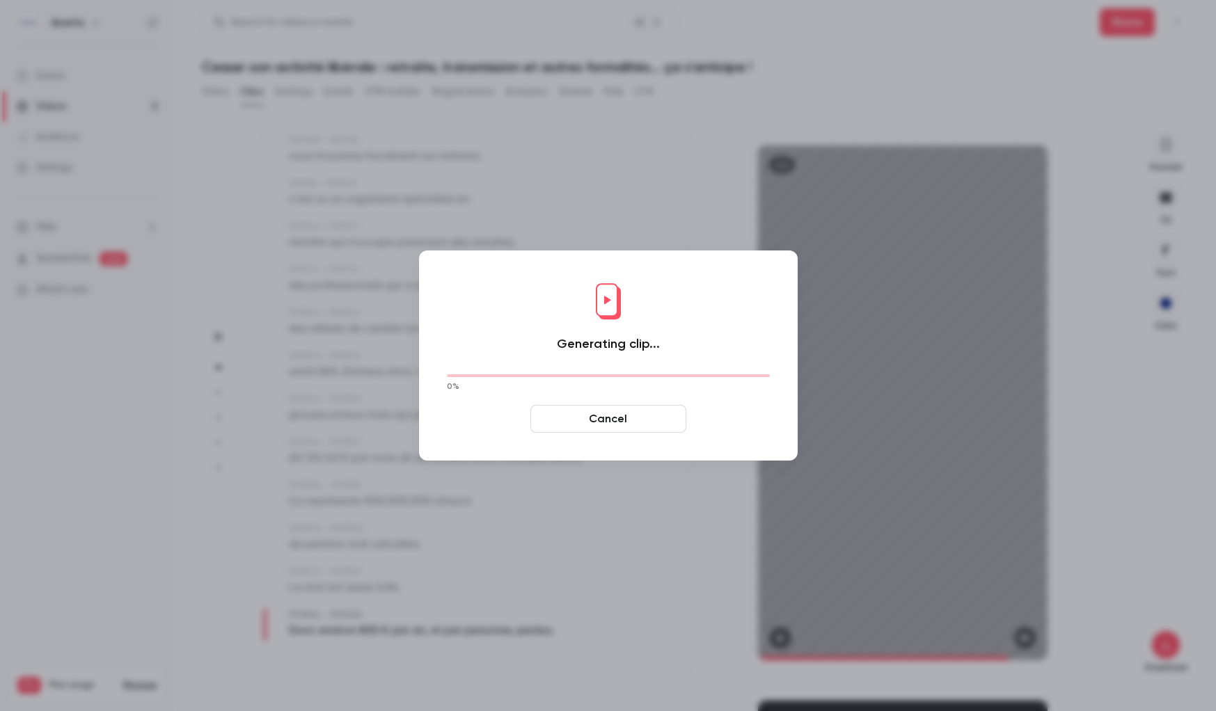
click at [598, 414] on button "Cancel" at bounding box center [608, 419] width 156 height 28
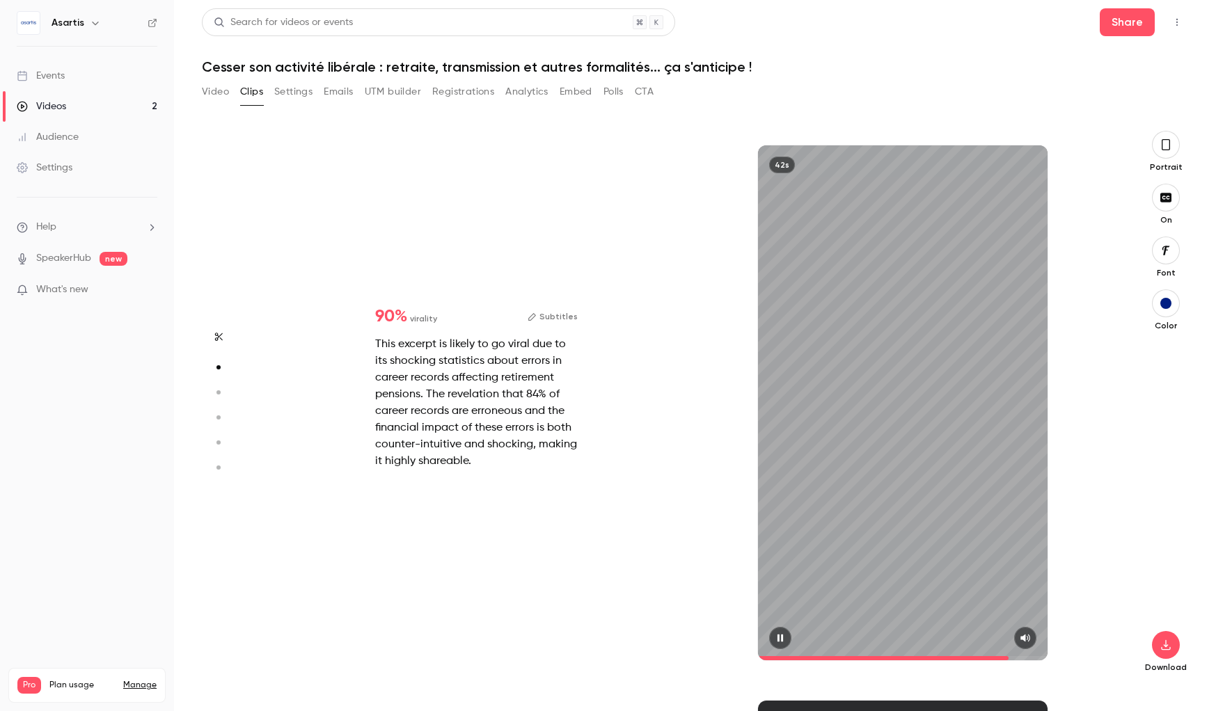
scroll to position [555, 0]
click at [560, 319] on button "Subtitles" at bounding box center [553, 316] width 50 height 17
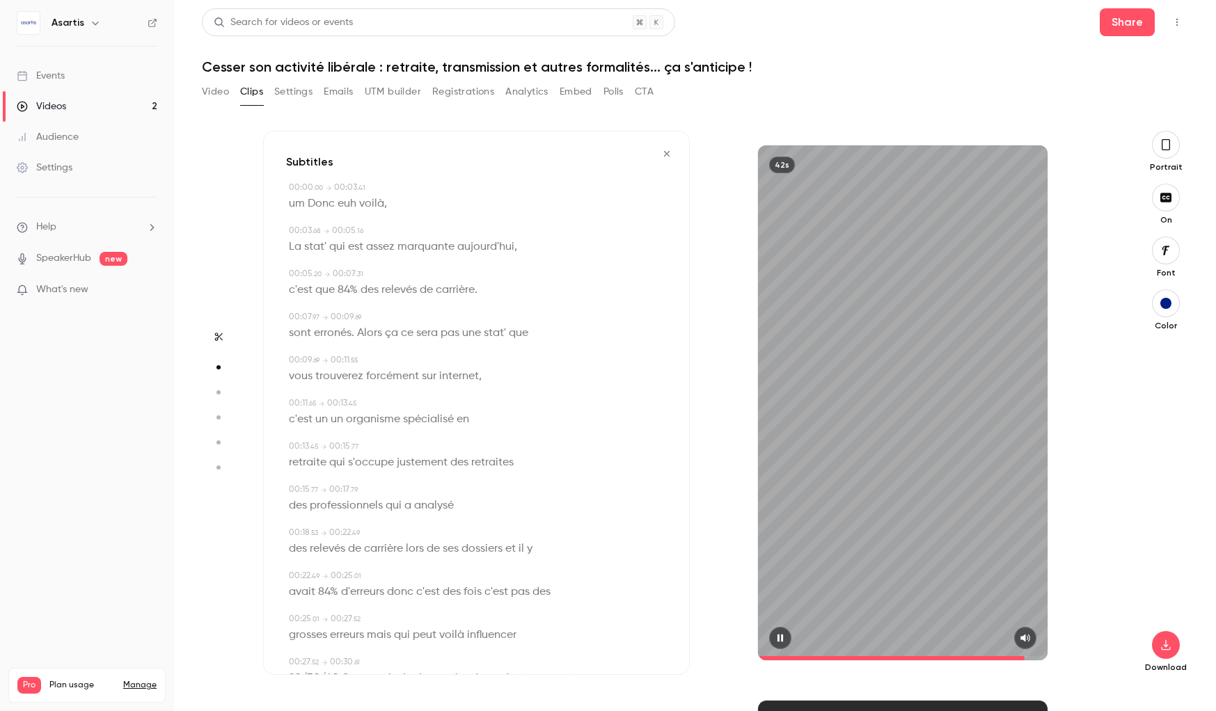
click at [308, 207] on span "Donc" at bounding box center [321, 203] width 27 height 19
type input "*"
click at [317, 226] on button "Edit" at bounding box center [316, 229] width 48 height 22
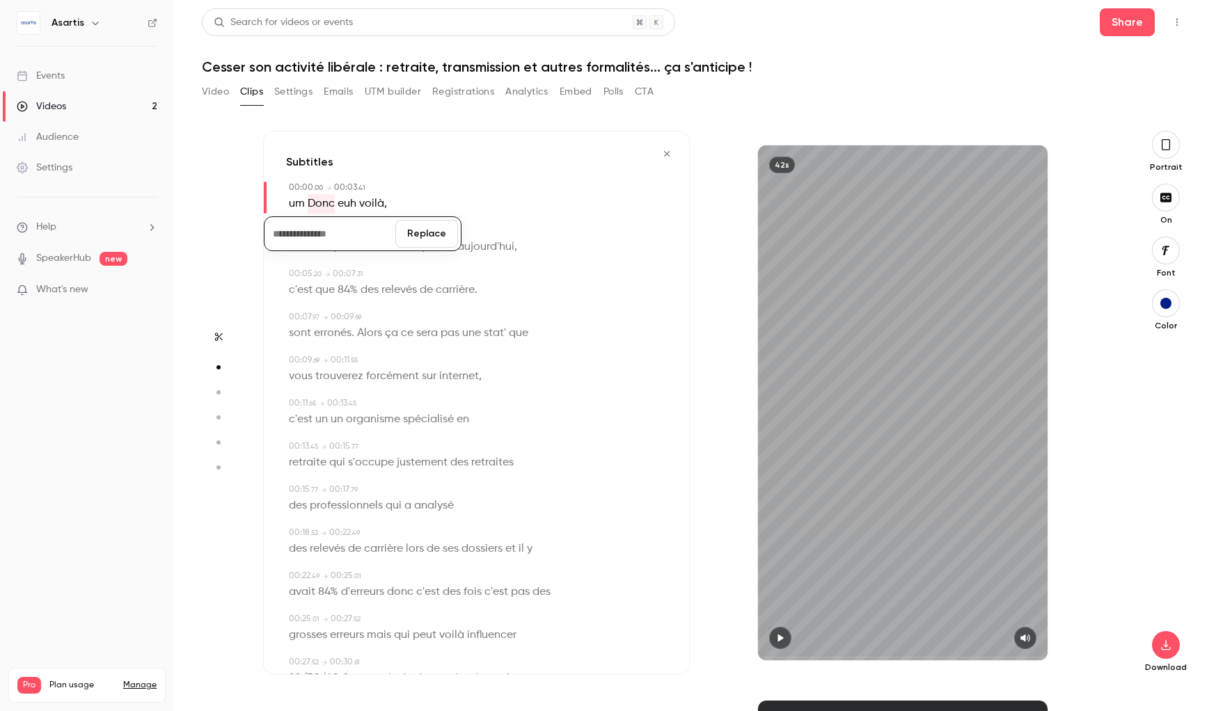
click at [409, 232] on button "Replace" at bounding box center [426, 234] width 63 height 28
click at [321, 205] on span "euh" at bounding box center [317, 203] width 19 height 19
click at [326, 230] on button "Edit" at bounding box center [312, 229] width 48 height 22
drag, startPoint x: 420, startPoint y: 235, endPoint x: 352, endPoint y: 219, distance: 70.1
click at [420, 236] on button "Replace" at bounding box center [426, 234] width 63 height 28
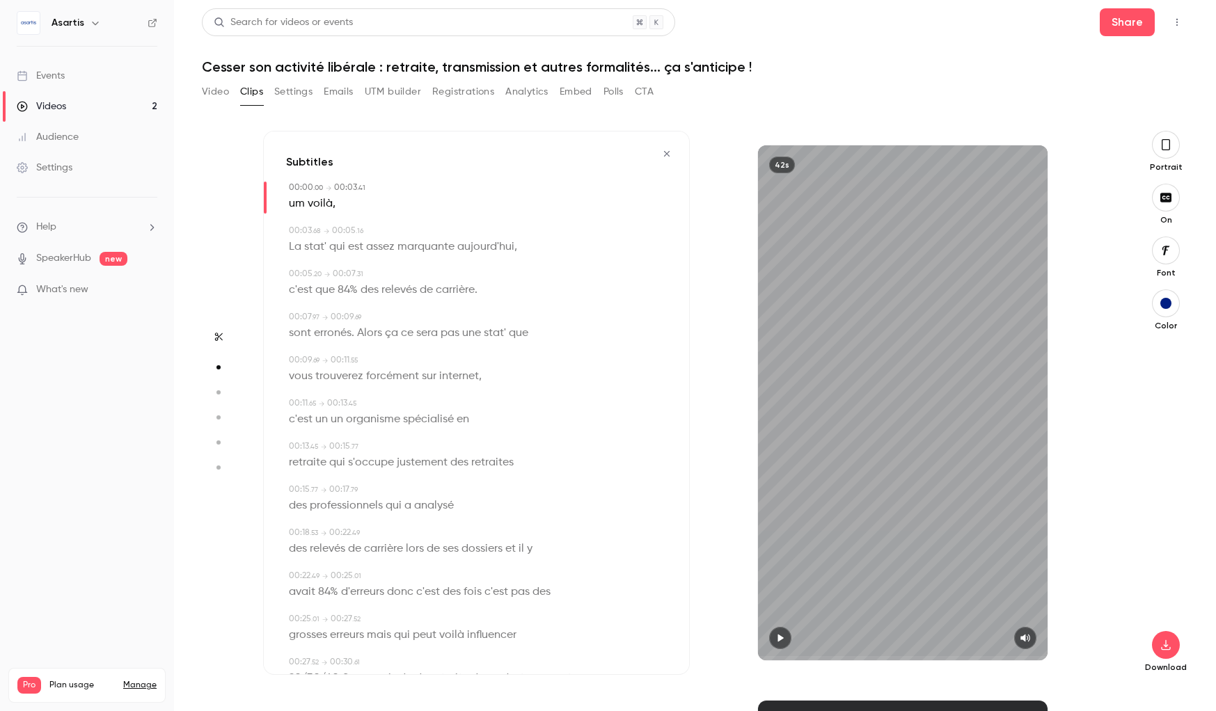
click at [328, 205] on span "voilà" at bounding box center [320, 203] width 25 height 19
click at [319, 223] on button "Edit" at bounding box center [315, 229] width 48 height 22
click at [433, 235] on button "Replace" at bounding box center [426, 234] width 63 height 28
click at [296, 205] on span "um" at bounding box center [297, 203] width 16 height 19
click at [308, 230] on button "Edit" at bounding box center [292, 229] width 48 height 22
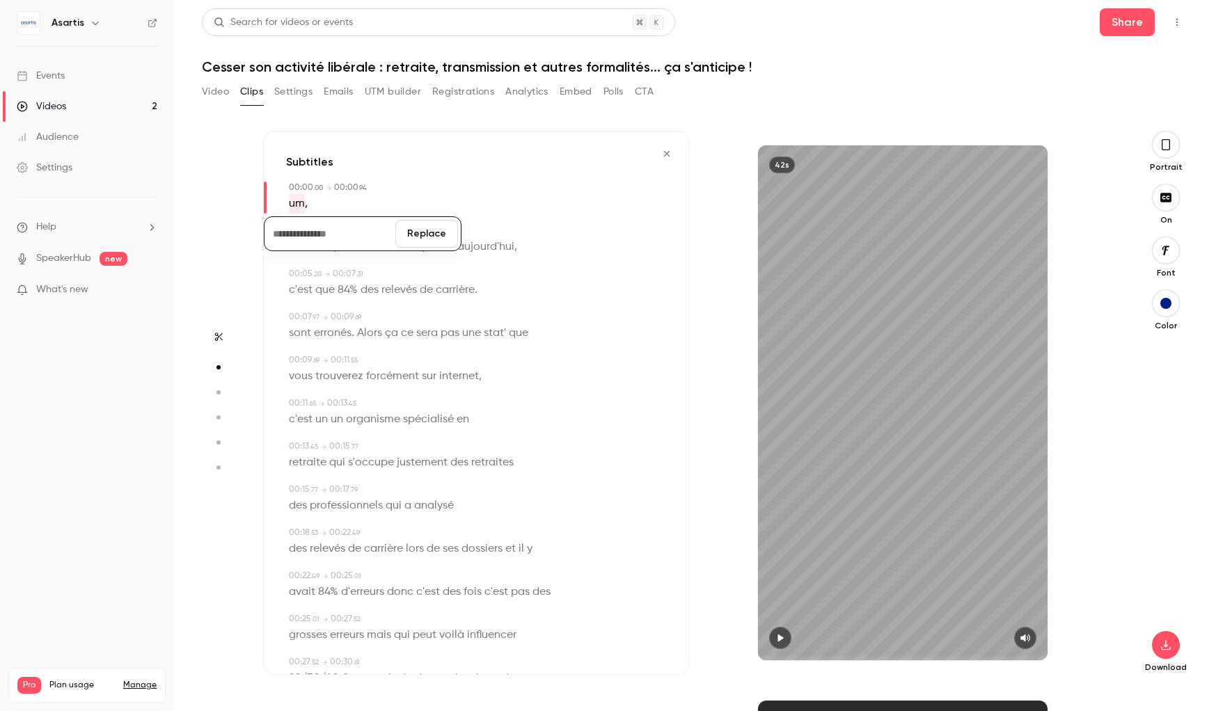
click at [428, 239] on button "Replace" at bounding box center [426, 234] width 63 height 28
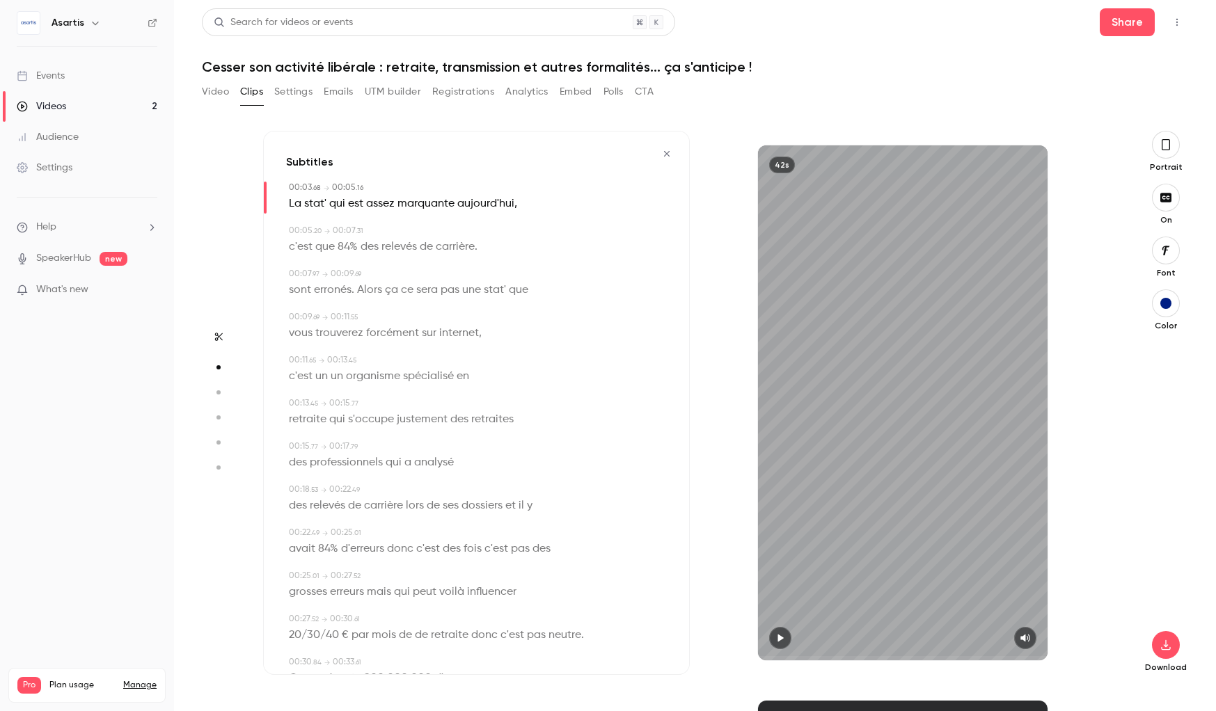
click at [299, 205] on span "La" at bounding box center [295, 203] width 13 height 19
click at [782, 640] on icon "button" at bounding box center [780, 638] width 11 height 10
click at [745, 658] on div "42s" at bounding box center [903, 403] width 427 height 544
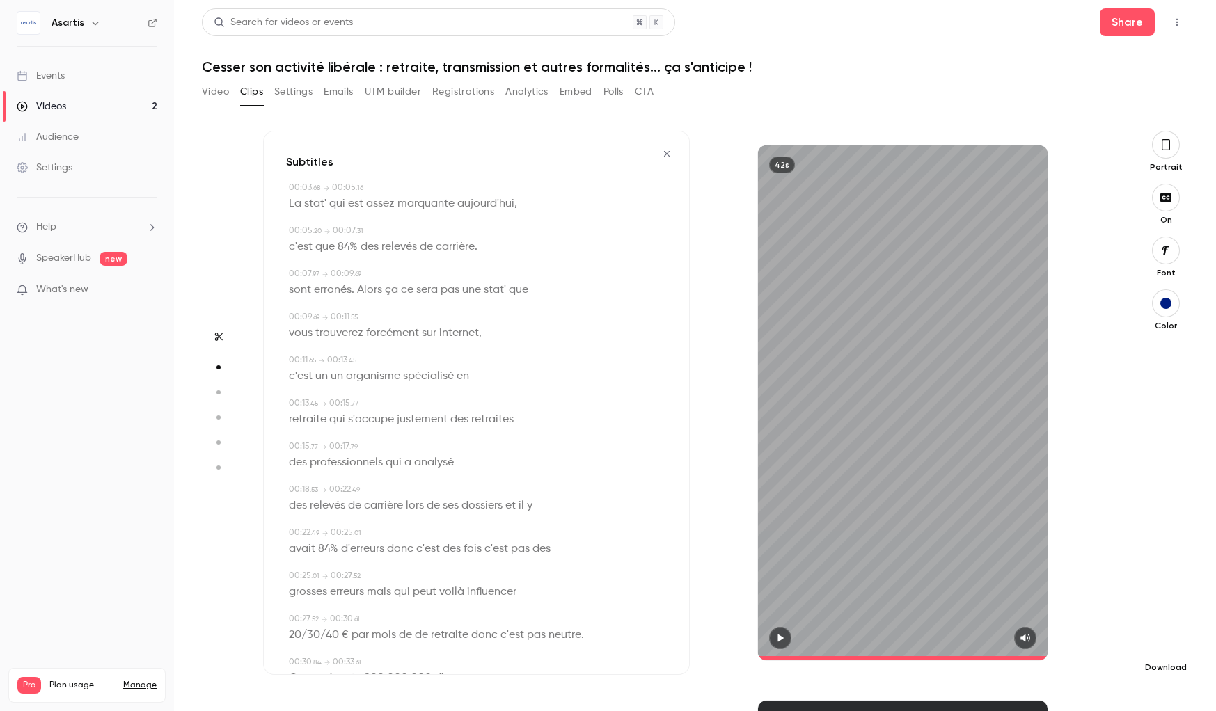
click at [1171, 649] on icon "button" at bounding box center [1165, 645] width 17 height 11
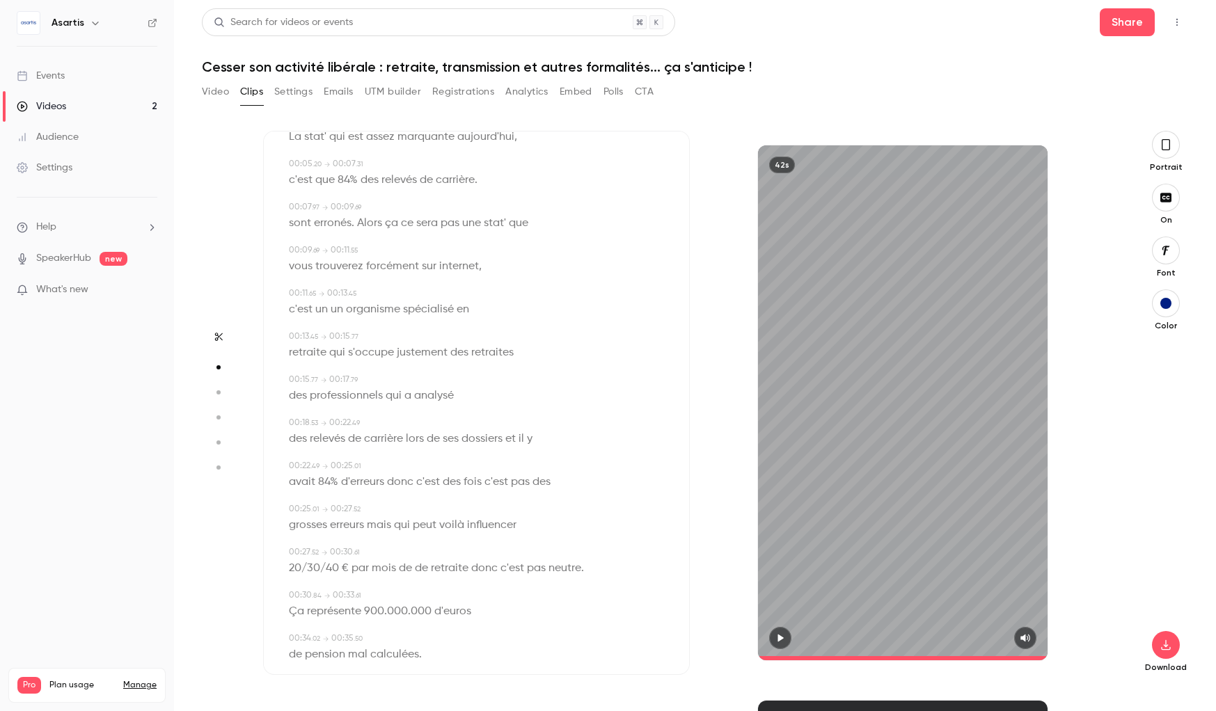
scroll to position [62, 0]
drag, startPoint x: 884, startPoint y: 655, endPoint x: 902, endPoint y: 655, distance: 18.1
click at [885, 655] on span at bounding box center [903, 658] width 290 height 22
drag, startPoint x: 928, startPoint y: 655, endPoint x: 956, endPoint y: 655, distance: 27.1
click at [956, 655] on span at bounding box center [903, 658] width 290 height 22
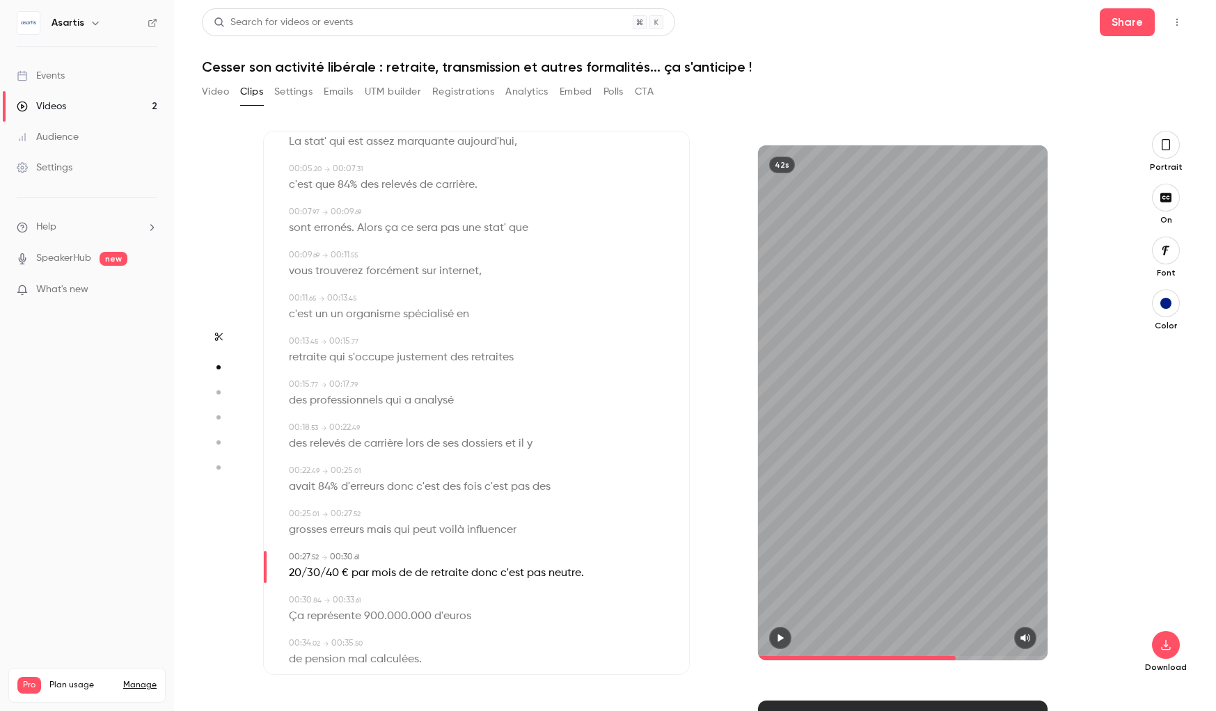
click at [411, 573] on span "de" at bounding box center [405, 573] width 13 height 19
type input "****"
click at [408, 599] on button "Edit" at bounding box center [401, 598] width 48 height 22
click at [468, 602] on button "Replace" at bounding box center [471, 603] width 63 height 28
type input "*"
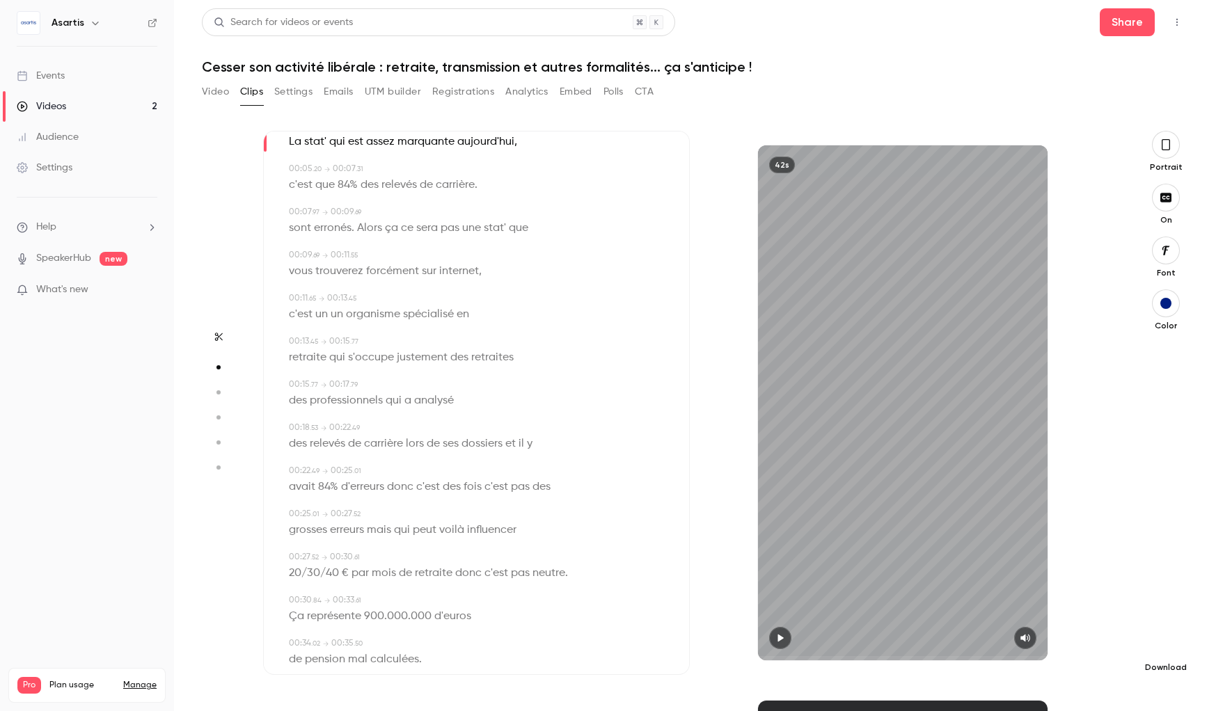
click at [1163, 650] on icon "button" at bounding box center [1165, 645] width 9 height 10
click at [1160, 145] on icon "button" at bounding box center [1165, 144] width 11 height 15
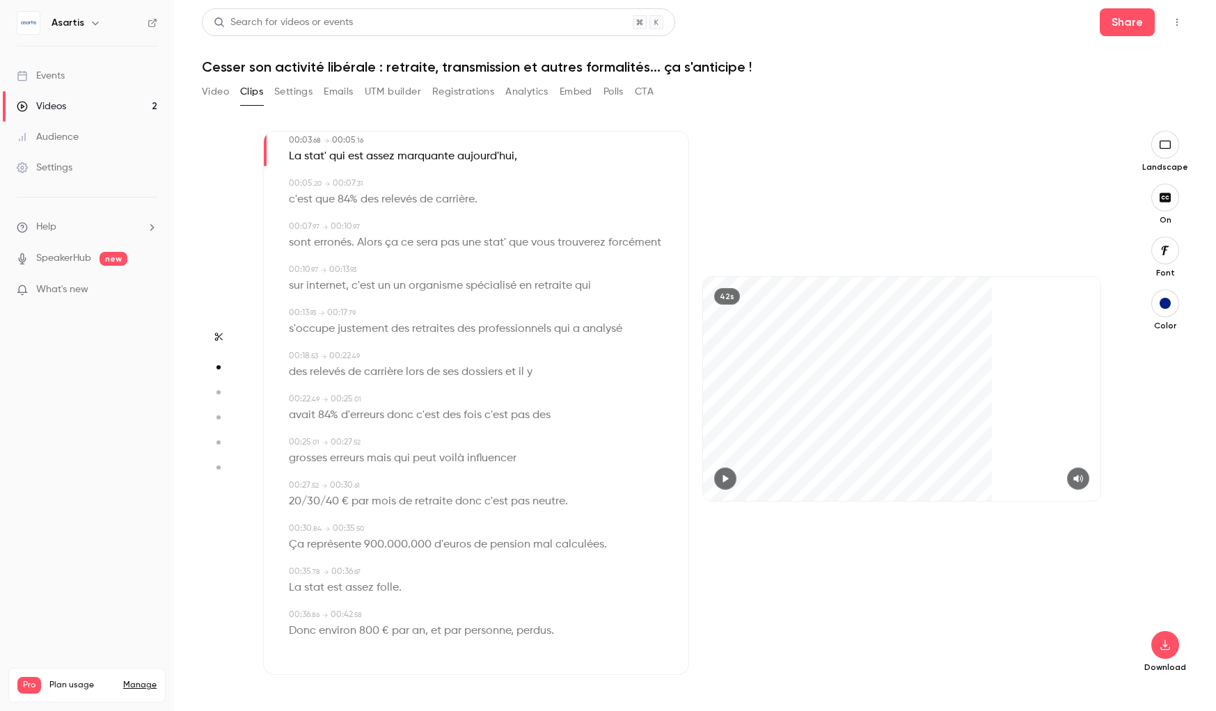
scroll to position [47, 0]
click at [1160, 642] on icon "button" at bounding box center [1165, 645] width 17 height 11
click at [1077, 635] on span "High quality requires longer processing" at bounding box center [1060, 633] width 159 height 14
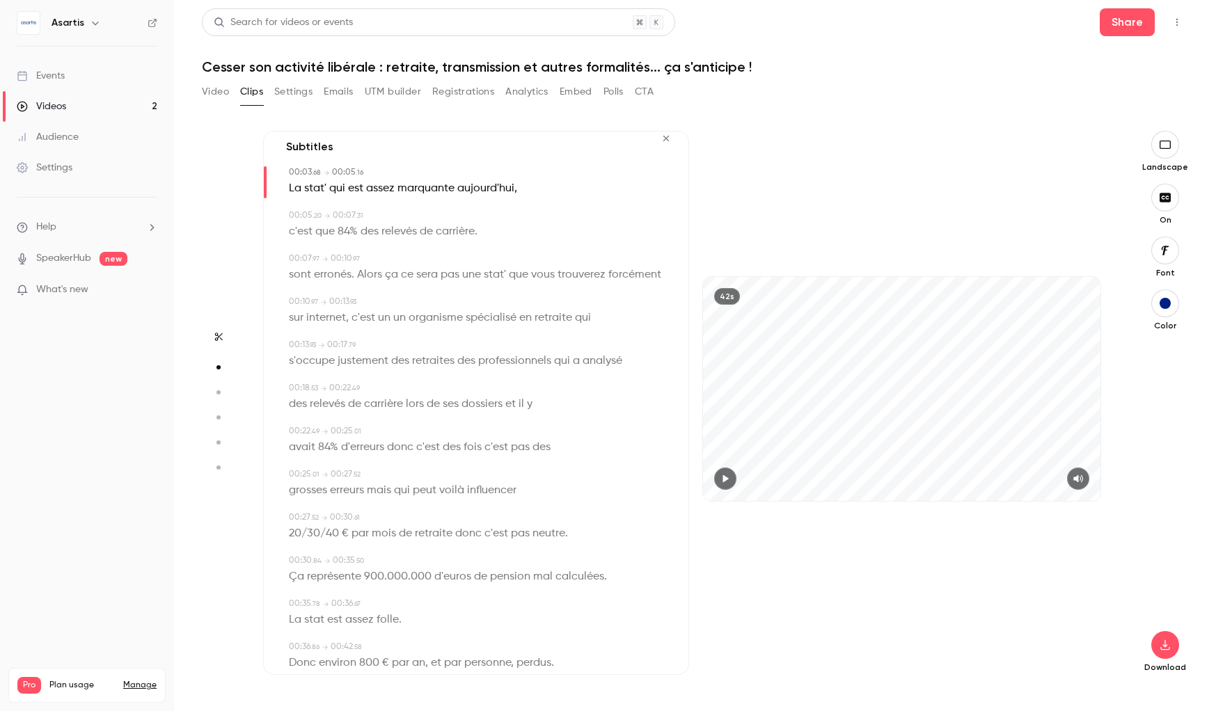
scroll to position [0, 0]
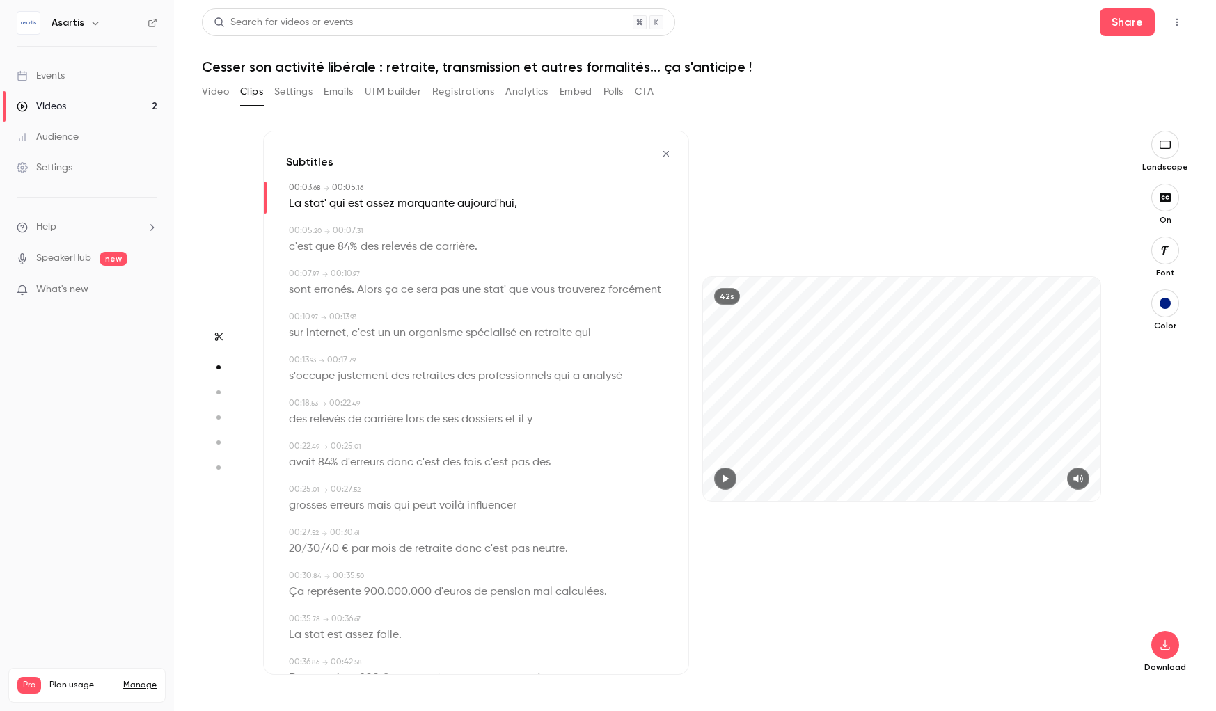
click at [667, 157] on icon "button" at bounding box center [665, 154] width 11 height 10
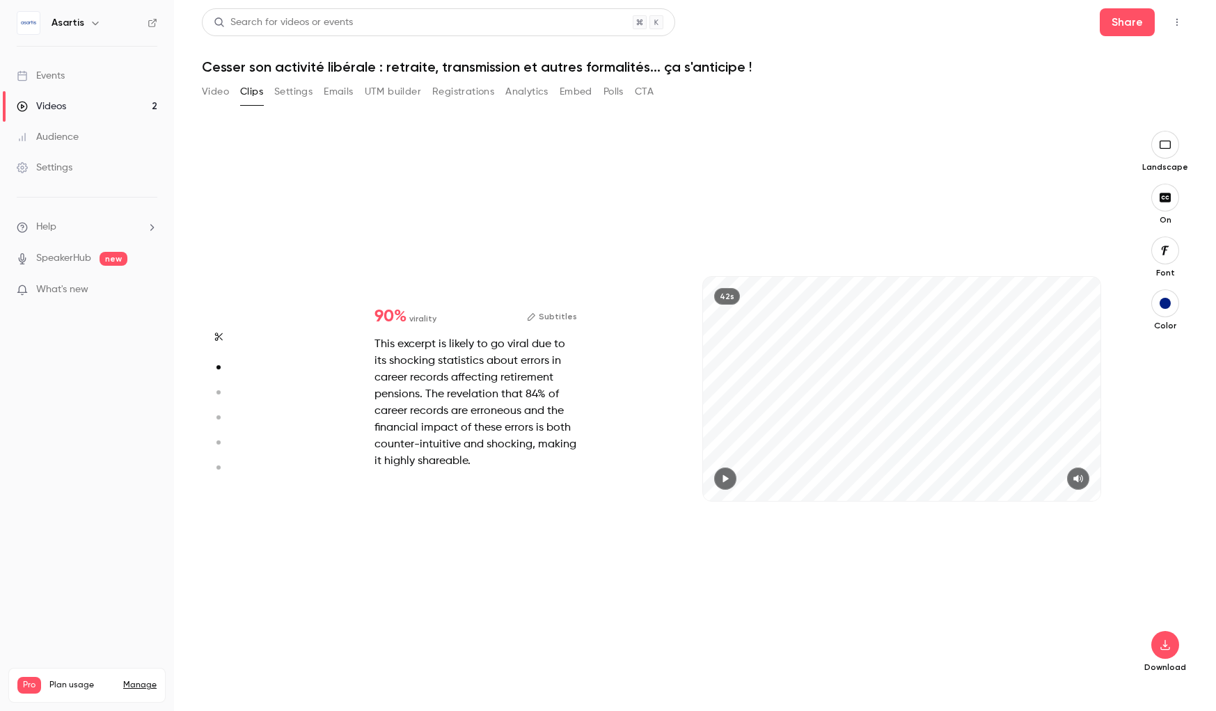
click at [216, 383] on button "button" at bounding box center [218, 392] width 22 height 22
drag, startPoint x: 741, startPoint y: 495, endPoint x: 680, endPoint y: 494, distance: 60.6
click at [679, 494] on div "80 % virality Subtitles This excerpt provides clear and concise information abo…" at bounding box center [688, 403] width 851 height 544
click at [1079, 477] on icon "button" at bounding box center [1077, 479] width 9 height 8
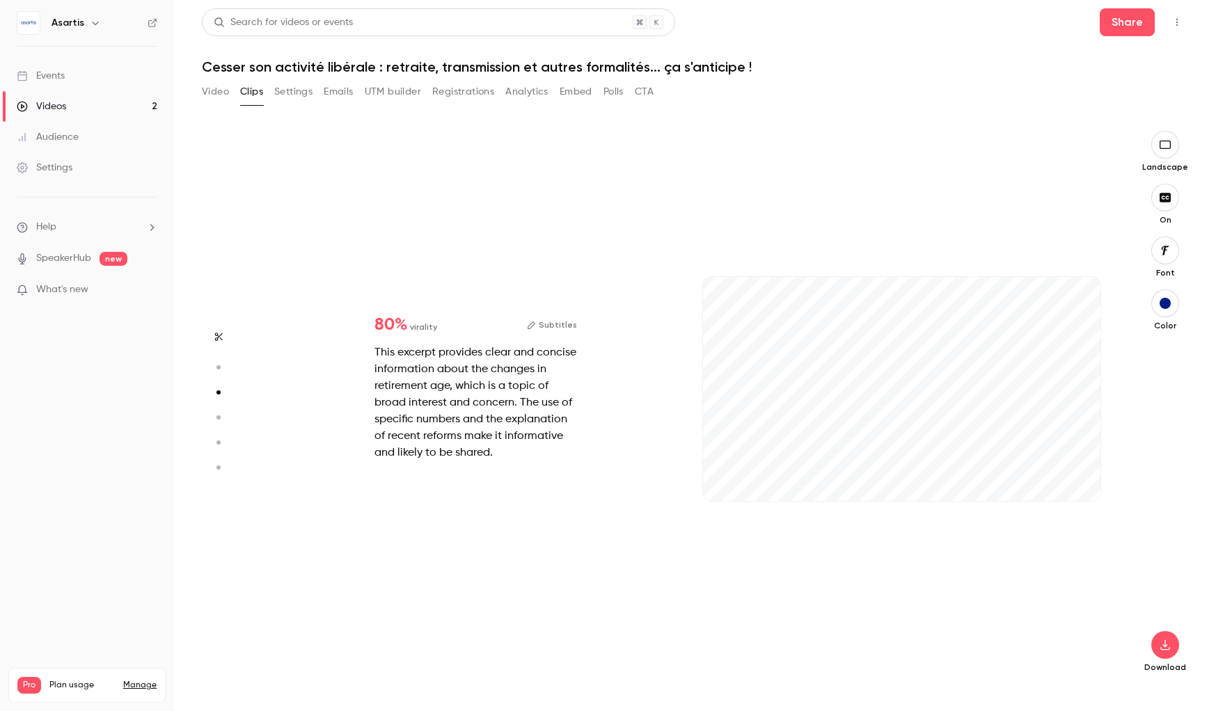
click at [1171, 155] on button "button" at bounding box center [1165, 145] width 28 height 28
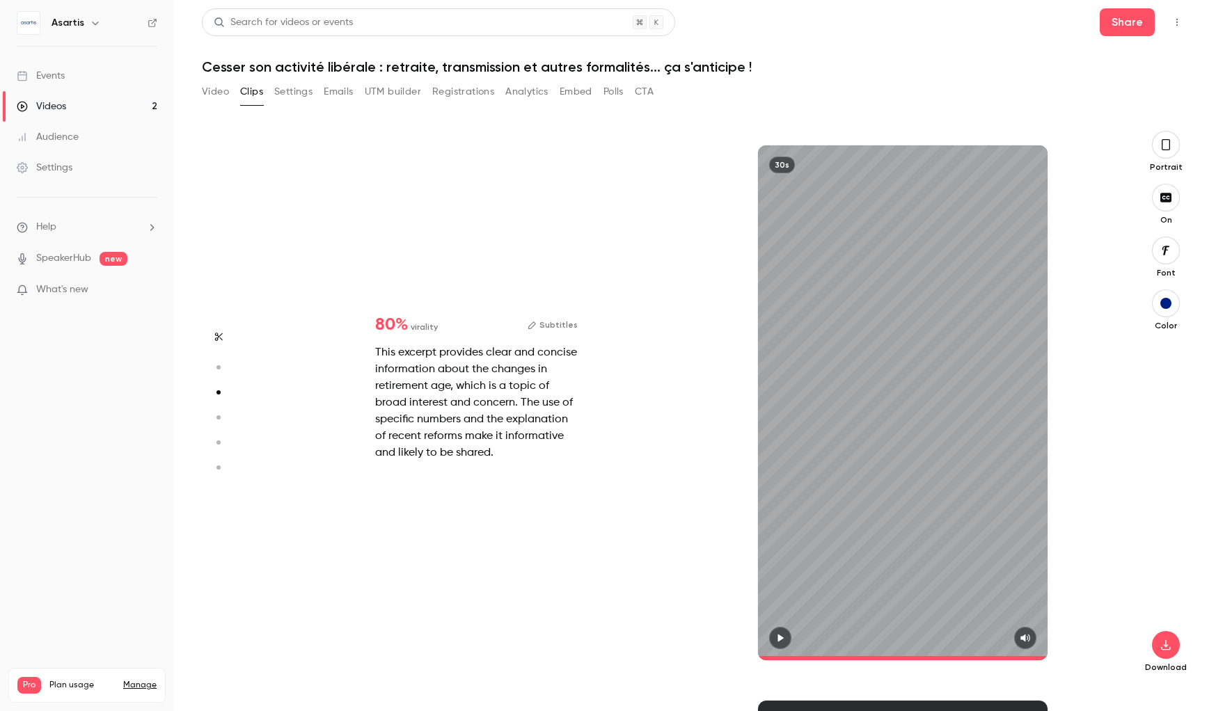
click at [555, 326] on button "Subtitles" at bounding box center [553, 325] width 50 height 17
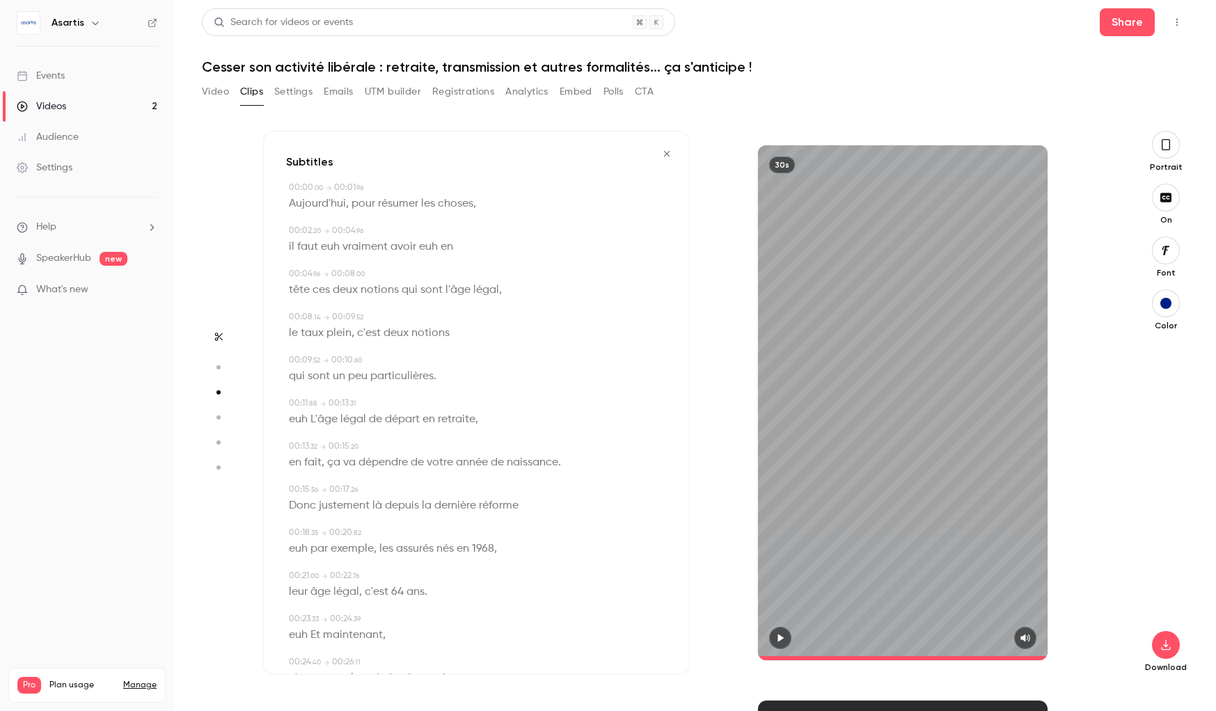
click at [337, 250] on span "euh" at bounding box center [330, 246] width 19 height 19
type input "***"
click at [336, 268] on button "Edit" at bounding box center [325, 272] width 48 height 22
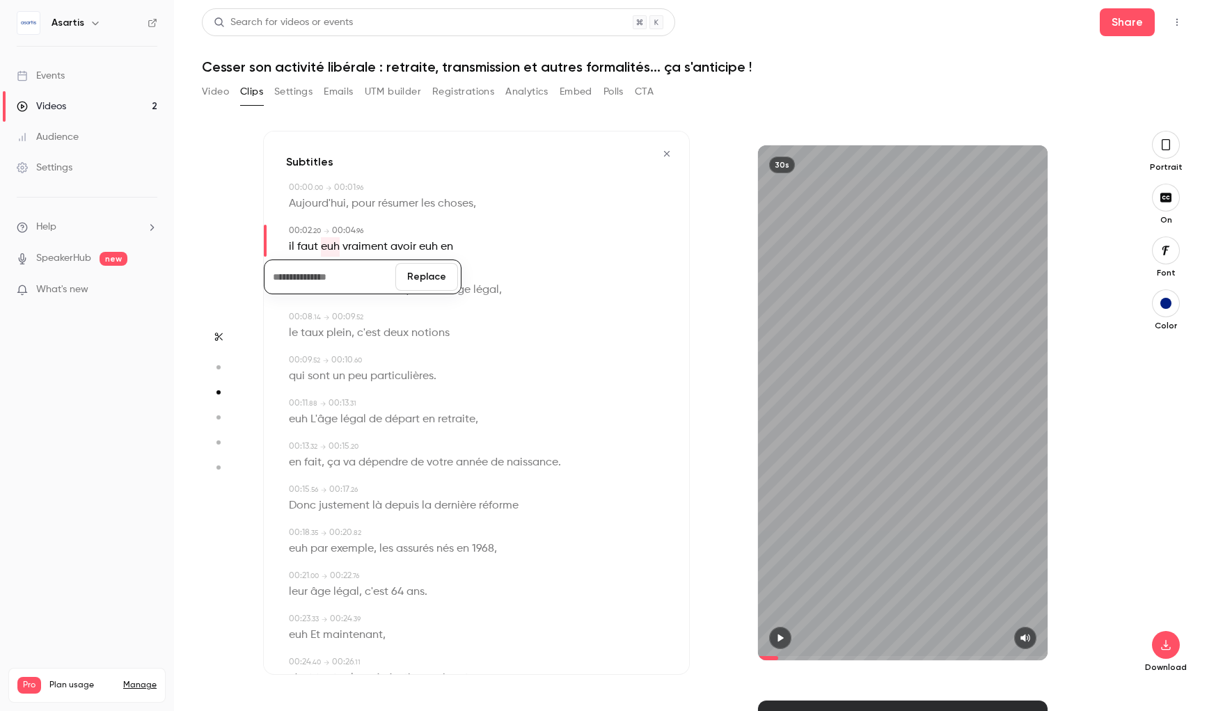
click at [422, 280] on button "Replace" at bounding box center [426, 277] width 63 height 28
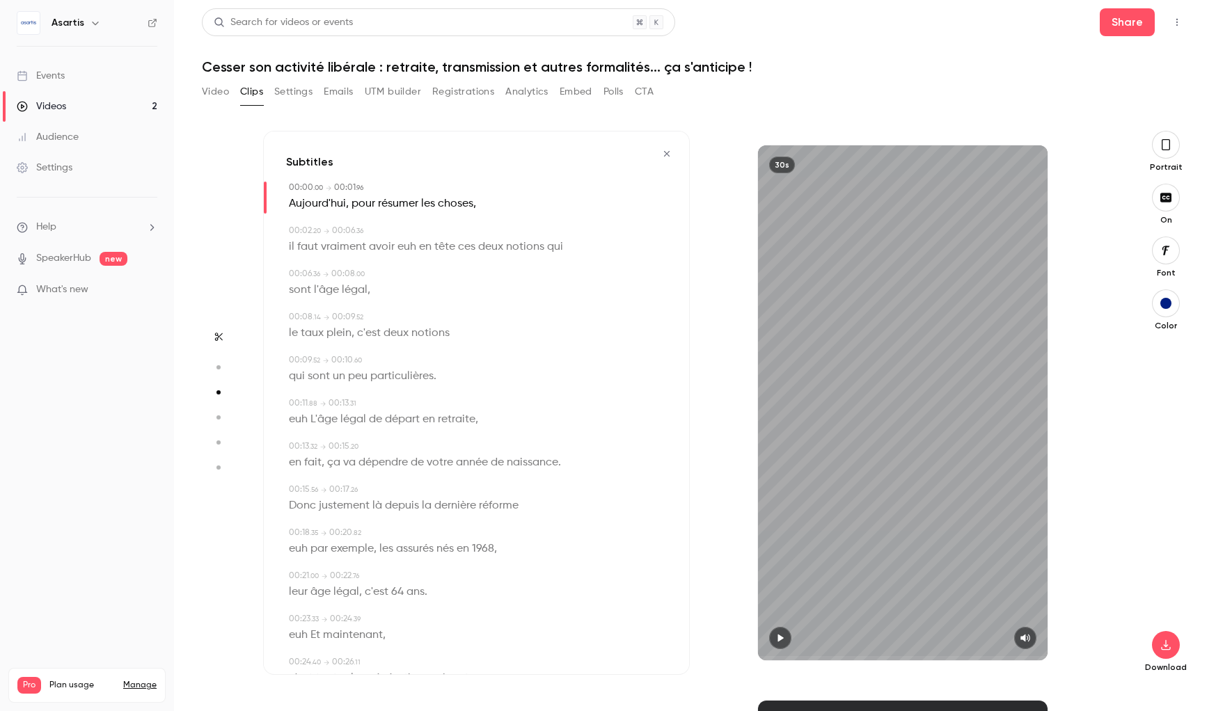
click at [407, 248] on span "euh" at bounding box center [406, 246] width 19 height 19
type input "***"
click at [411, 276] on button "Edit" at bounding box center [401, 272] width 48 height 22
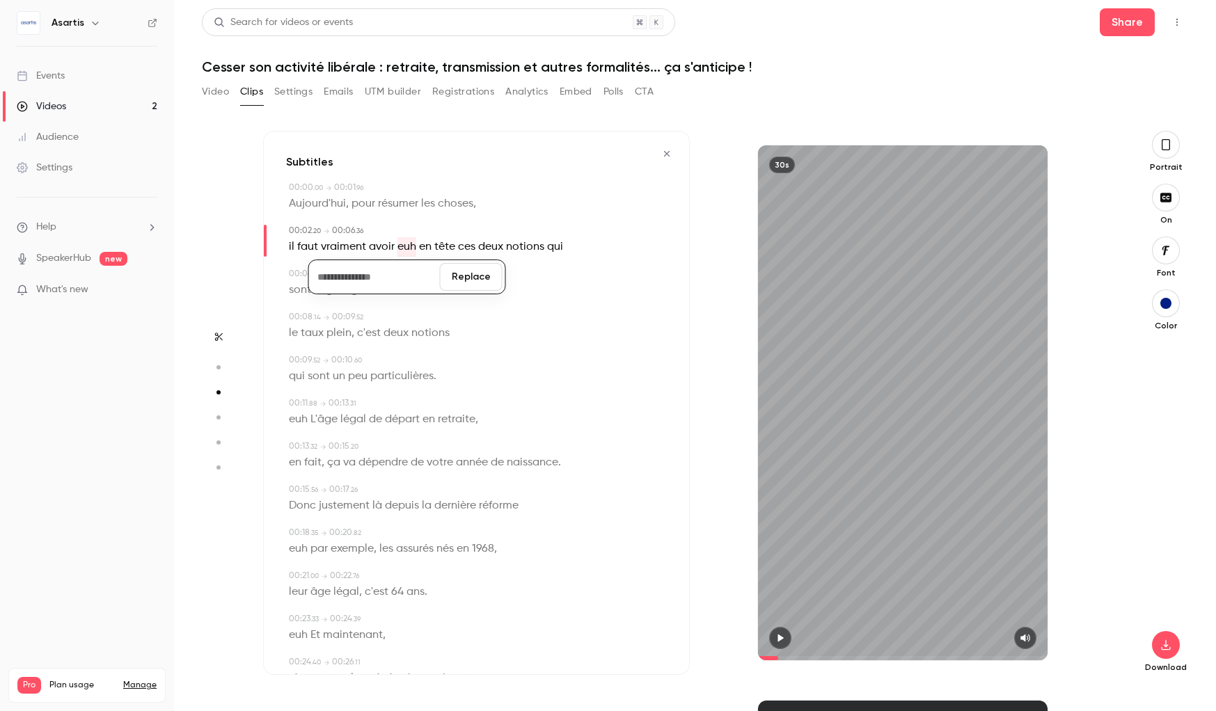
click at [462, 277] on button "Replace" at bounding box center [471, 277] width 63 height 28
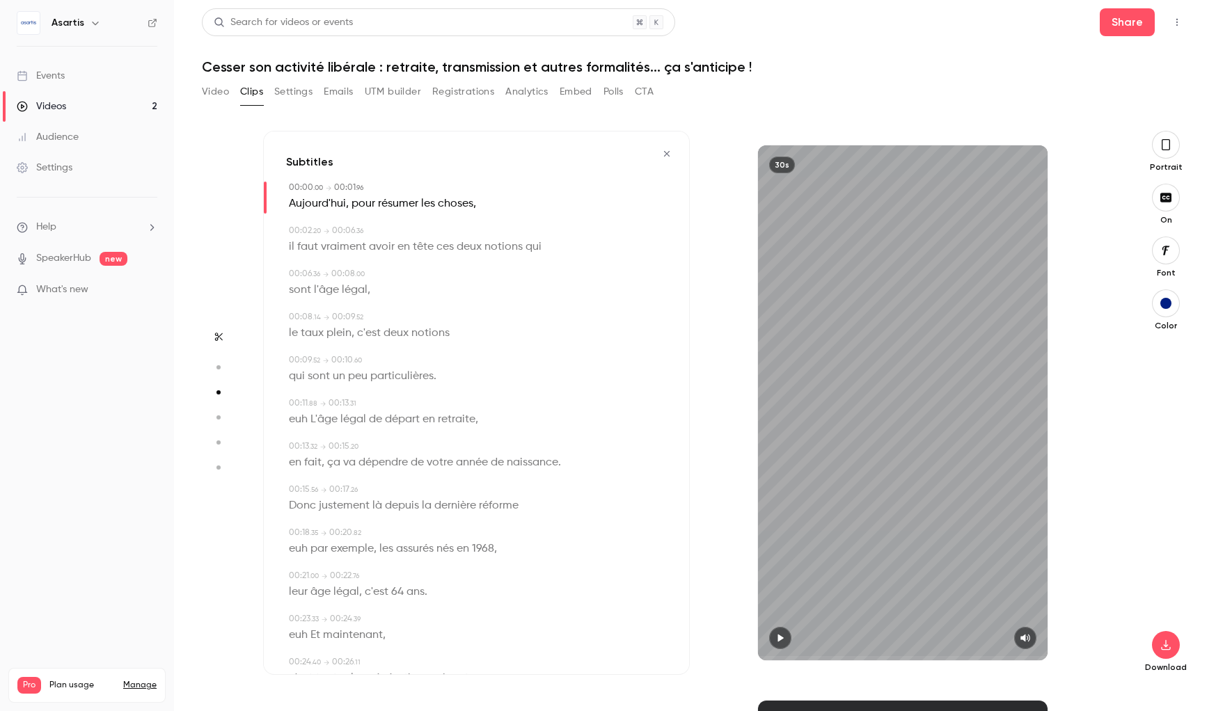
click at [307, 291] on span "sont" at bounding box center [300, 289] width 22 height 19
type input "***"
click at [302, 313] on button "Edit" at bounding box center [295, 315] width 48 height 22
click at [326, 314] on input "****" at bounding box center [329, 320] width 125 height 28
click at [327, 313] on input "****" at bounding box center [329, 320] width 125 height 28
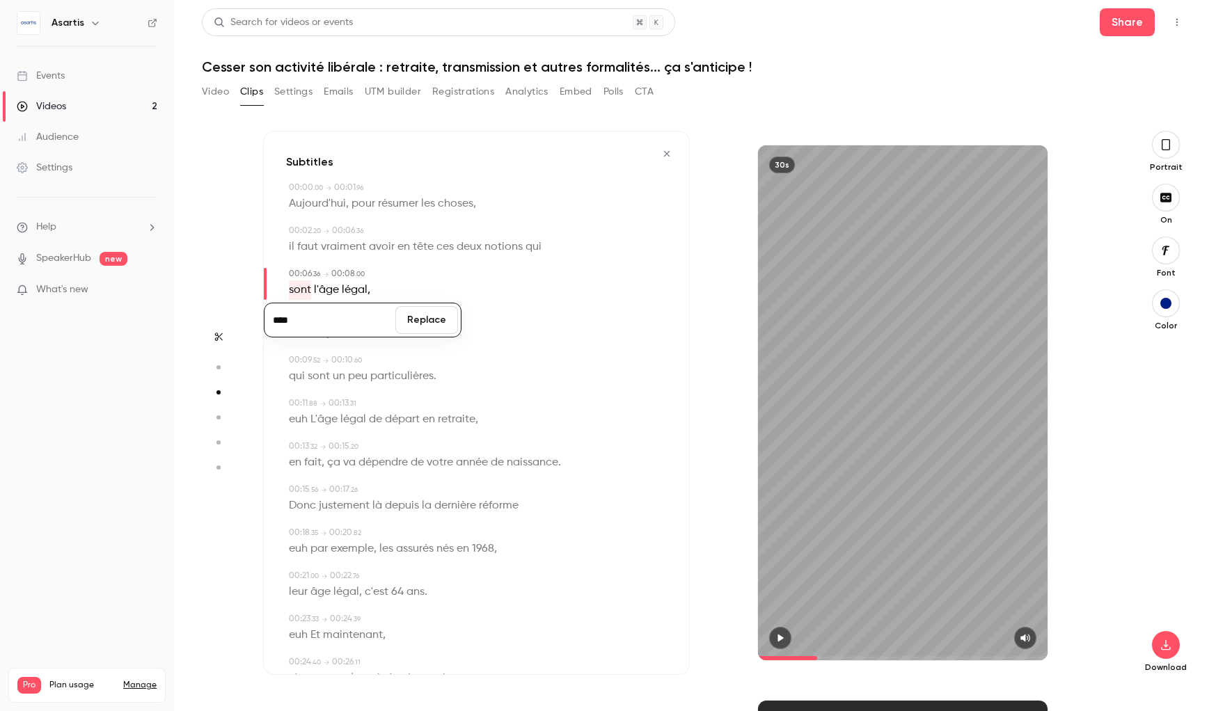
drag, startPoint x: 292, startPoint y: 326, endPoint x: 299, endPoint y: 324, distance: 7.3
click at [292, 326] on input "****" at bounding box center [329, 320] width 125 height 28
type input "******"
click at [431, 323] on button "Replace" at bounding box center [426, 320] width 63 height 28
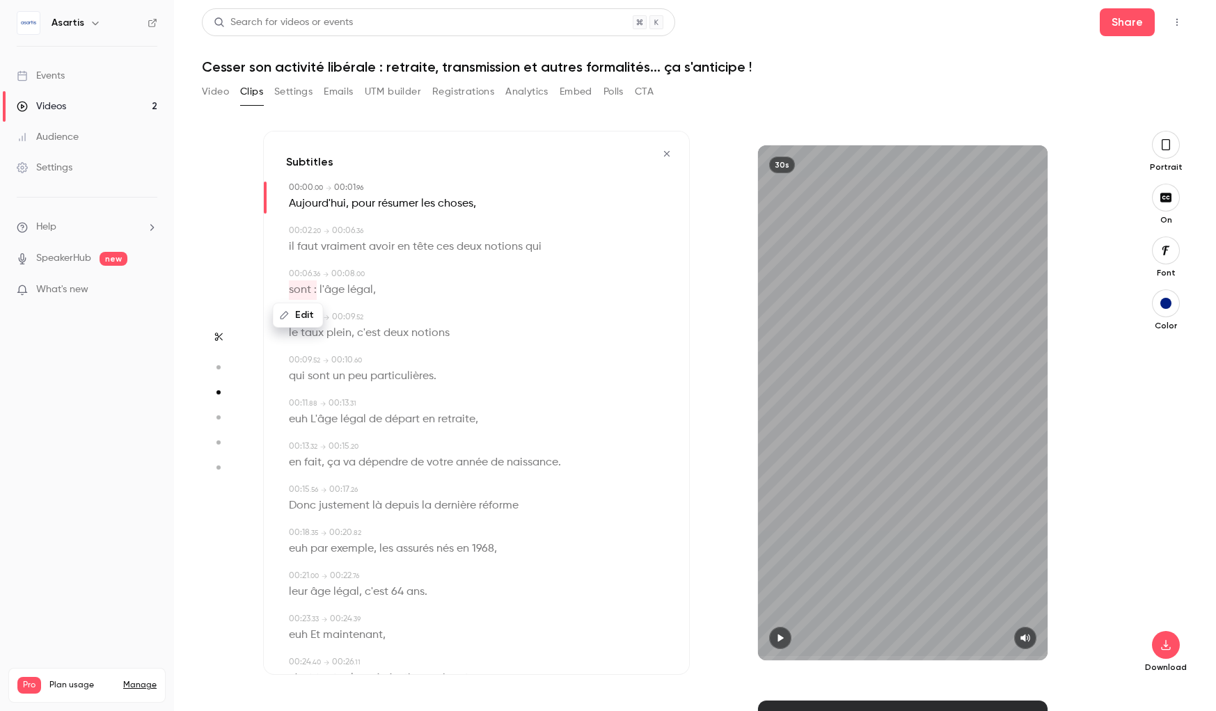
click at [302, 315] on button "Edit" at bounding box center [298, 315] width 48 height 22
type input "***"
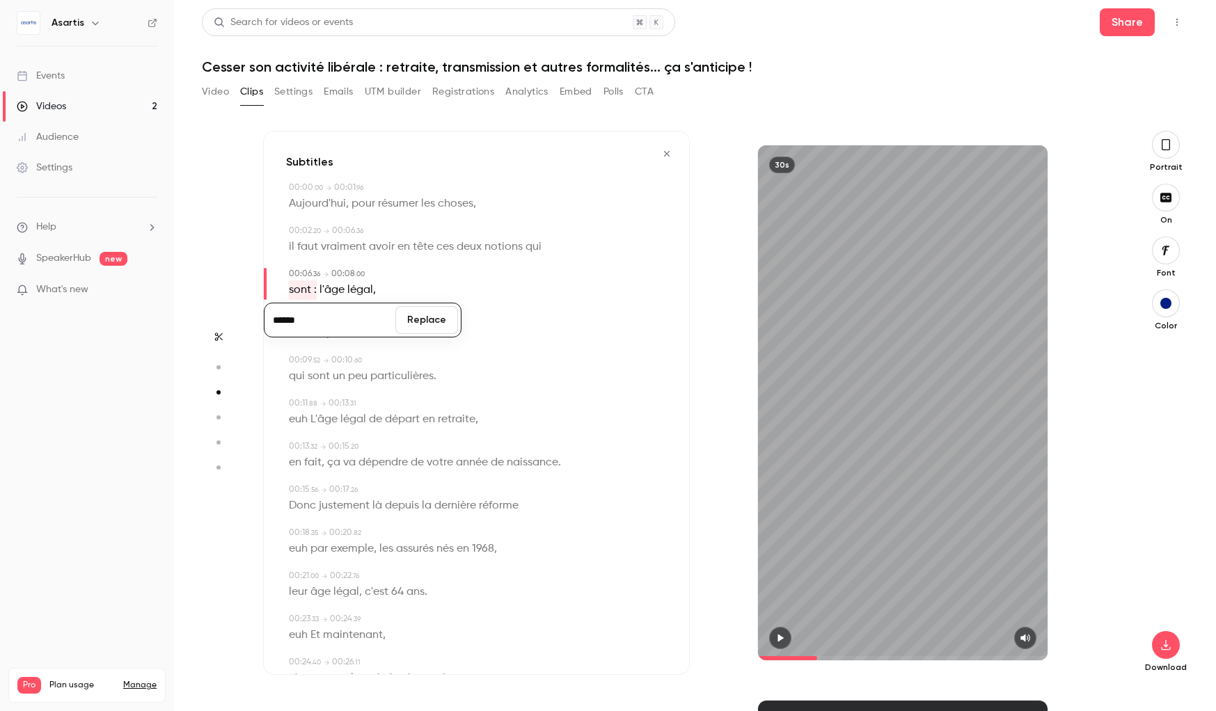
click at [319, 317] on input "******" at bounding box center [329, 320] width 125 height 28
type input "****"
click at [422, 325] on button "Replace" at bounding box center [426, 320] width 63 height 28
click at [306, 420] on span "euh" at bounding box center [298, 419] width 19 height 19
type input "****"
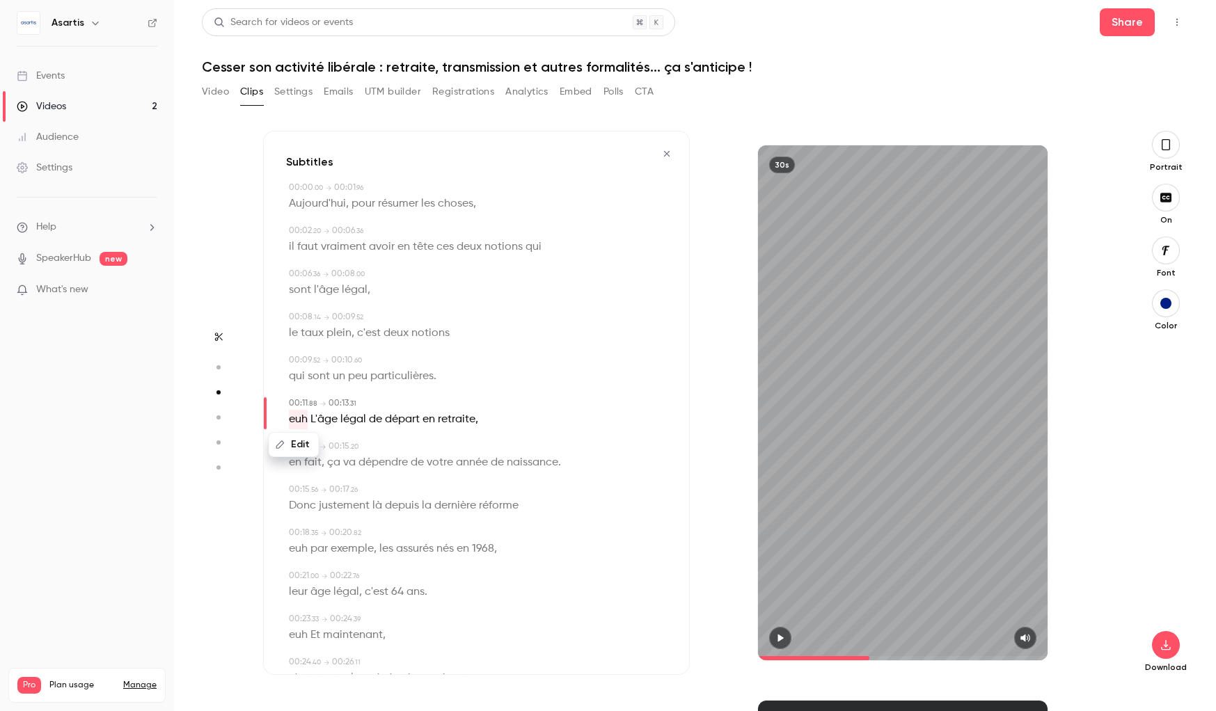
click at [310, 445] on button "Edit" at bounding box center [294, 445] width 48 height 22
click at [415, 453] on button "Replace" at bounding box center [426, 450] width 63 height 28
click at [309, 419] on span "L'âge" at bounding box center [302, 419] width 27 height 19
click at [495, 423] on div "Edit L'âge légal de départ en retraite ," at bounding box center [478, 419] width 378 height 19
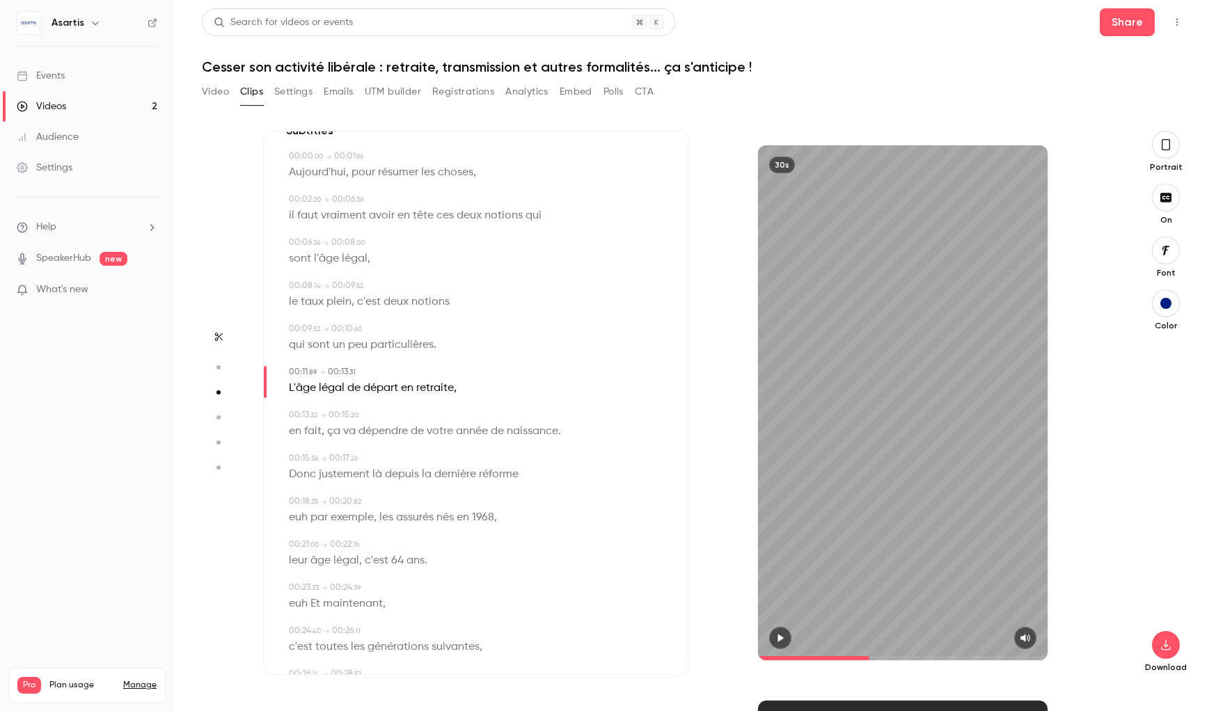
scroll to position [36, 0]
click at [377, 468] on span "là" at bounding box center [377, 469] width 10 height 19
type input "****"
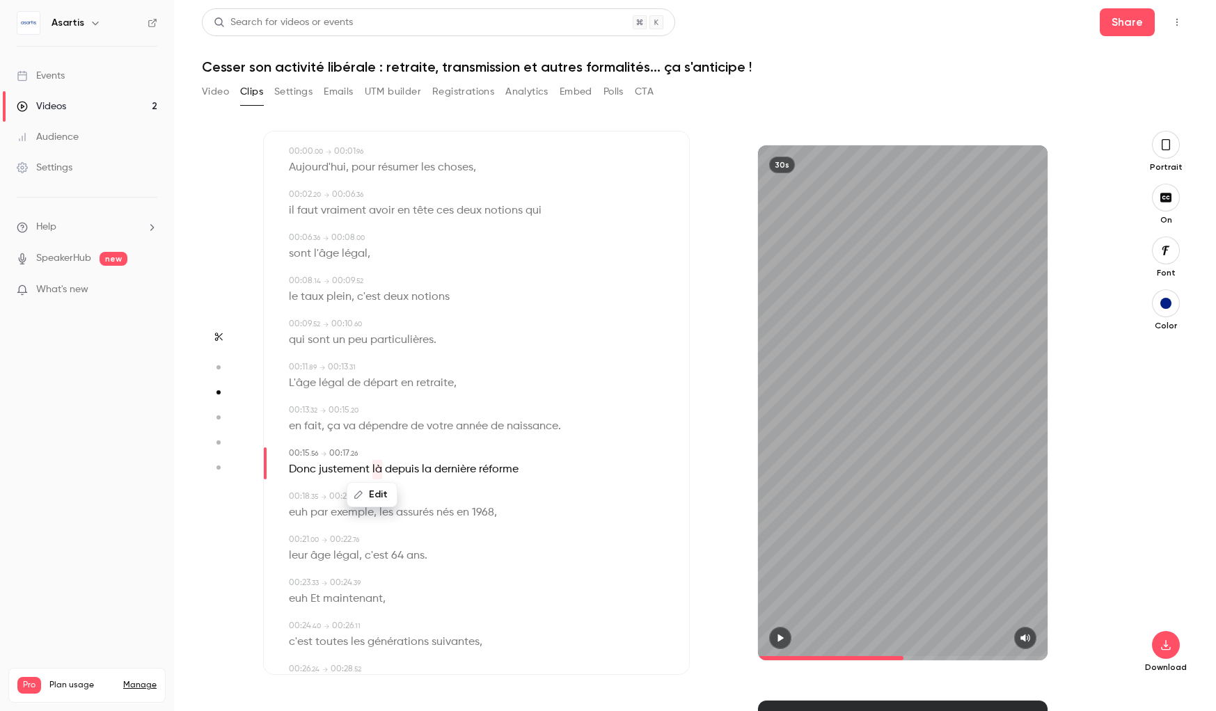
click at [377, 494] on button "Edit" at bounding box center [372, 495] width 48 height 22
click at [365, 506] on input "**" at bounding box center [345, 500] width 125 height 28
type input "***"
click at [429, 504] on button "Replace" at bounding box center [442, 500] width 63 height 28
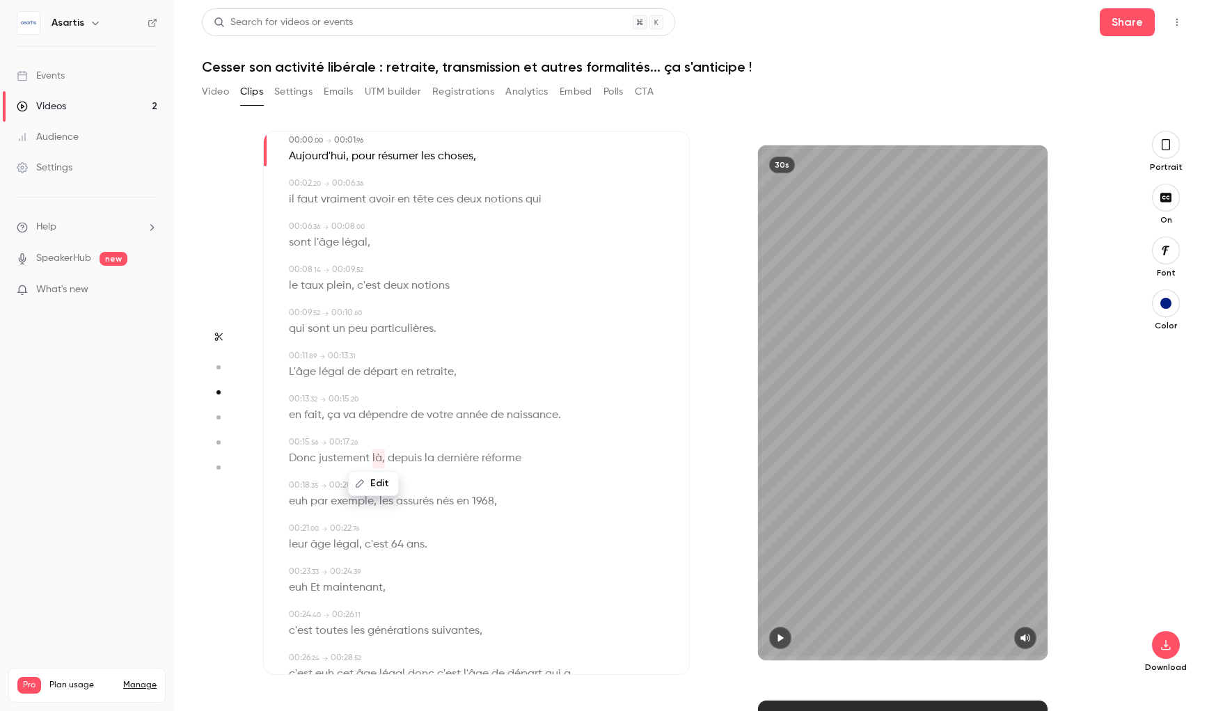
scroll to position [54, 0]
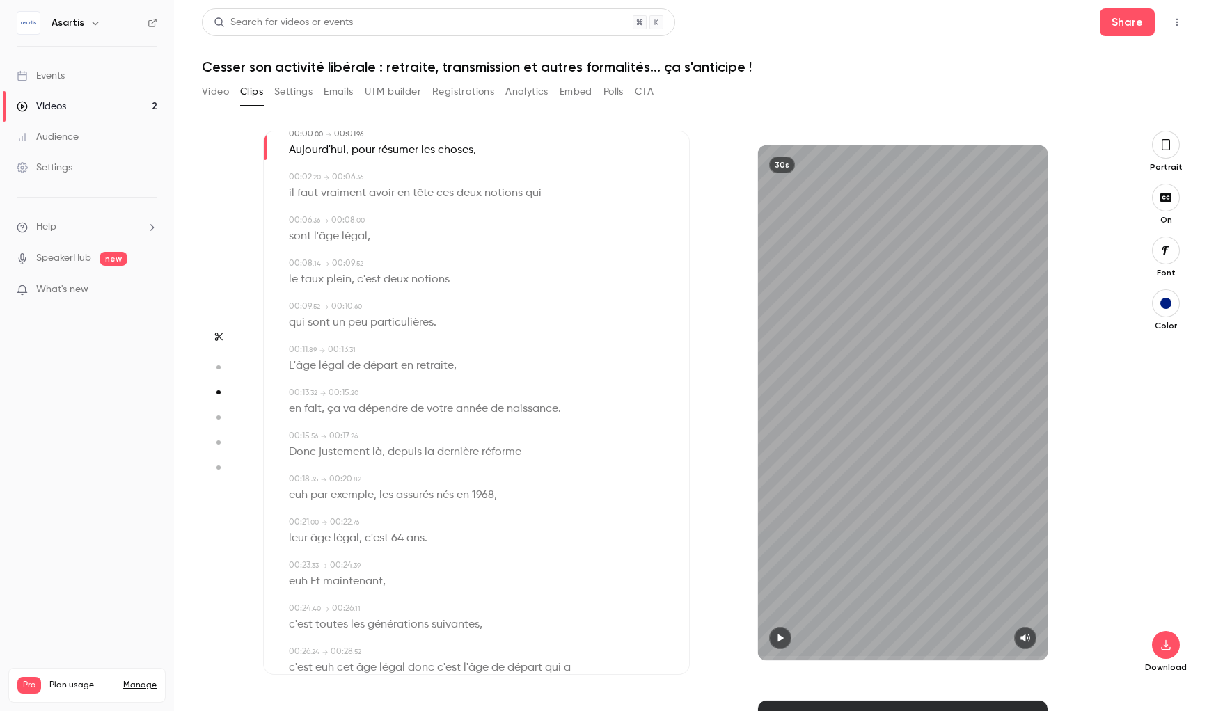
click at [296, 496] on span "euh" at bounding box center [298, 495] width 19 height 19
type input "****"
click at [304, 517] on button "Edit" at bounding box center [294, 520] width 48 height 22
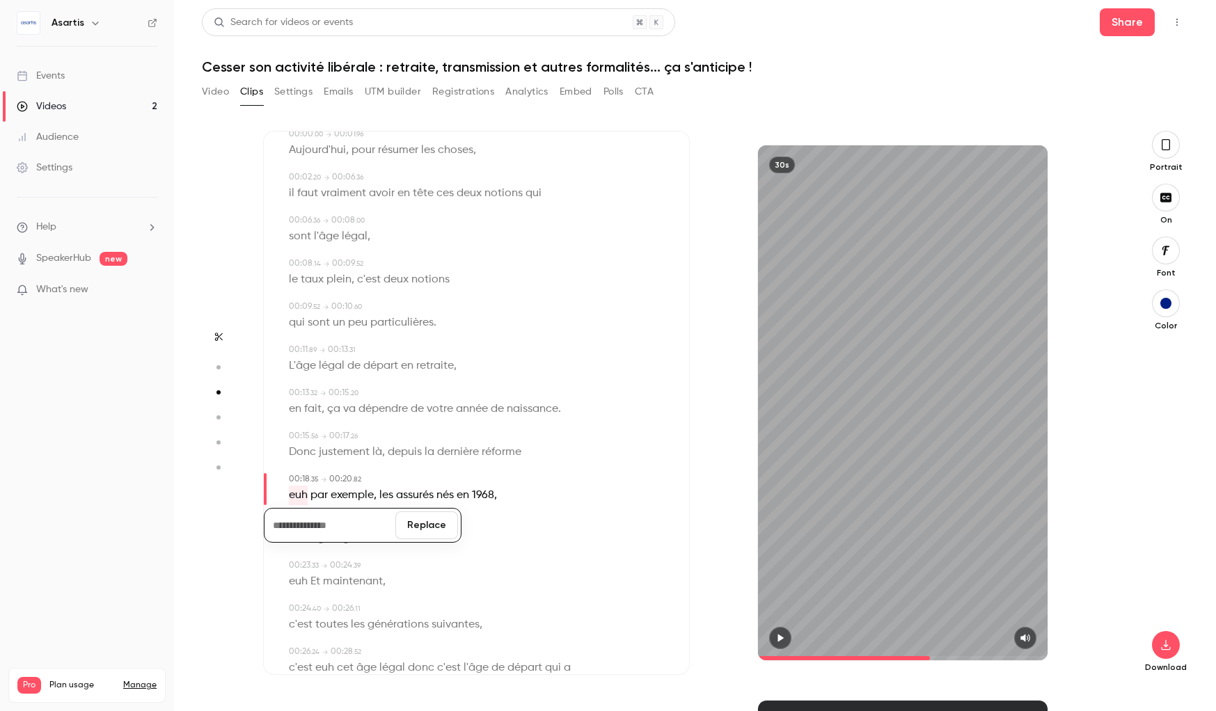
click at [414, 529] on button "Replace" at bounding box center [426, 526] width 63 height 28
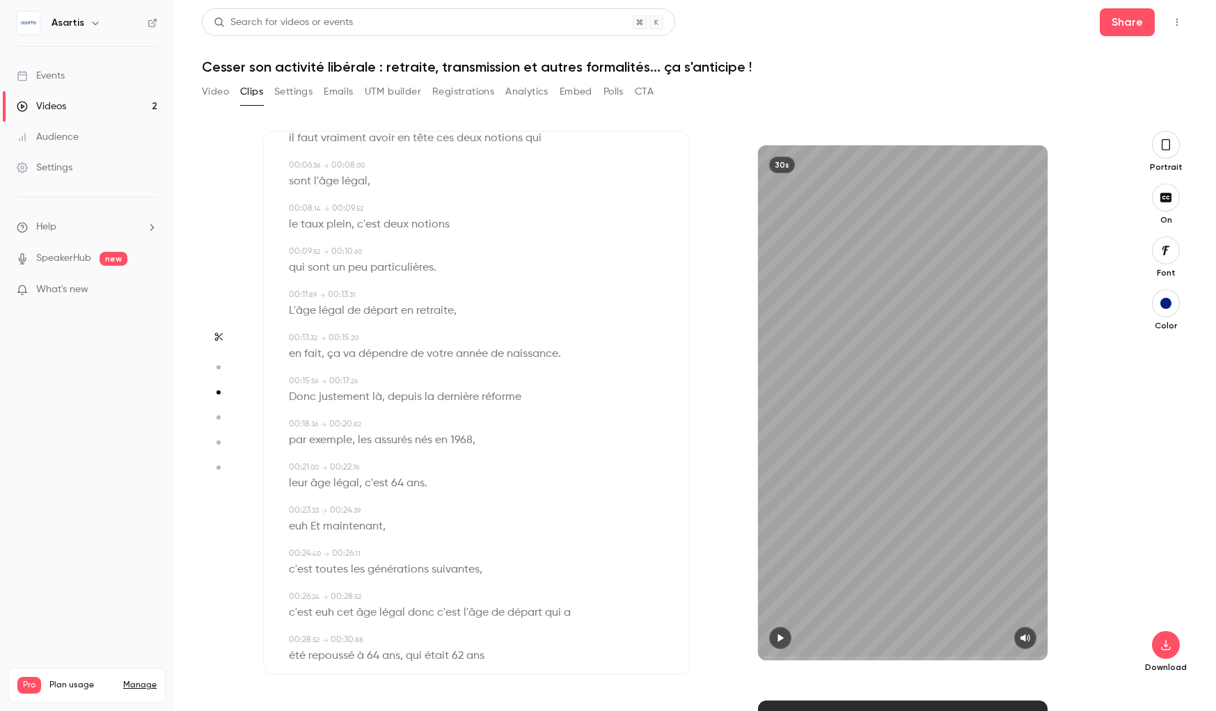
scroll to position [112, 0]
click at [301, 524] on span "euh" at bounding box center [298, 523] width 19 height 19
type input "****"
click at [304, 546] on button "Edit" at bounding box center [294, 548] width 48 height 22
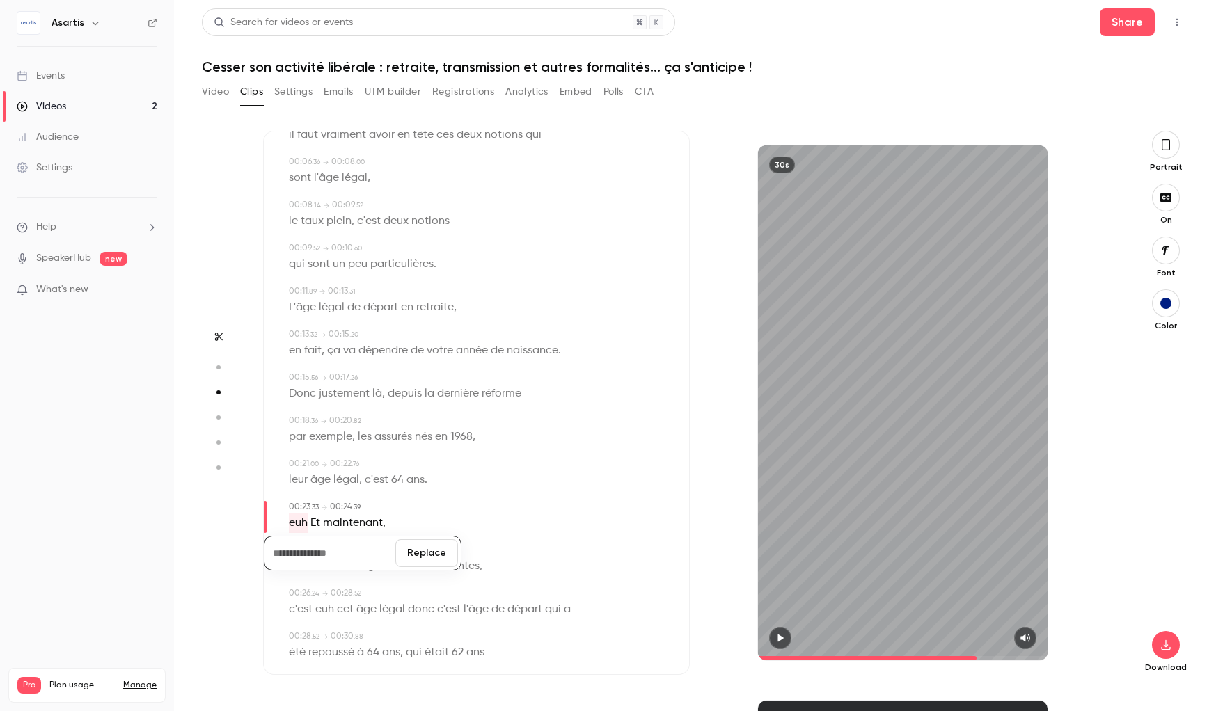
click at [404, 552] on button "Replace" at bounding box center [426, 553] width 63 height 28
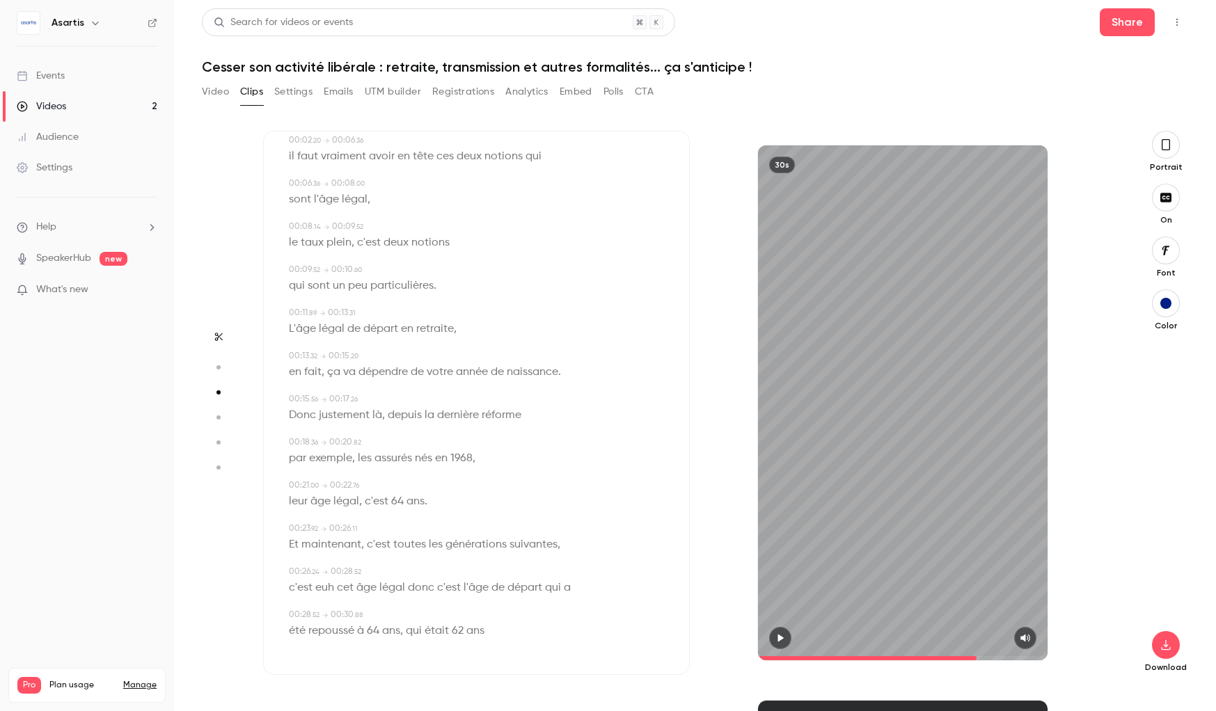
scroll to position [90, 0]
click at [379, 542] on span "c'est" at bounding box center [379, 544] width 24 height 19
type input "****"
click at [377, 572] on button "Edit" at bounding box center [373, 570] width 48 height 22
click at [434, 576] on button "Replace" at bounding box center [443, 575] width 63 height 28
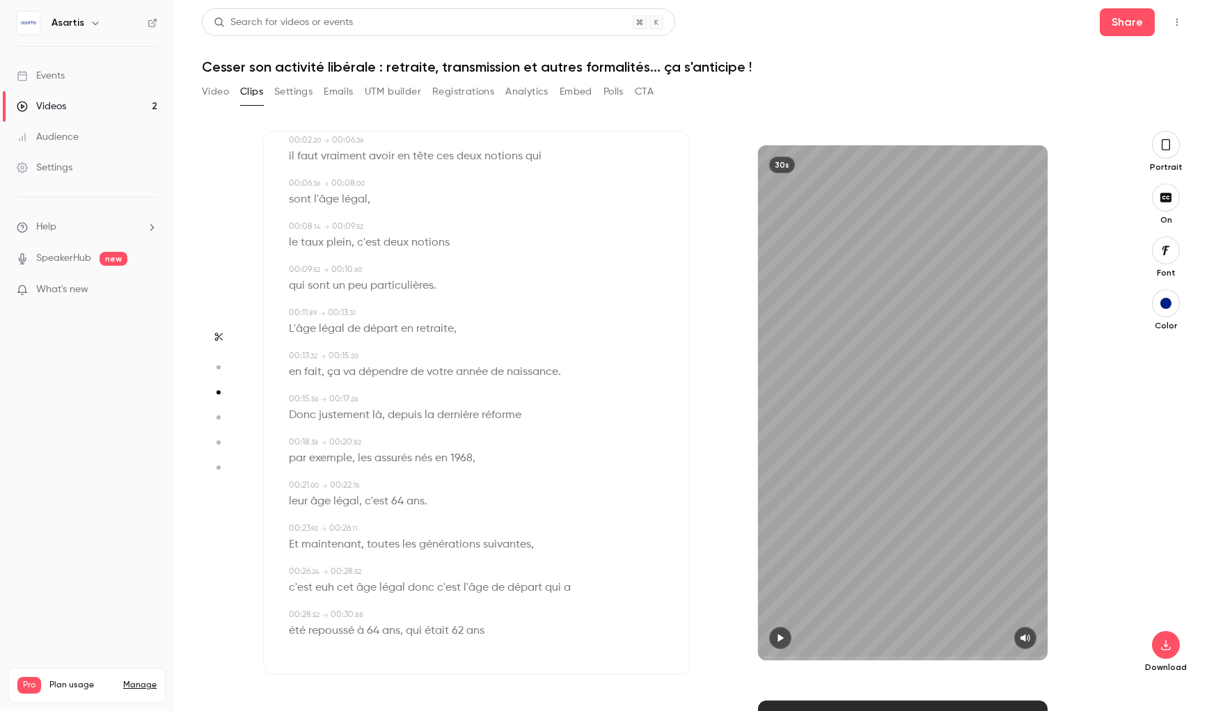
click at [338, 588] on span "cet" at bounding box center [345, 587] width 17 height 19
type input "****"
click at [327, 588] on span "euh" at bounding box center [324, 587] width 19 height 19
click at [324, 609] on button "Edit" at bounding box center [319, 613] width 48 height 22
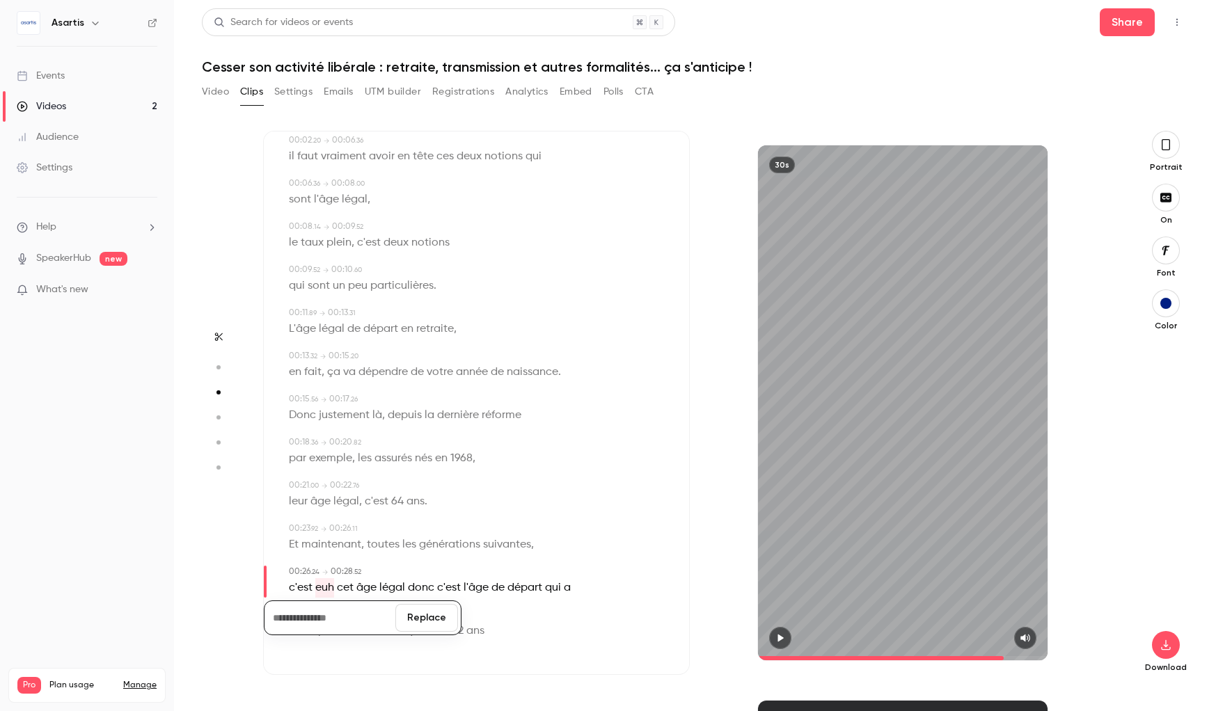
click at [420, 617] on button "Replace" at bounding box center [426, 618] width 63 height 28
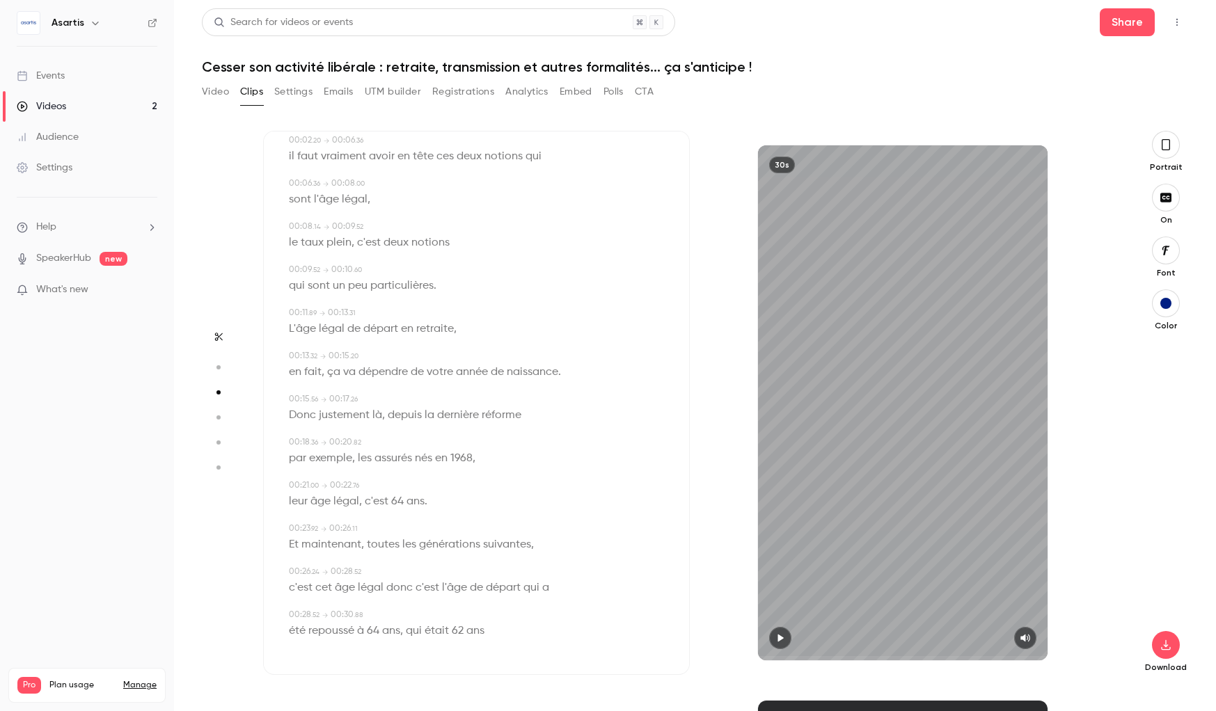
click at [367, 587] on span "légal" at bounding box center [371, 587] width 26 height 19
type input "****"
click at [362, 612] on button "Edit" at bounding box center [365, 613] width 48 height 22
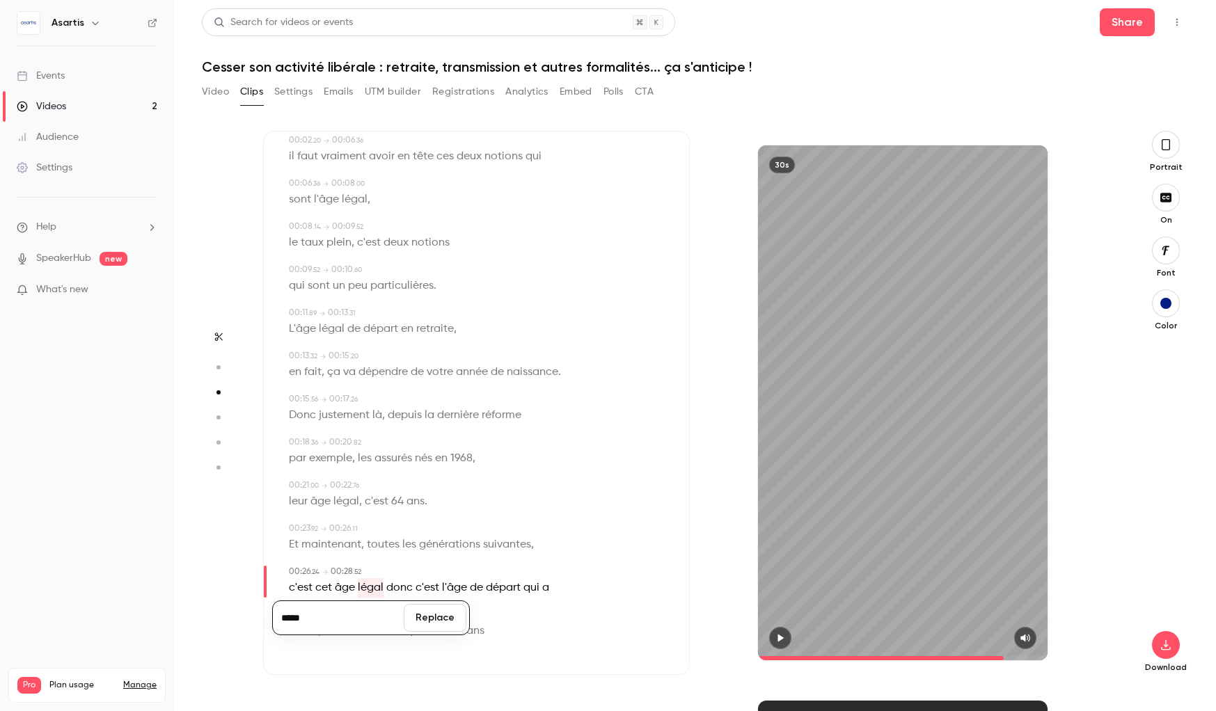
click at [335, 617] on input "*****" at bounding box center [338, 618] width 125 height 28
type input "******"
click at [429, 621] on button "Replace" at bounding box center [435, 618] width 63 height 28
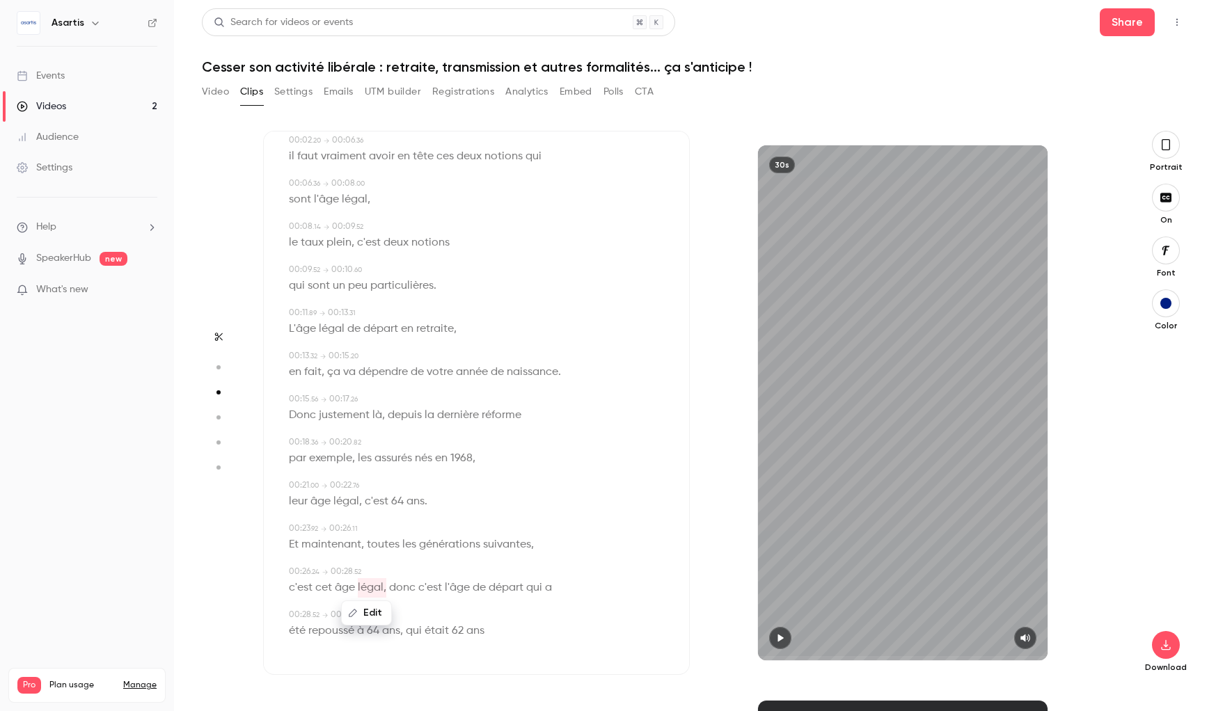
click at [475, 631] on span "ans" at bounding box center [475, 630] width 18 height 19
type input "****"
click at [476, 608] on button "Edit" at bounding box center [471, 606] width 48 height 22
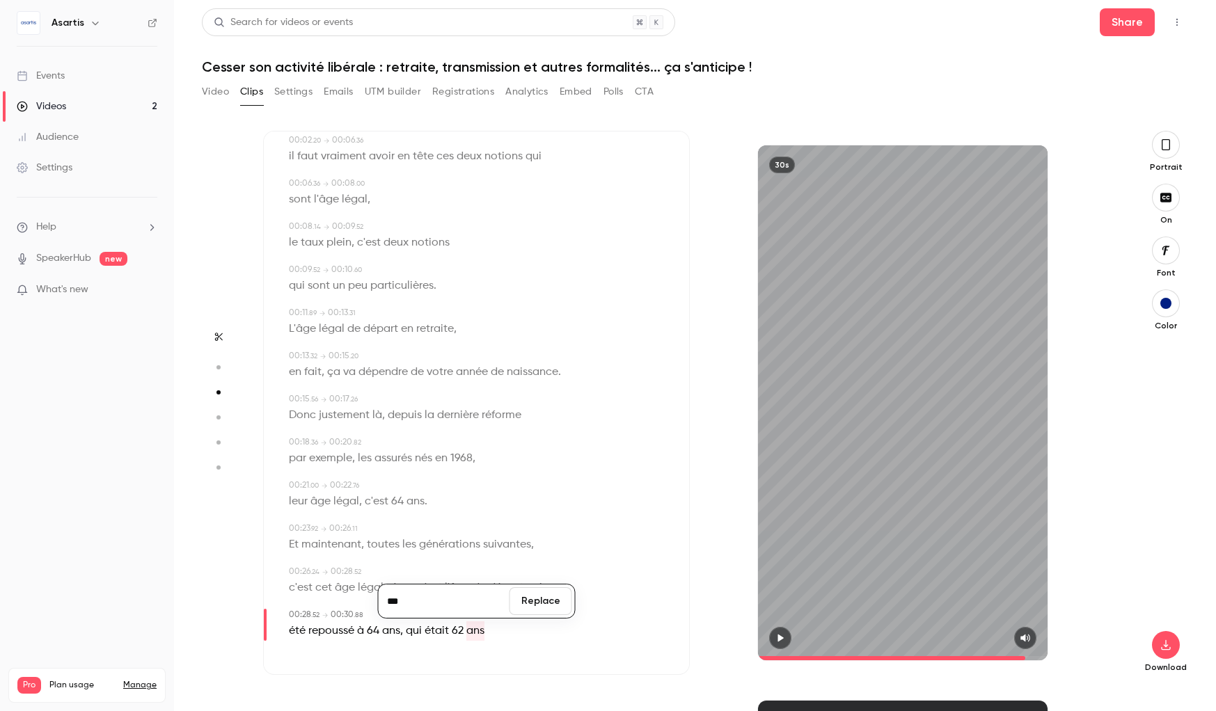
click at [464, 605] on input "***" at bounding box center [443, 601] width 125 height 28
type input "****"
click at [539, 604] on button "Replace" at bounding box center [540, 601] width 63 height 28
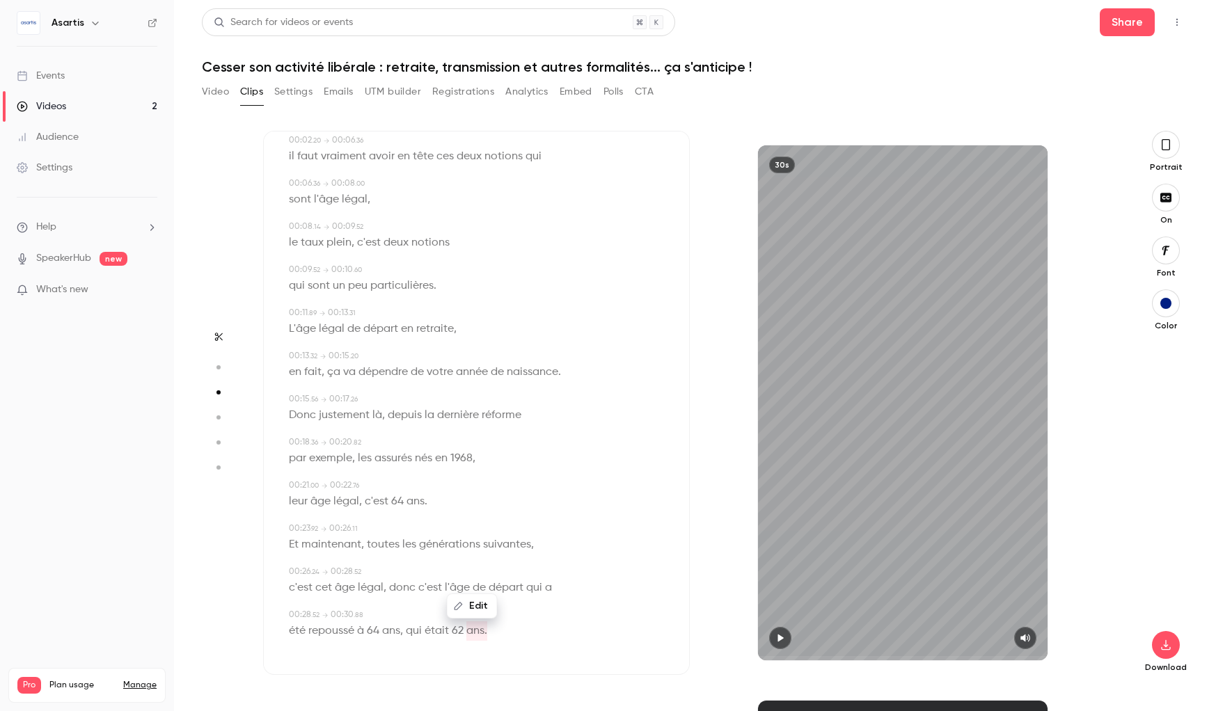
click at [783, 638] on icon "button" at bounding box center [780, 638] width 11 height 10
click at [1164, 642] on icon "button" at bounding box center [1165, 645] width 17 height 11
click at [473, 633] on span "ans." at bounding box center [476, 630] width 21 height 19
type input "****"
click at [475, 600] on button "Edit" at bounding box center [472, 606] width 48 height 22
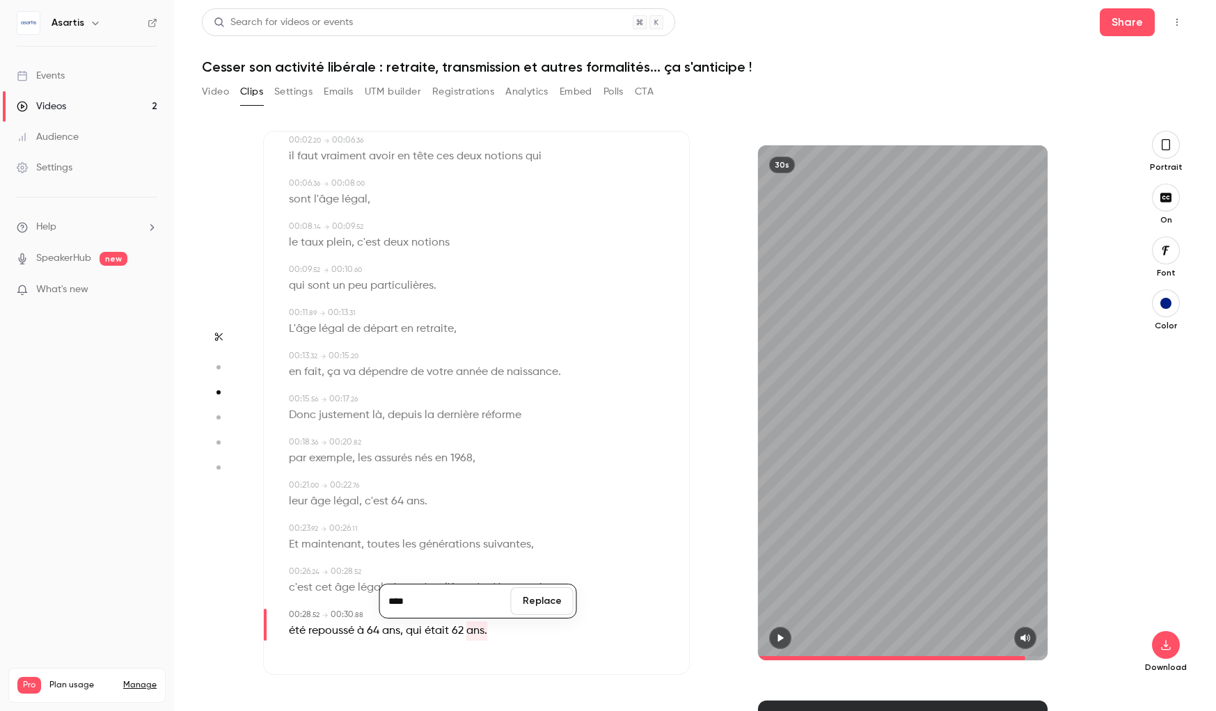
click at [480, 602] on input "****" at bounding box center [445, 601] width 125 height 28
type input "**********"
click at [533, 598] on button "Replace" at bounding box center [542, 601] width 63 height 28
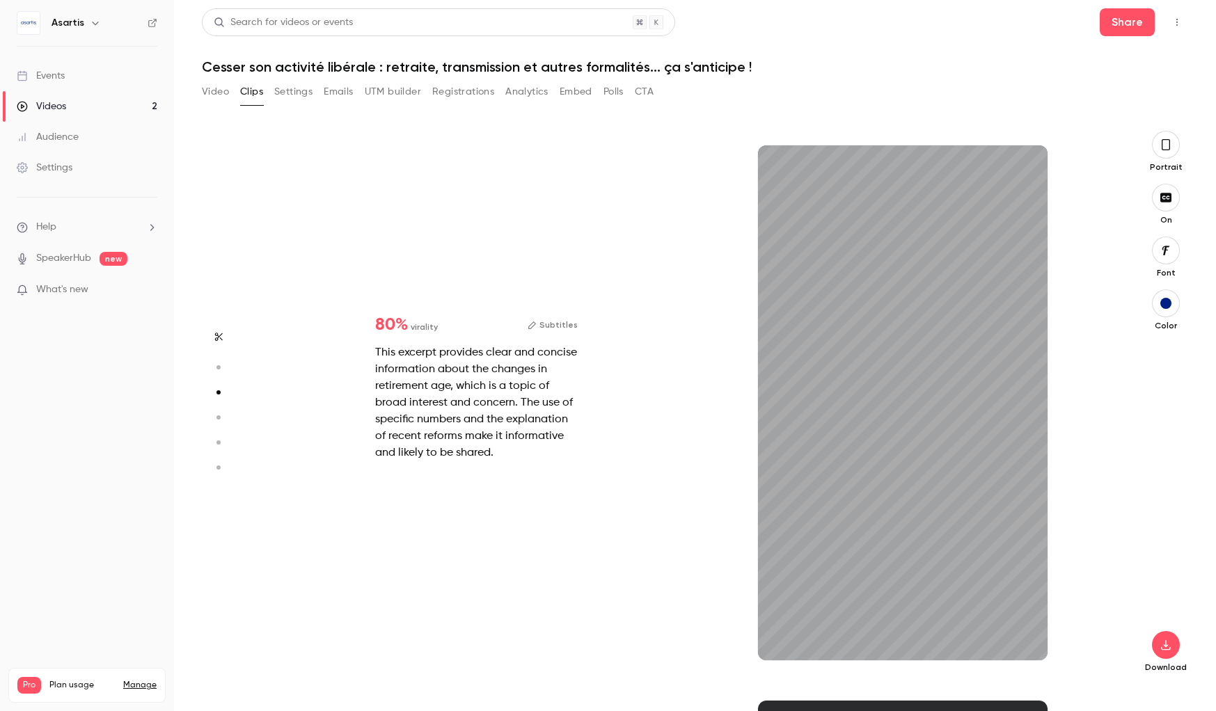
scroll to position [1111, 0]
click at [565, 321] on button "Subtitles" at bounding box center [553, 325] width 50 height 17
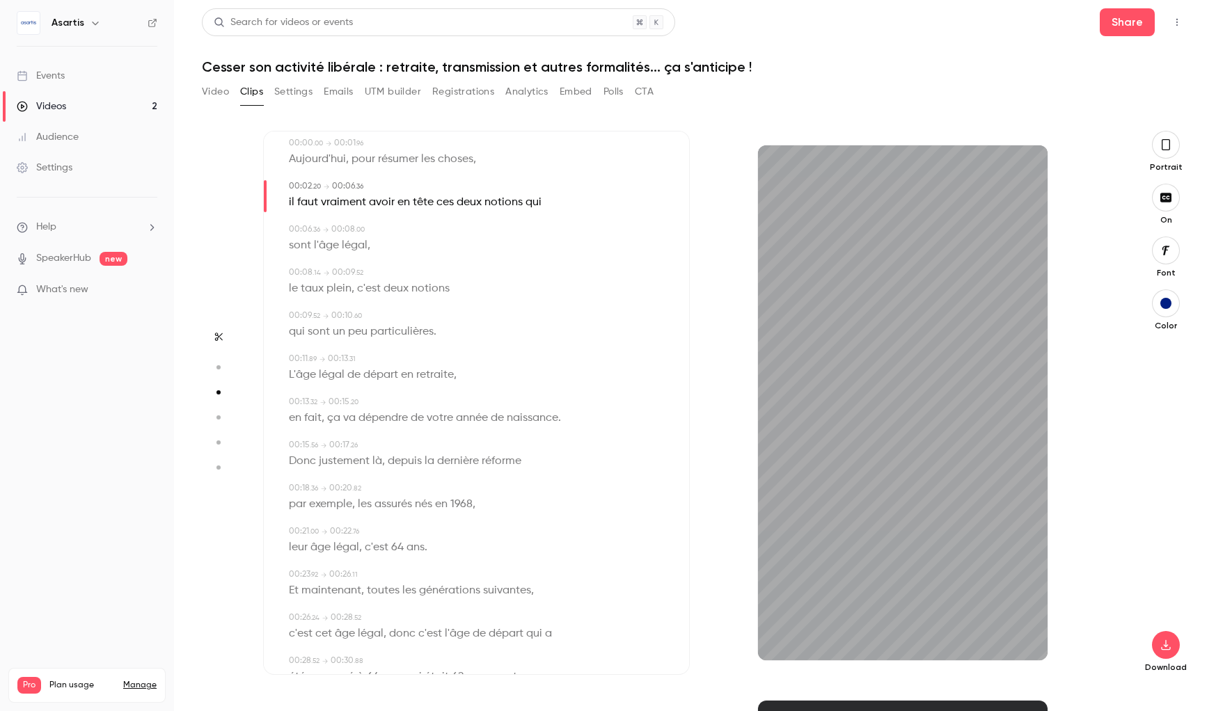
scroll to position [90, 0]
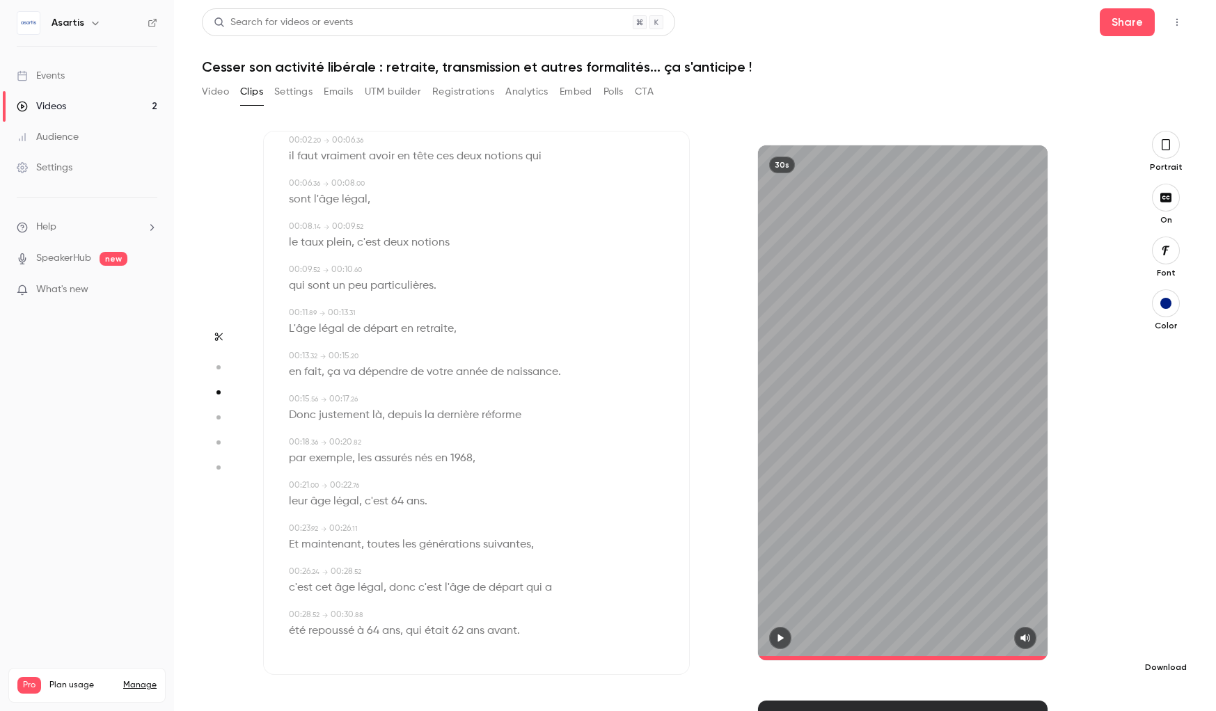
click at [1173, 644] on icon "button" at bounding box center [1165, 645] width 17 height 11
click at [502, 636] on span "ans avant." at bounding box center [493, 630] width 54 height 19
type input "****"
click at [498, 610] on button "Edit" at bounding box center [488, 606] width 48 height 22
click at [510, 604] on input "**********" at bounding box center [461, 601] width 125 height 28
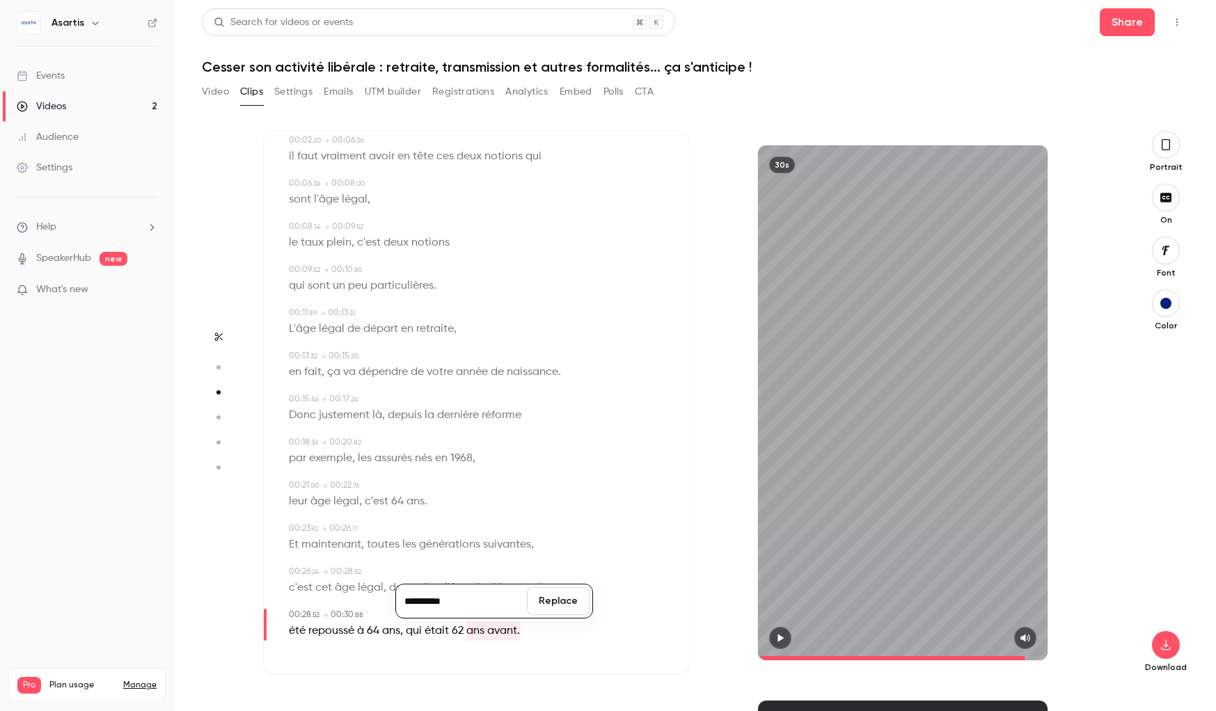
type input "*********"
click at [553, 602] on button "Replace" at bounding box center [558, 601] width 63 height 28
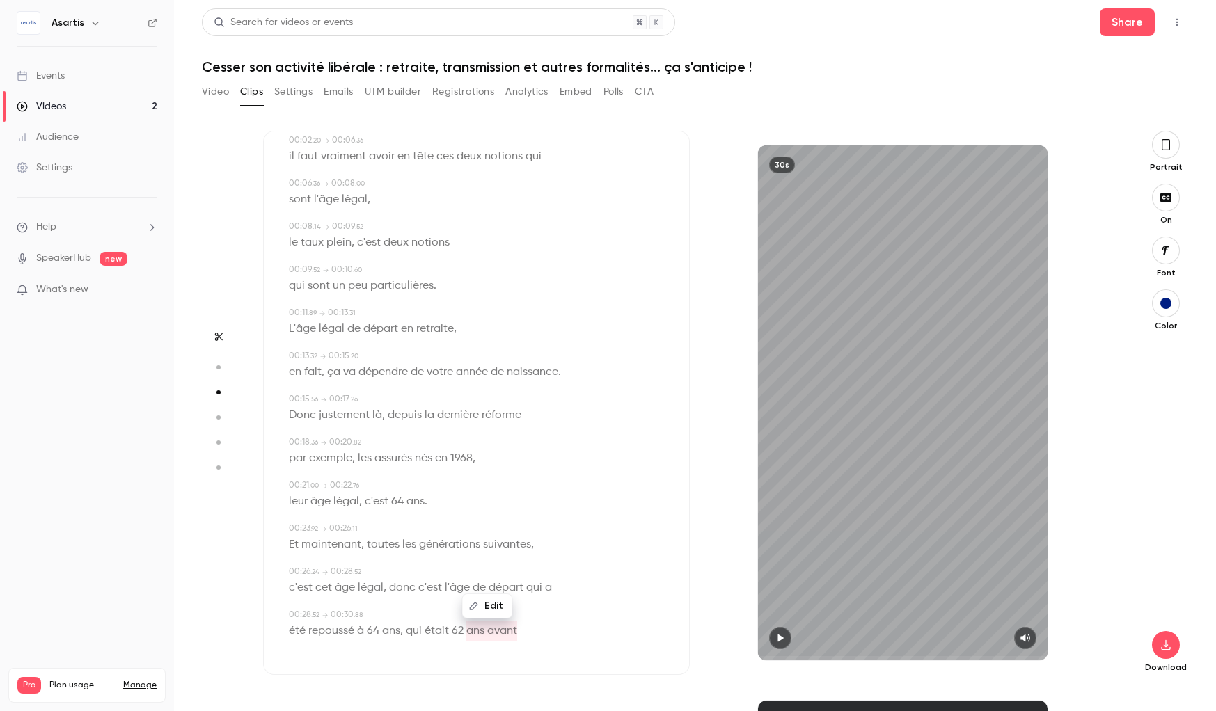
click at [780, 636] on icon "button" at bounding box center [780, 639] width 6 height 8
click at [908, 657] on span at bounding box center [903, 658] width 290 height 4
click at [954, 657] on span at bounding box center [903, 658] width 290 height 4
click at [976, 656] on span at bounding box center [903, 658] width 290 height 4
click at [1002, 656] on span at bounding box center [903, 658] width 290 height 22
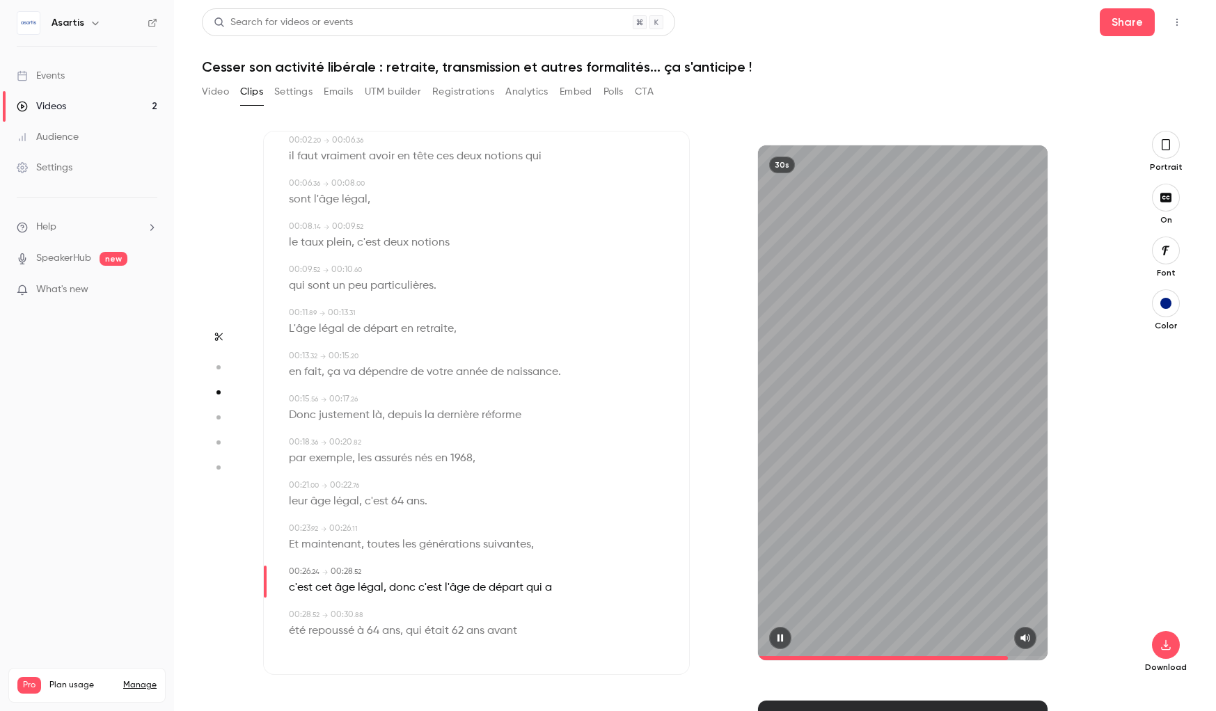
click at [1008, 656] on span at bounding box center [903, 658] width 290 height 22
click at [1015, 656] on span at bounding box center [903, 658] width 290 height 22
click at [1168, 654] on button "button" at bounding box center [1166, 645] width 28 height 28
click at [220, 367] on circle "button" at bounding box center [218, 367] width 4 height 4
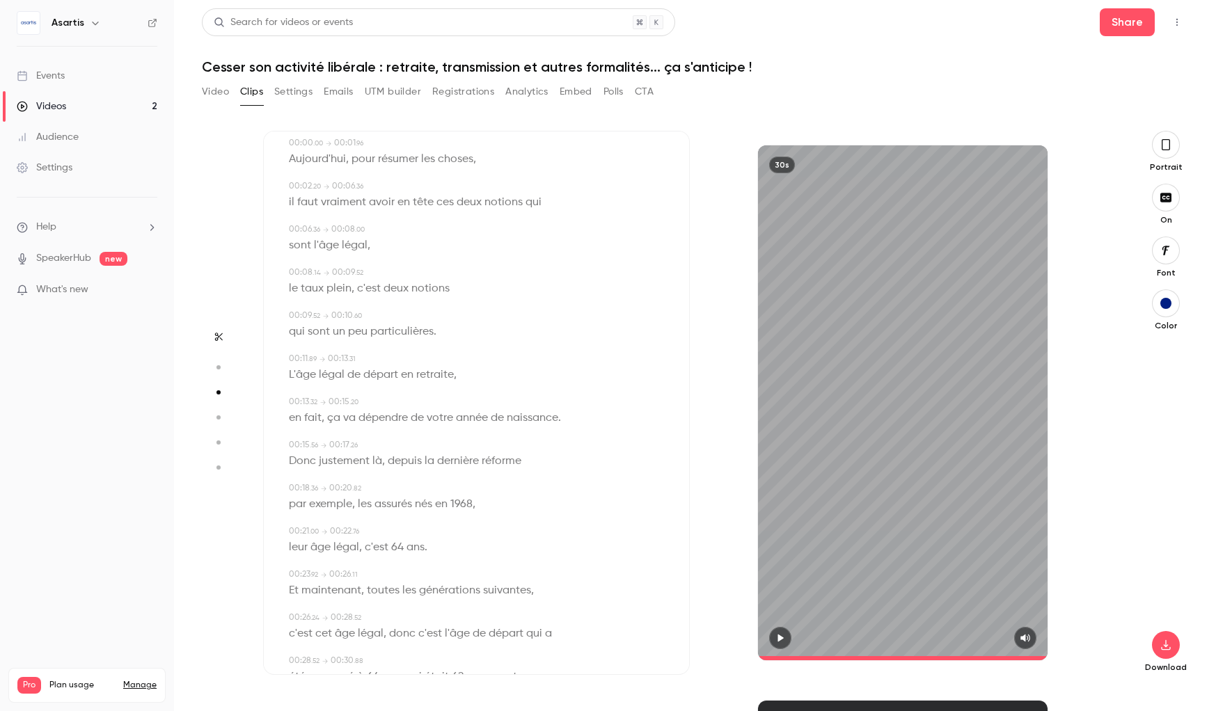
type input "*"
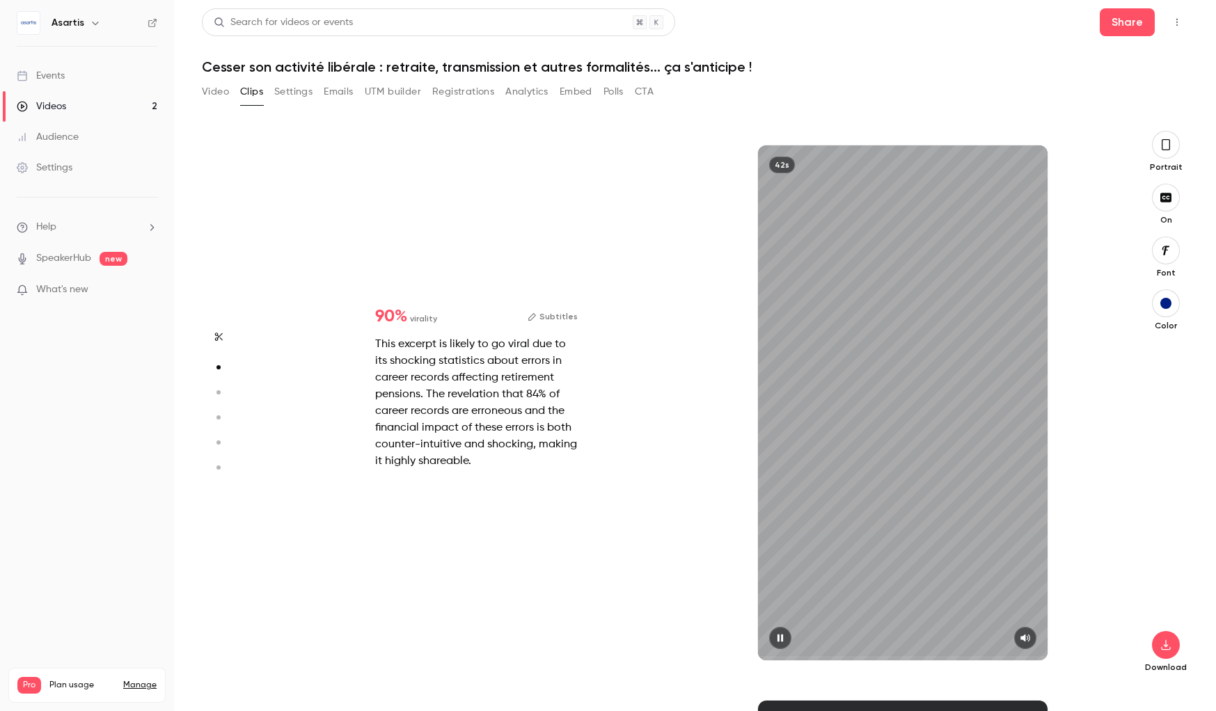
scroll to position [555, 0]
click at [574, 318] on button "Subtitles" at bounding box center [553, 316] width 50 height 17
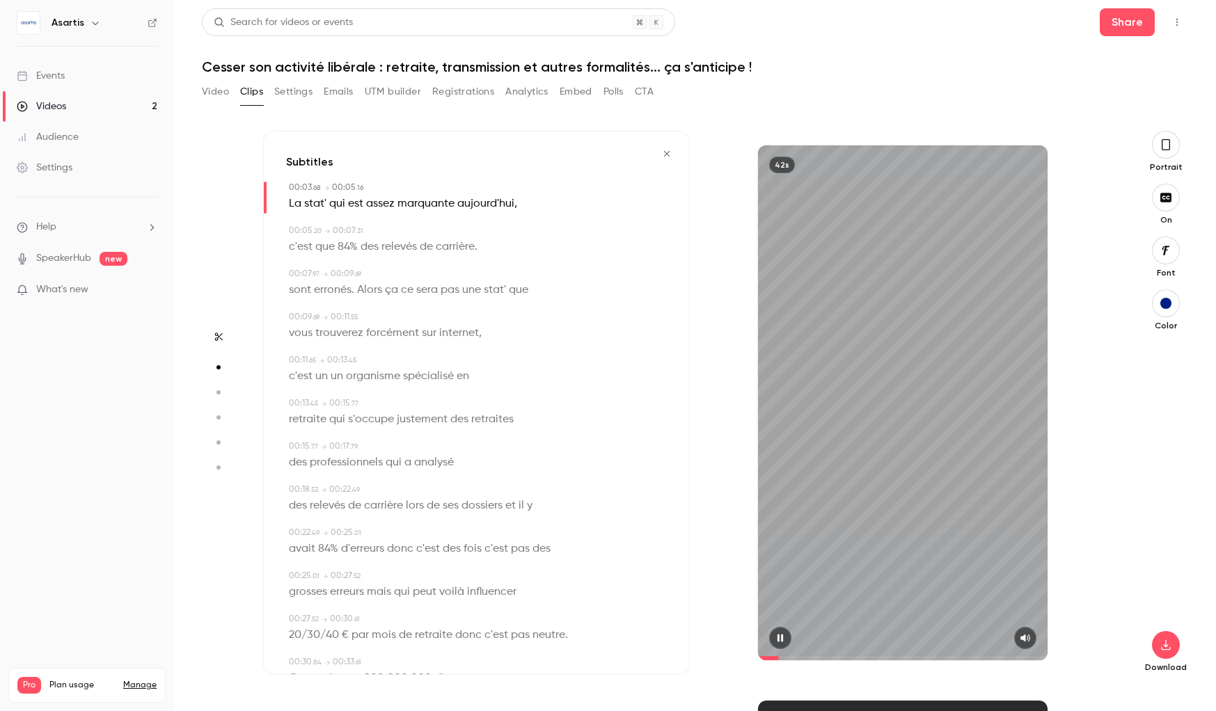
click at [786, 642] on button "button" at bounding box center [780, 638] width 22 height 22
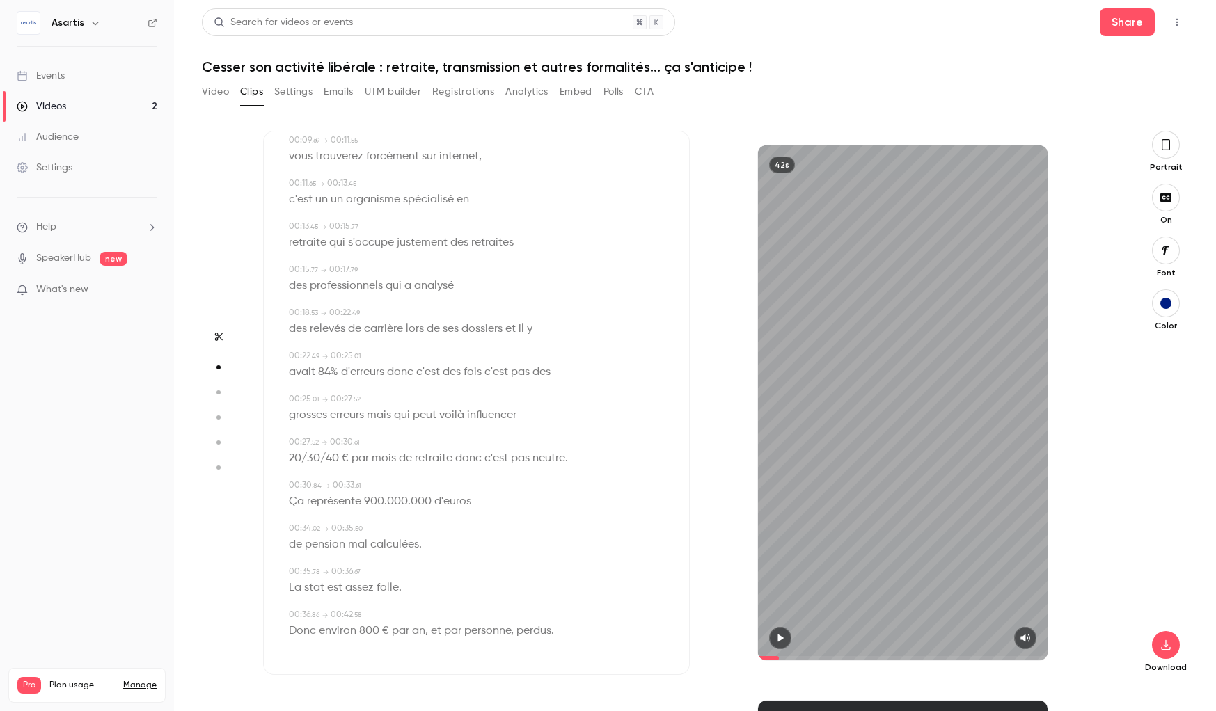
click at [548, 631] on span "perdus." at bounding box center [535, 630] width 38 height 19
type input "****"
click at [546, 612] on button "Edit" at bounding box center [531, 606] width 48 height 22
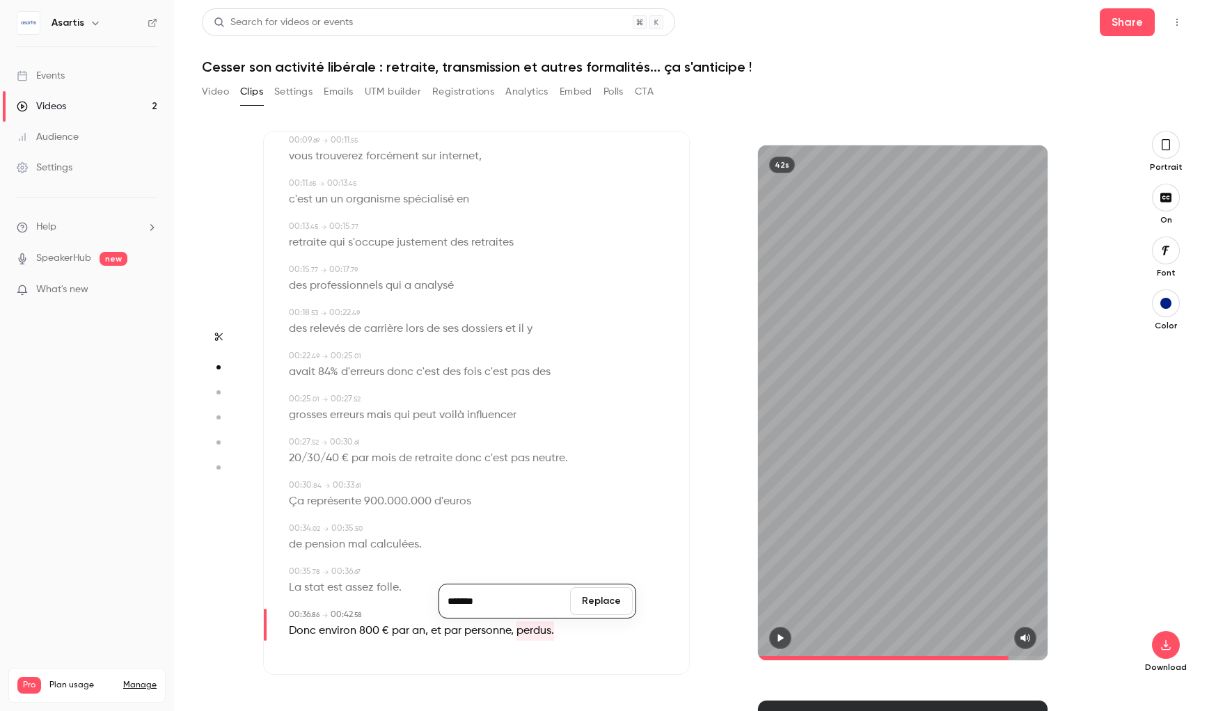
type input "******"
click at [604, 609] on button "Replace" at bounding box center [601, 601] width 63 height 28
click at [604, 609] on div "00:36 . 86 → 00:42 . 58" at bounding box center [478, 615] width 378 height 13
click at [1164, 644] on icon "button" at bounding box center [1165, 645] width 17 height 11
click at [1164, 145] on icon "button" at bounding box center [1165, 144] width 11 height 15
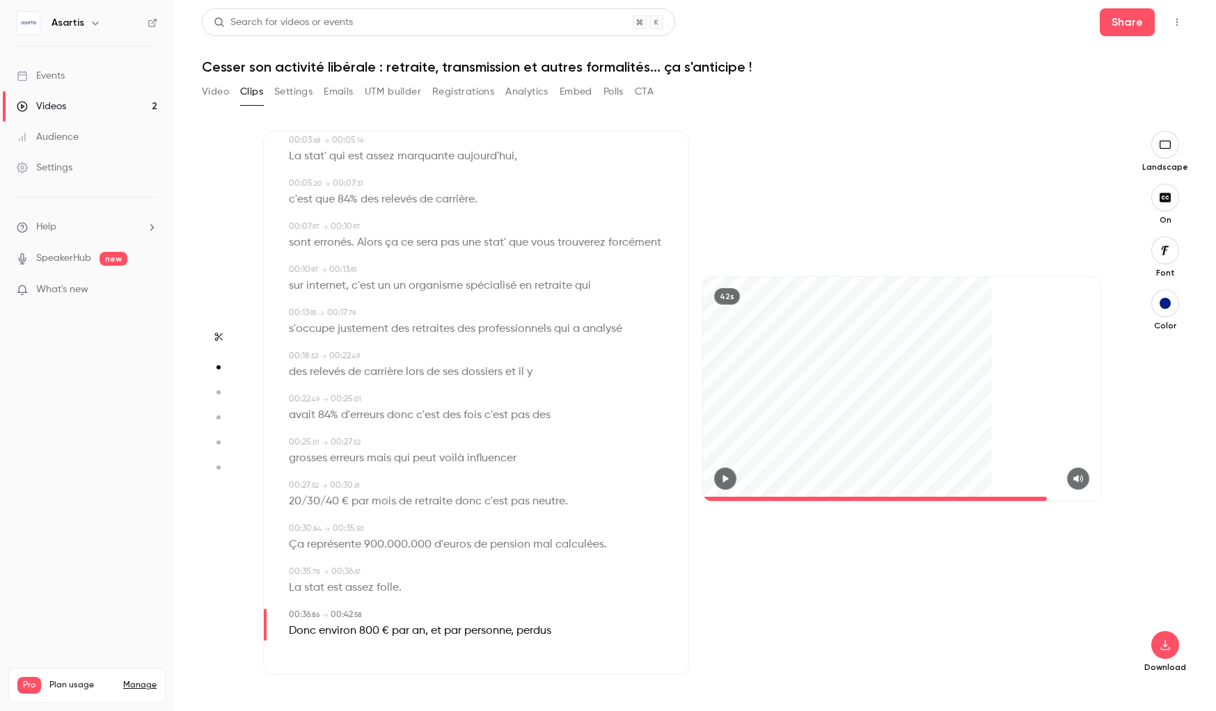
scroll to position [47, 0]
click at [1163, 644] on icon "button" at bounding box center [1165, 645] width 17 height 11
click at [1090, 638] on span "High quality requires longer processing" at bounding box center [1060, 633] width 159 height 14
click at [222, 389] on icon "button" at bounding box center [218, 393] width 13 height 10
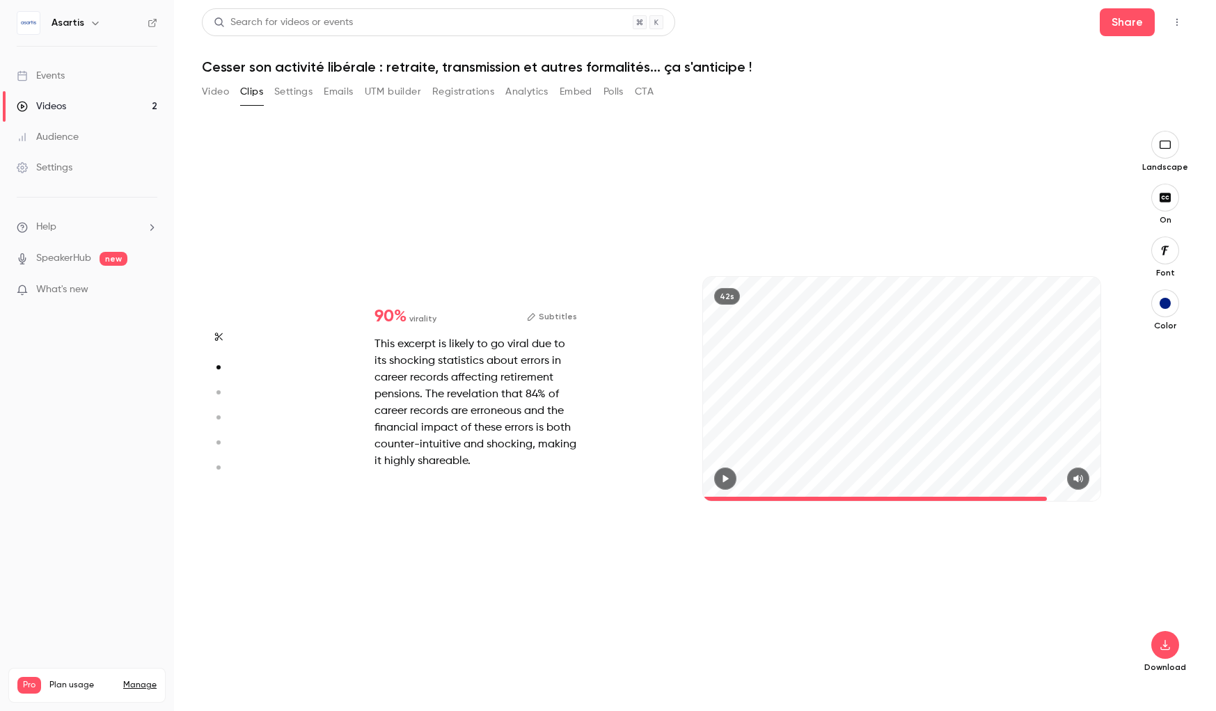
scroll to position [1, 0]
type input "*"
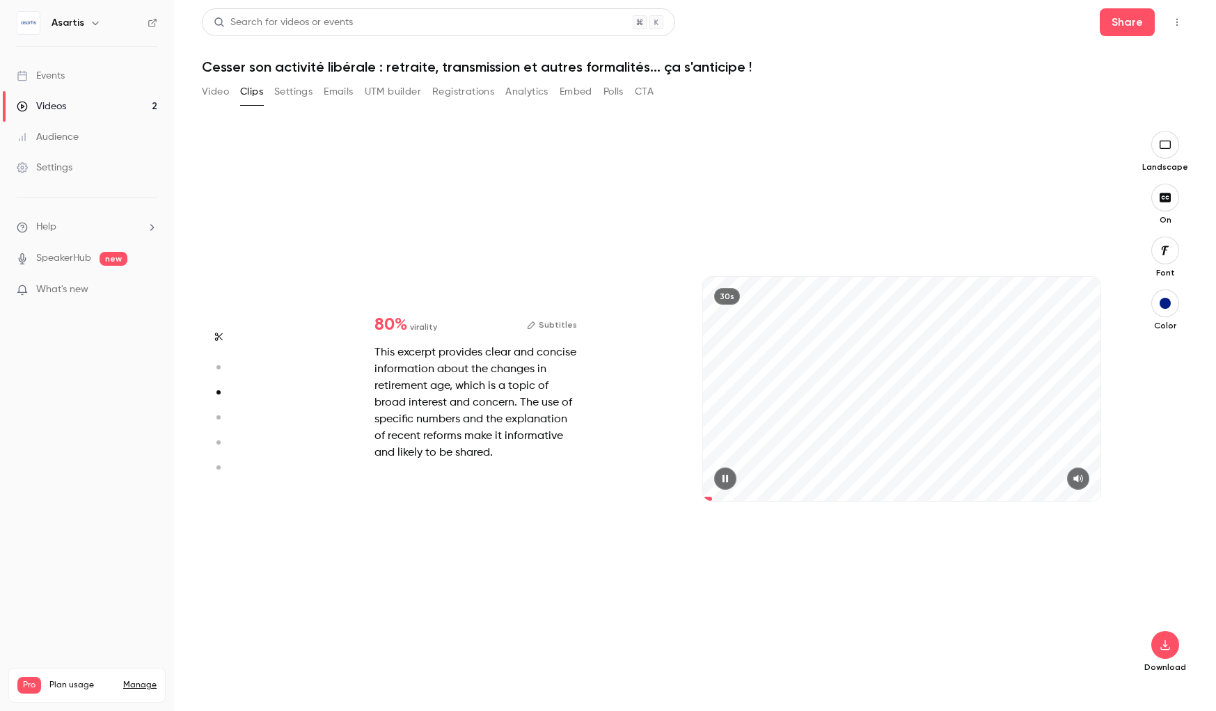
click at [216, 413] on icon "button" at bounding box center [218, 418] width 13 height 10
type input "*"
click at [1075, 477] on icon "button" at bounding box center [1077, 479] width 9 height 8
drag, startPoint x: 747, startPoint y: 498, endPoint x: 680, endPoint y: 493, distance: 67.7
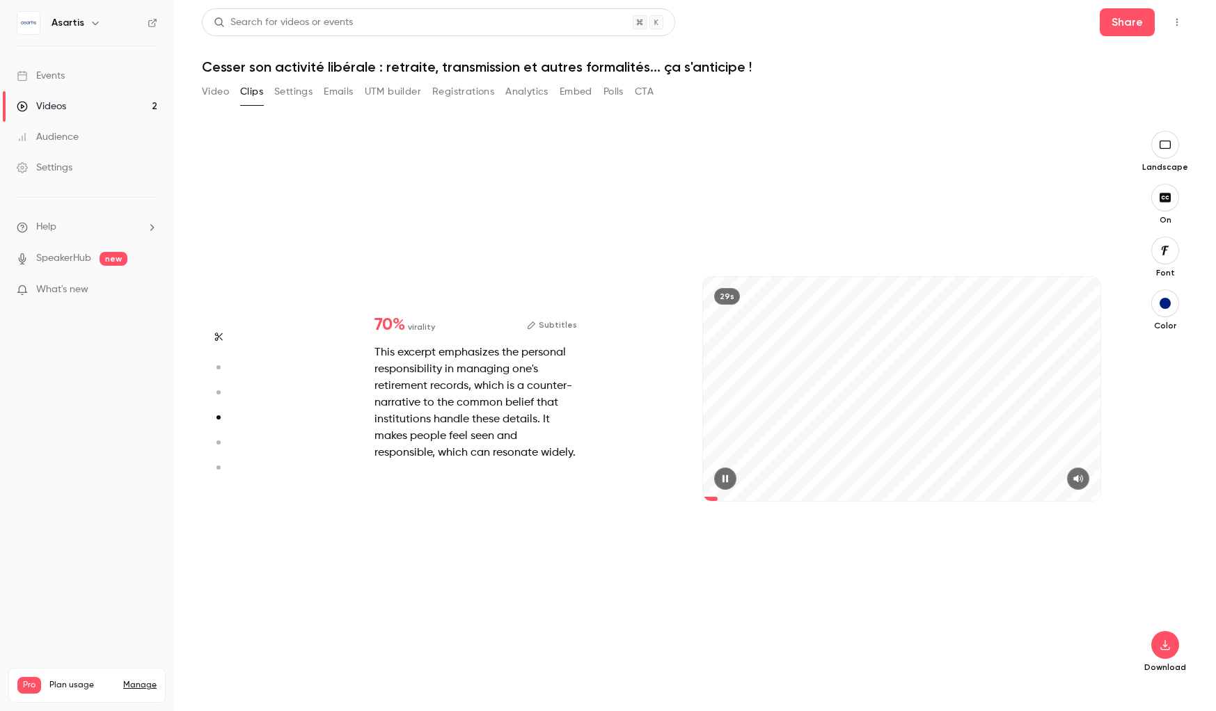
click at [680, 493] on div "70 % virality Subtitles This excerpt emphasizes the personal responsibility in …" at bounding box center [688, 403] width 851 height 544
click at [570, 324] on button "Subtitles" at bounding box center [552, 325] width 50 height 17
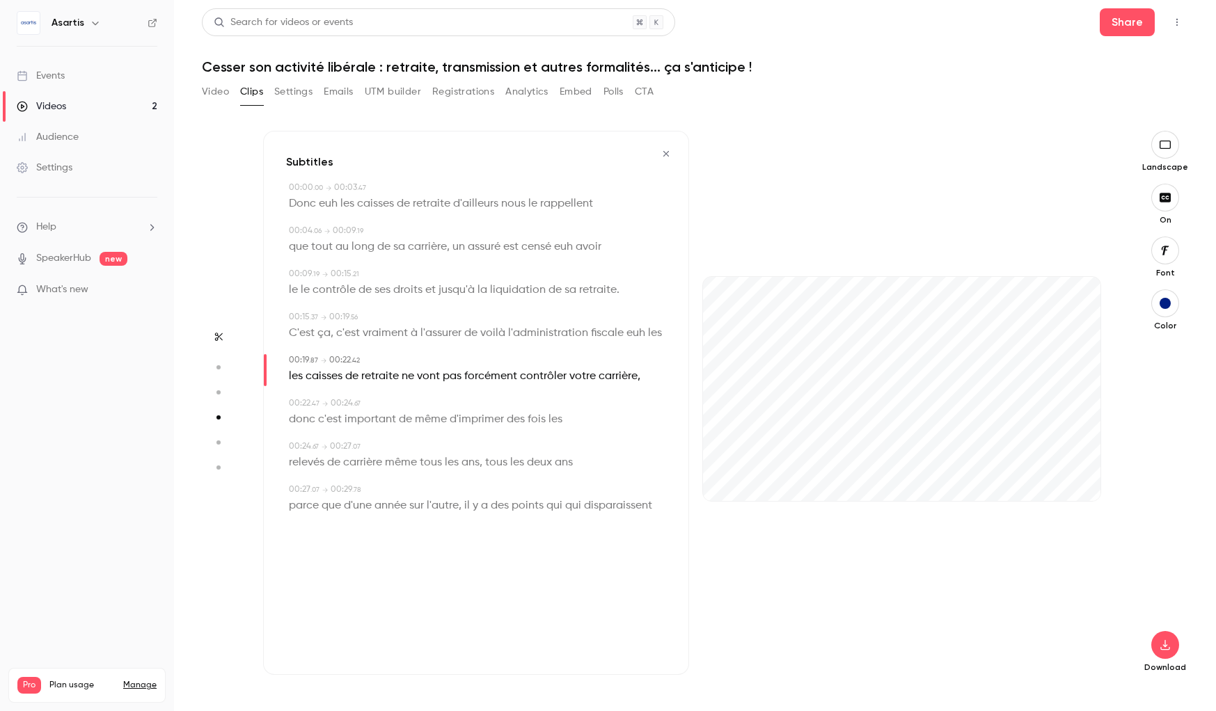
click at [670, 155] on icon "button" at bounding box center [665, 154] width 11 height 10
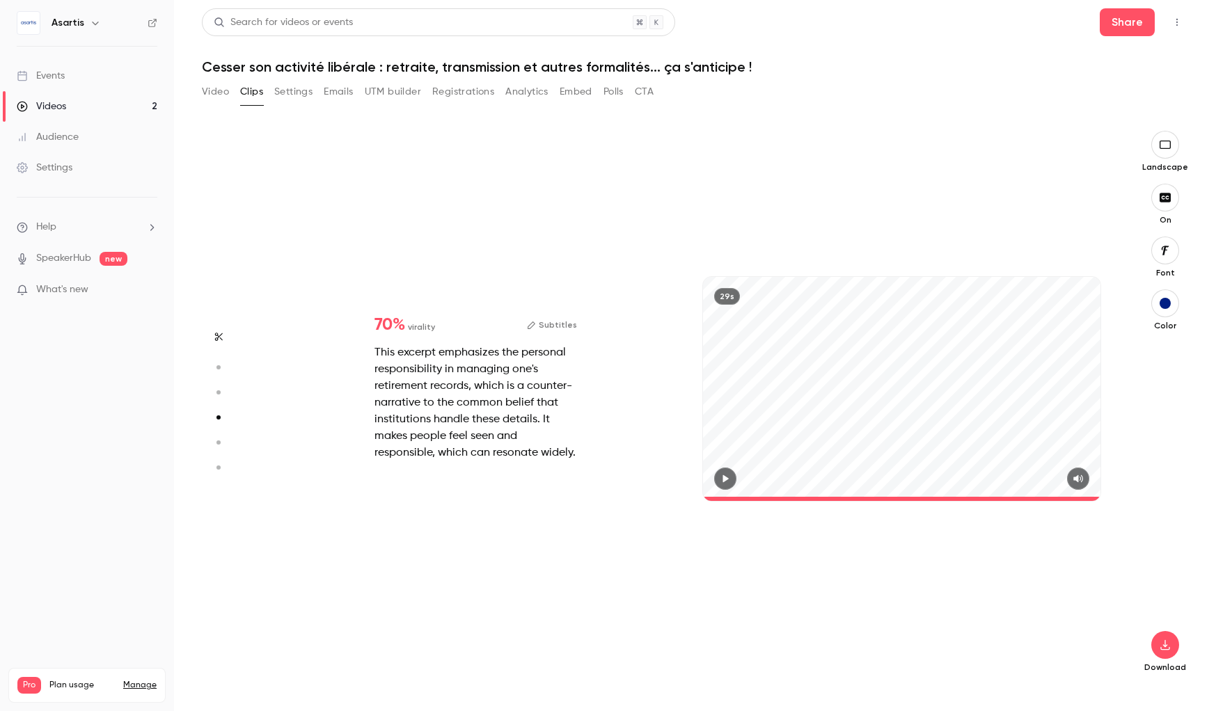
click at [219, 443] on circle "button" at bounding box center [218, 443] width 4 height 4
type input "*"
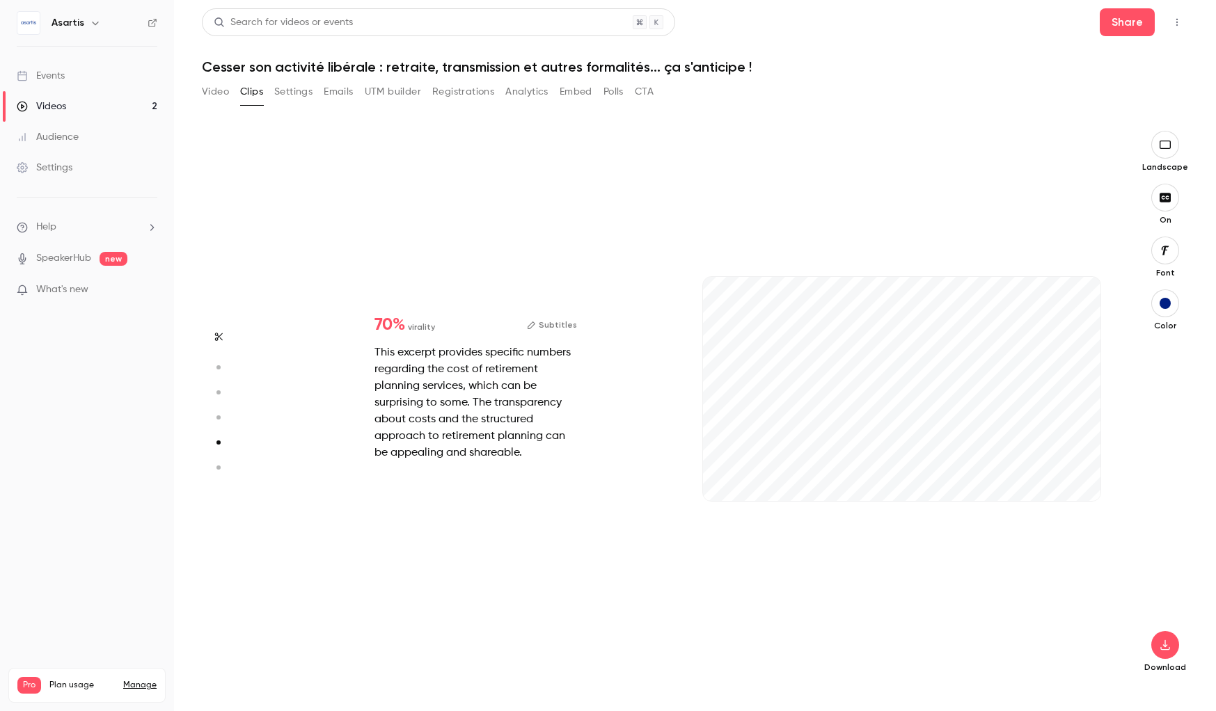
scroll to position [2222, 0]
click at [1082, 486] on button "button" at bounding box center [1078, 479] width 22 height 22
click at [980, 494] on span at bounding box center [902, 499] width 398 height 22
click at [221, 470] on icon "button" at bounding box center [218, 468] width 13 height 10
type input "*"
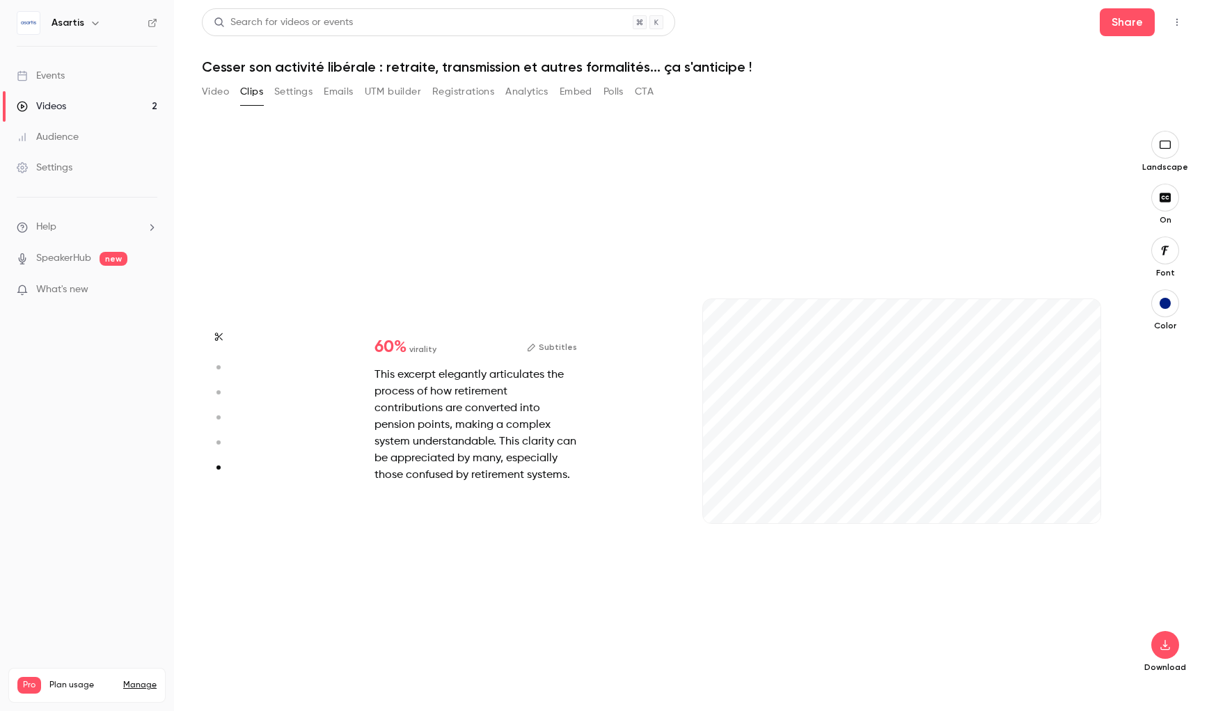
scroll to position [2755, 0]
click at [1079, 506] on button "button" at bounding box center [1078, 501] width 22 height 22
click at [856, 520] on span at bounding box center [902, 521] width 398 height 4
click at [905, 518] on span at bounding box center [902, 521] width 398 height 22
click at [984, 520] on span at bounding box center [902, 521] width 398 height 4
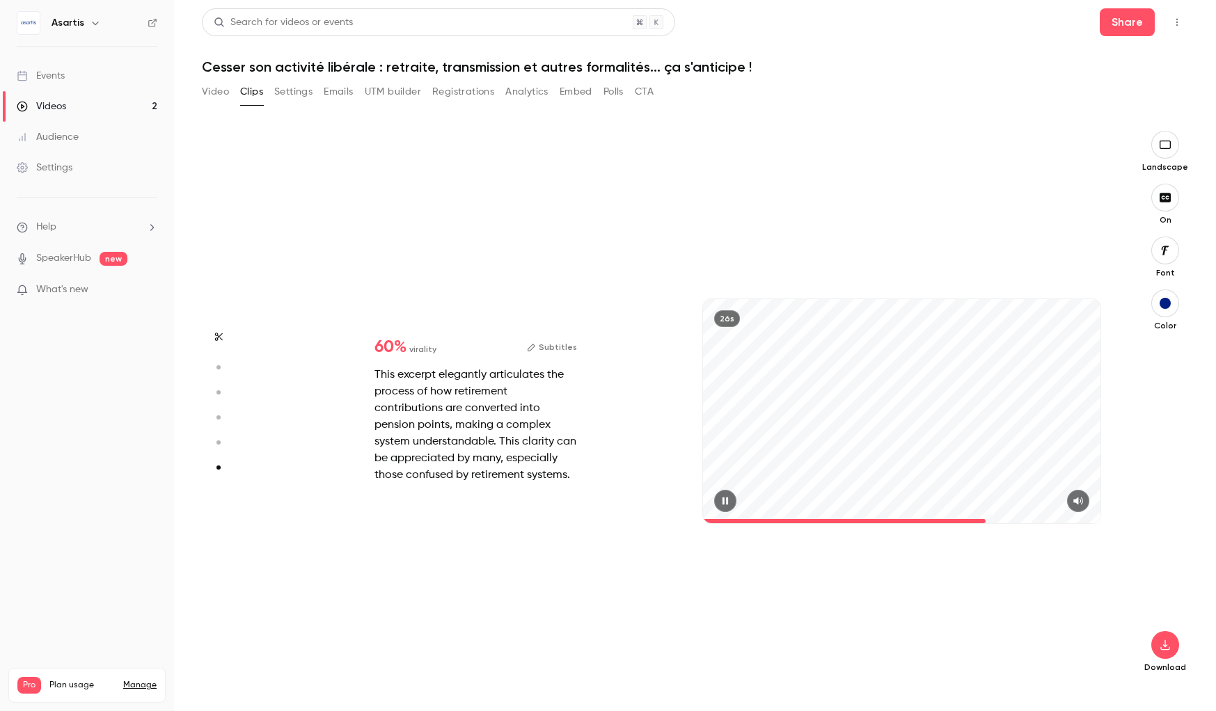
click at [1011, 518] on span at bounding box center [902, 521] width 398 height 22
drag, startPoint x: 726, startPoint y: 502, endPoint x: 828, endPoint y: 504, distance: 101.6
click at [727, 502] on icon "button" at bounding box center [725, 501] width 6 height 8
type input "****"
